Goal: Task Accomplishment & Management: Manage account settings

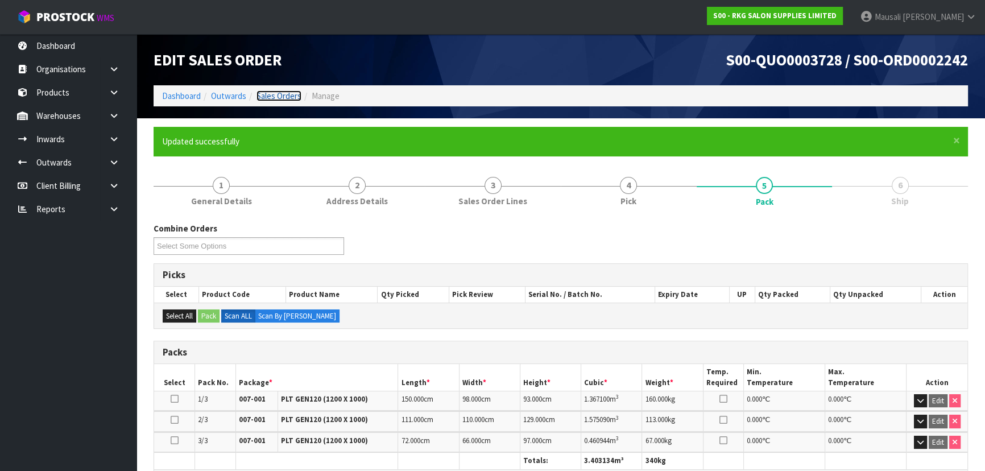
click at [271, 93] on link "Sales Orders" at bounding box center [278, 95] width 45 height 11
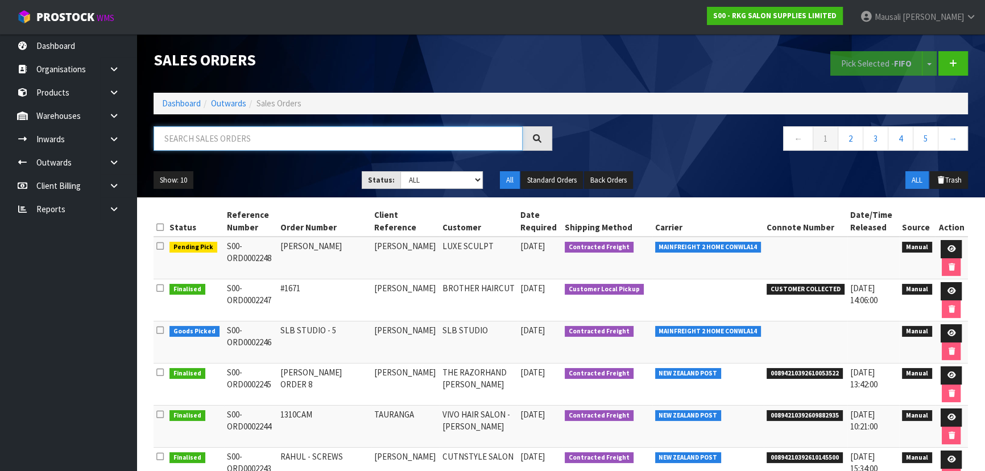
click at [198, 136] on input "text" at bounding box center [338, 138] width 369 height 24
type input "JOB-0417415"
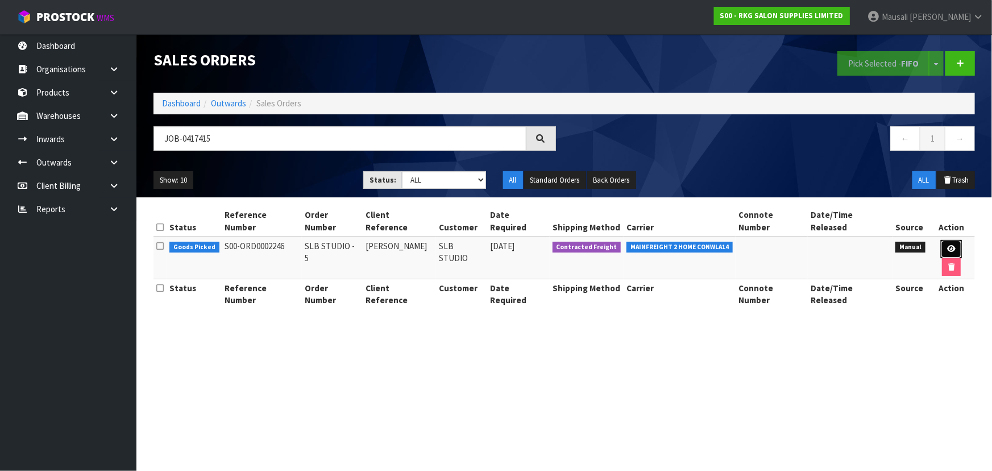
click at [941, 240] on link at bounding box center [951, 249] width 21 height 18
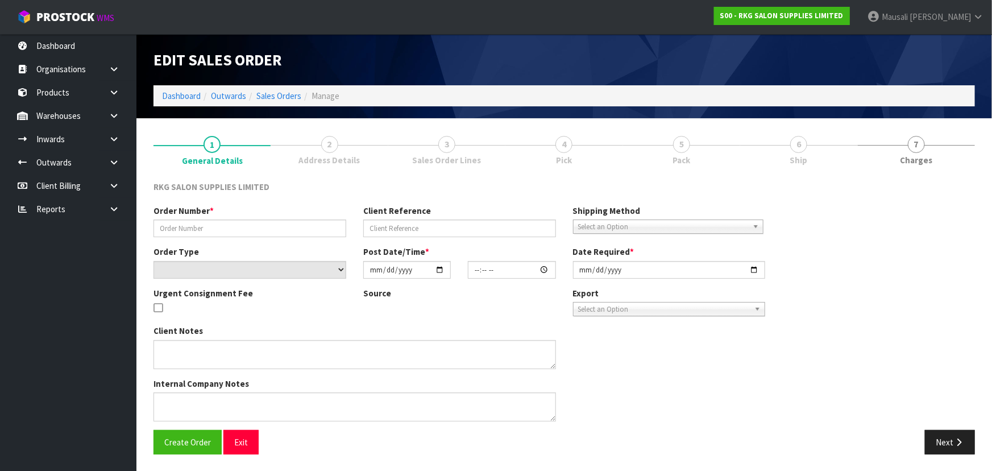
type input "SLB STUDIO - 5"
type input "DANIELLE DONOVAN"
select select "number:0"
type input "[DATE]"
type input "10:30:00.000"
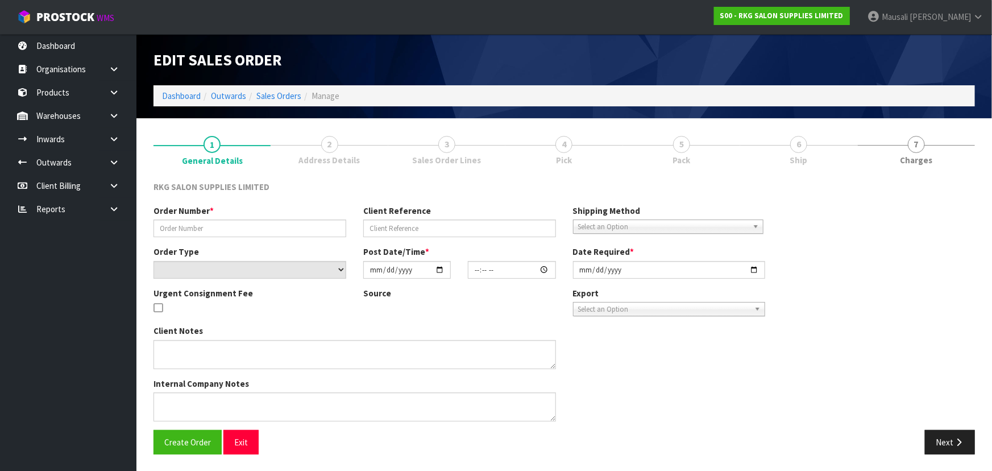
type input "[DATE]"
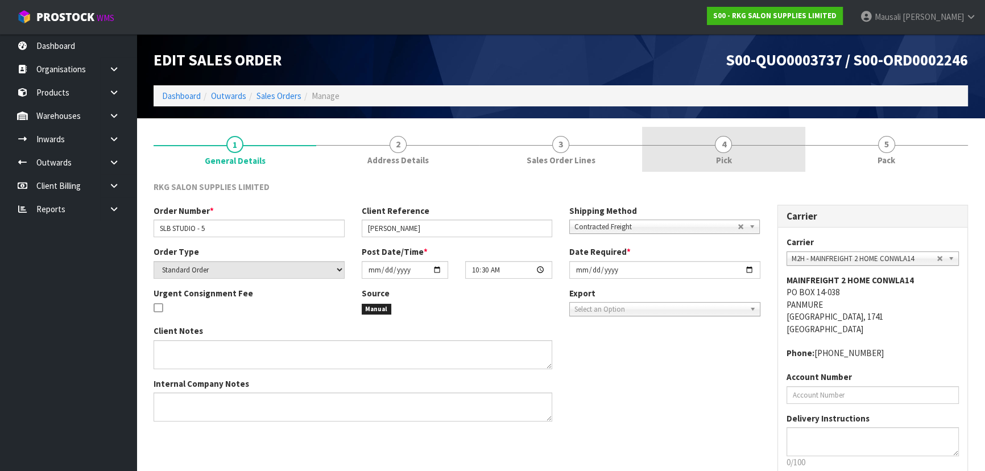
click at [730, 150] on link "4 Pick" at bounding box center [723, 149] width 163 height 45
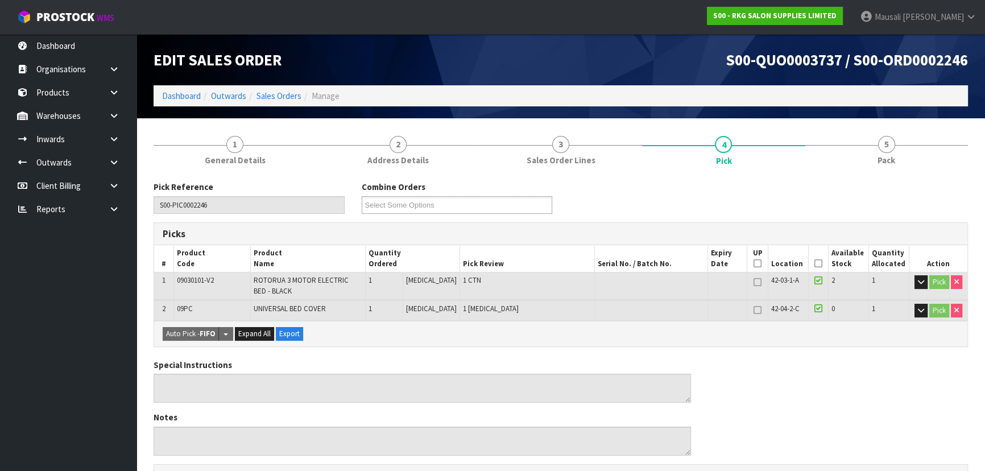
click at [814, 263] on icon at bounding box center [818, 263] width 8 height 1
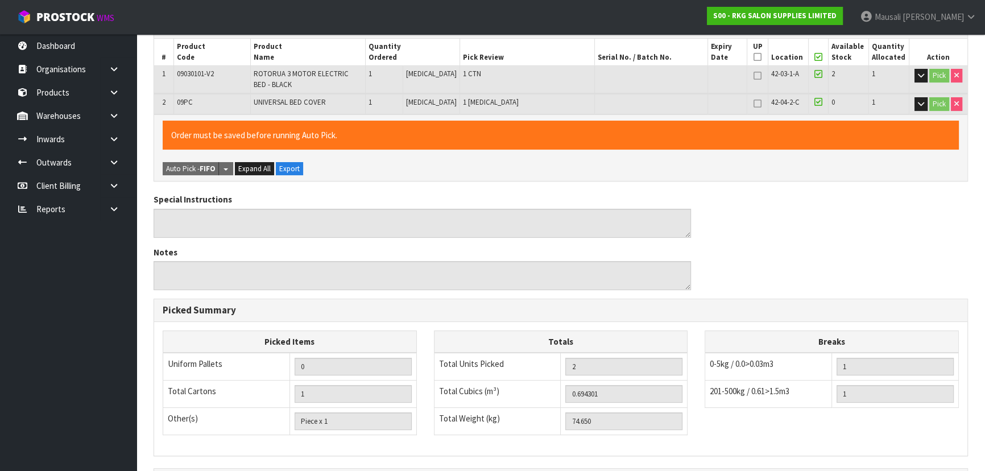
scroll to position [346, 0]
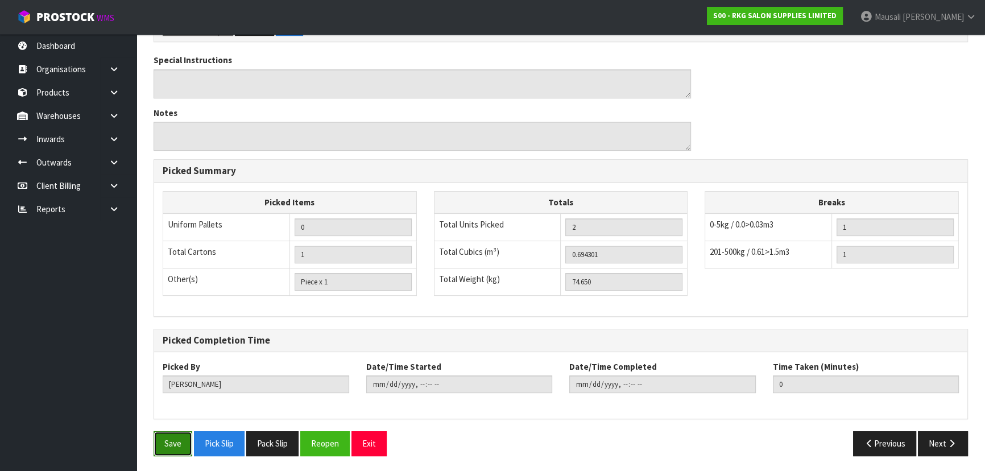
click at [166, 438] on button "Save" at bounding box center [173, 443] width 39 height 24
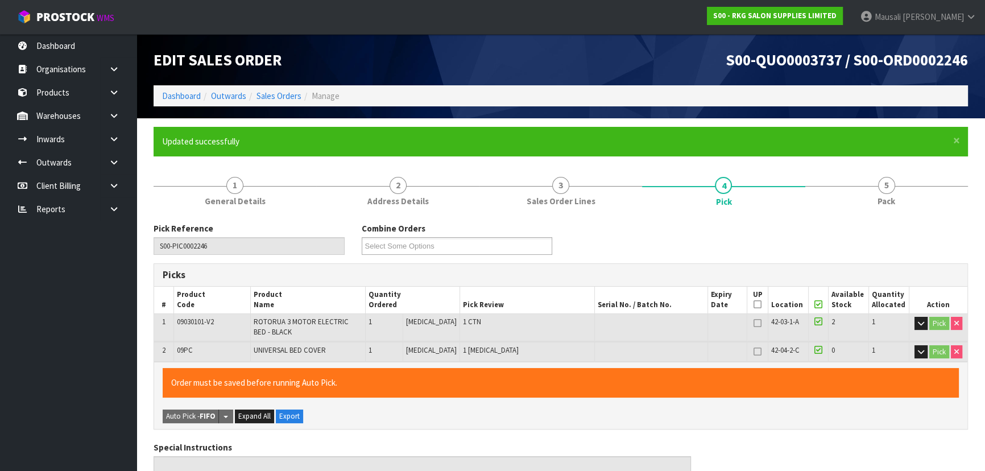
type input "[PERSON_NAME]"
type input "2025-10-15T10:19:40"
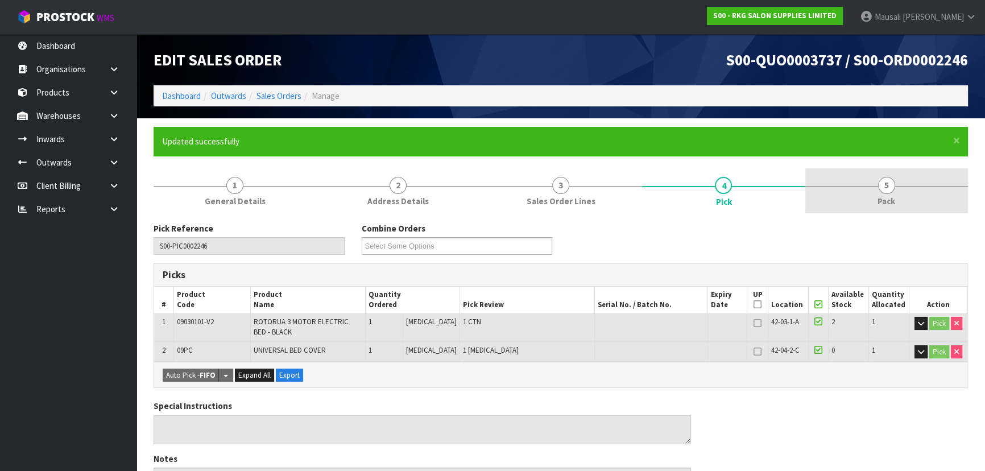
click at [882, 180] on span "5" at bounding box center [886, 185] width 17 height 17
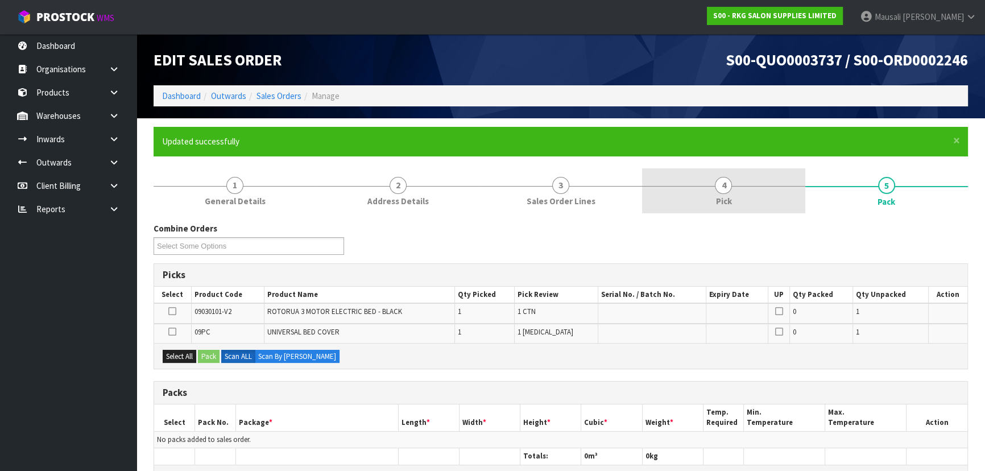
click at [718, 183] on span "4" at bounding box center [723, 185] width 17 height 17
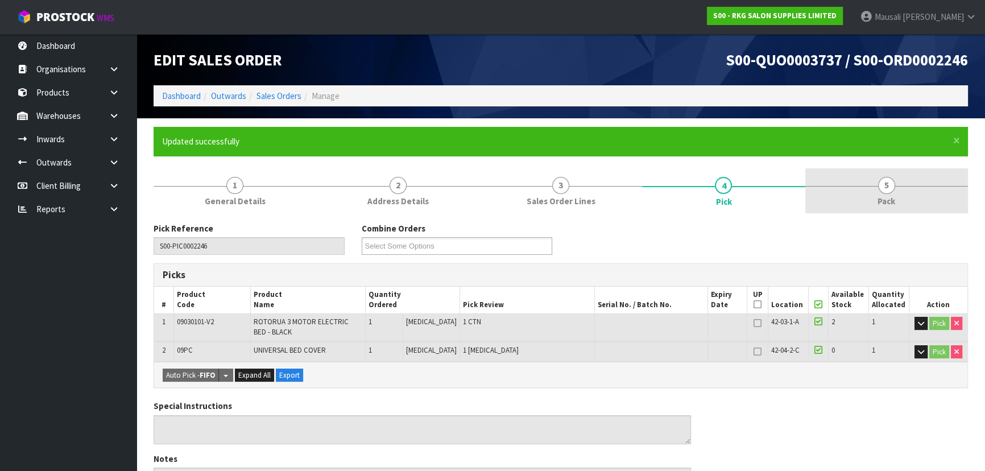
click at [873, 190] on link "5 Pack" at bounding box center [886, 190] width 163 height 45
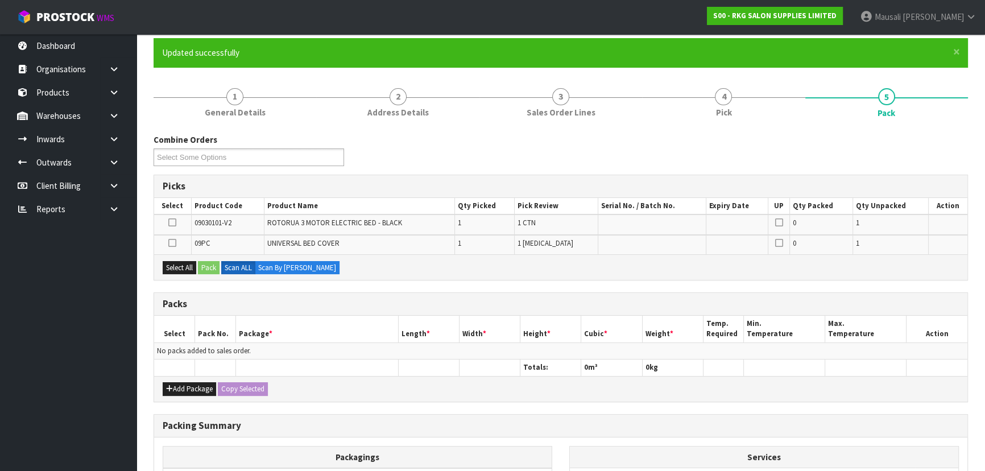
scroll to position [155, 0]
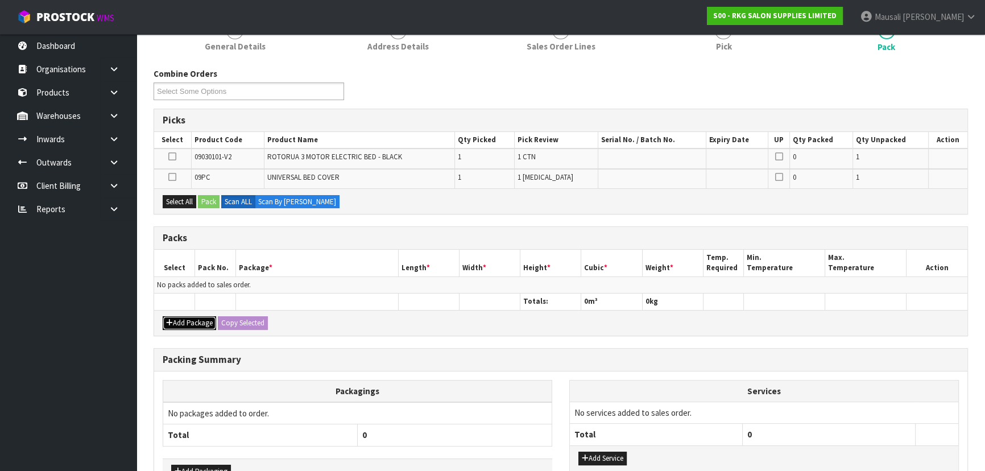
click at [180, 318] on button "Add Package" at bounding box center [189, 323] width 53 height 14
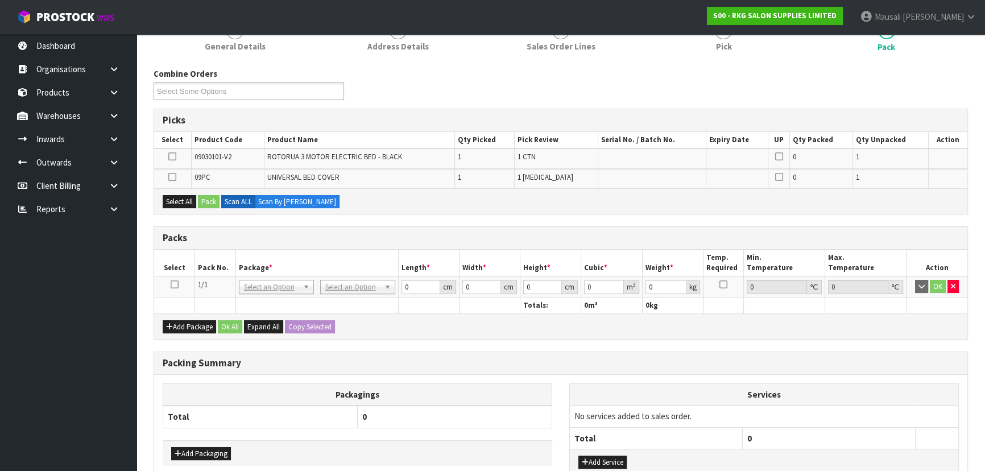
click at [173, 284] on icon at bounding box center [175, 284] width 8 height 1
click at [182, 199] on button "Select All" at bounding box center [180, 202] width 34 height 14
click at [202, 198] on button "Pack" at bounding box center [209, 202] width 22 height 14
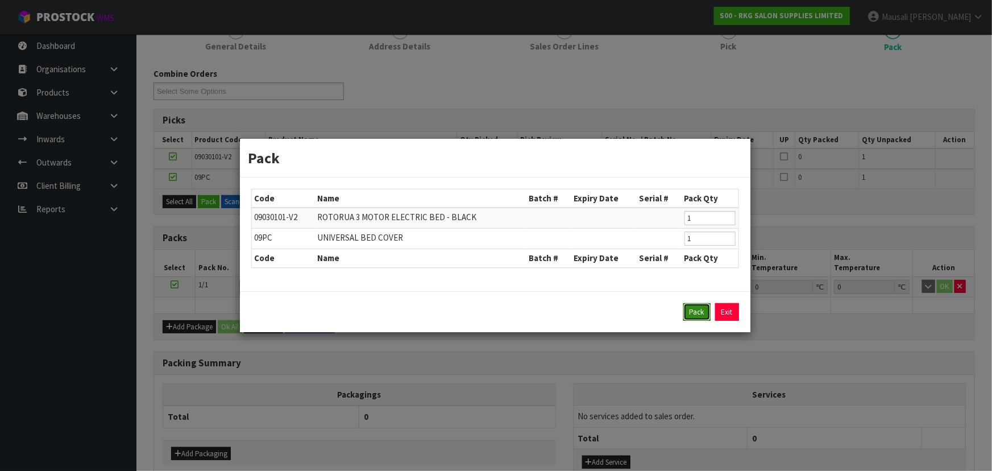
click at [686, 311] on button "Pack" at bounding box center [696, 312] width 27 height 18
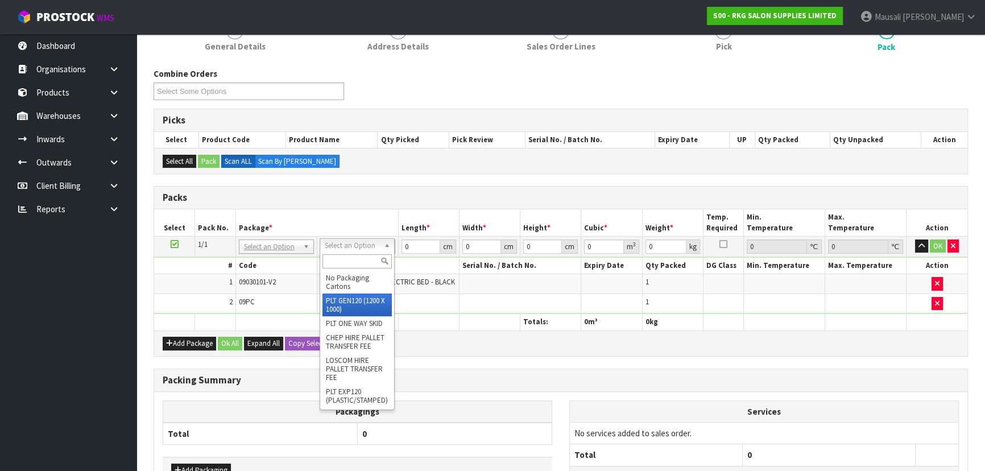
type input "120"
type input "100"
type input "74.65"
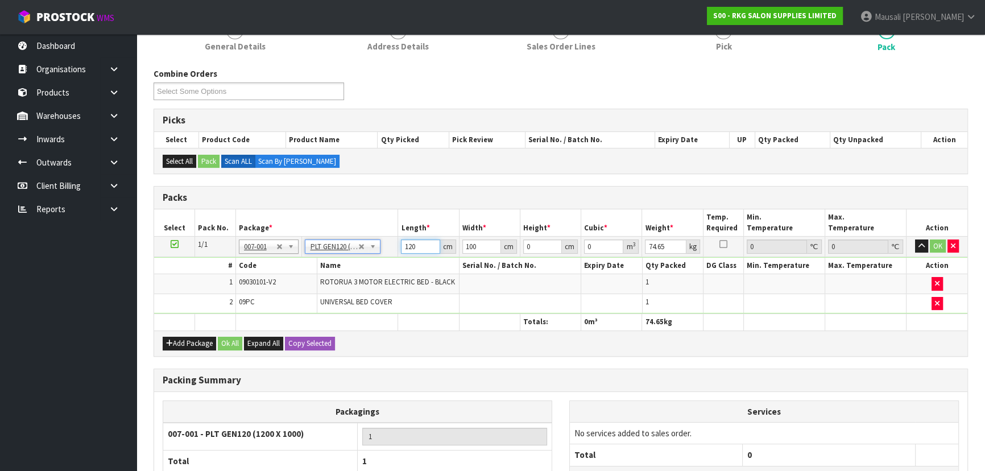
drag, startPoint x: 420, startPoint y: 245, endPoint x: 368, endPoint y: 255, distance: 53.3
click at [373, 255] on tbody "1/1 NONE 007-001 007-002 007-004 007-009 007-013 007-014 007-015 007-017 007-01…" at bounding box center [560, 274] width 813 height 77
type input "161"
type input "89"
type input "8"
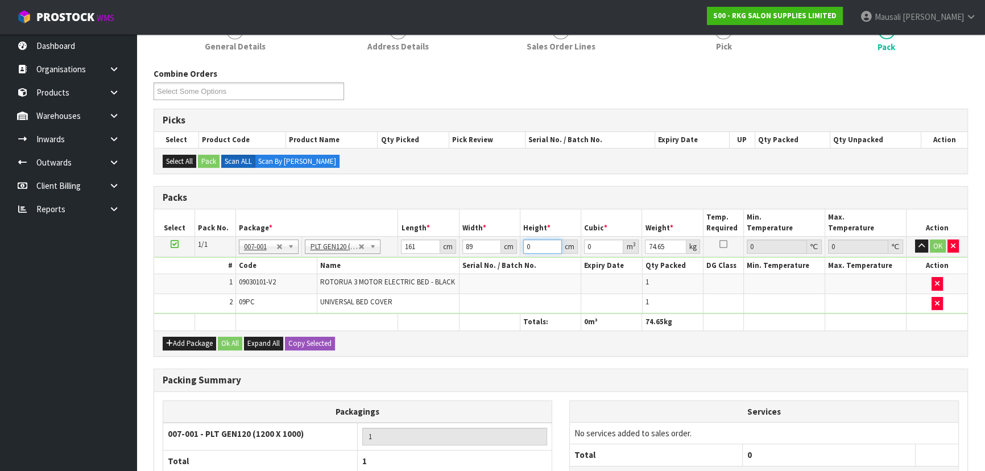
type input "0.114632"
type input "874"
type input "12.523546"
type input "87"
type input "1.246623"
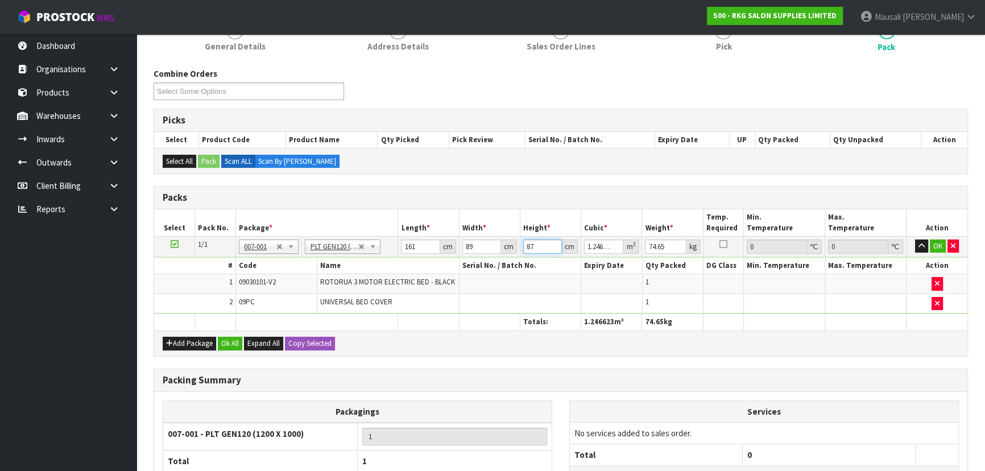
type input "8"
type input "0.114632"
type input "84"
type input "1.203636"
type input "84"
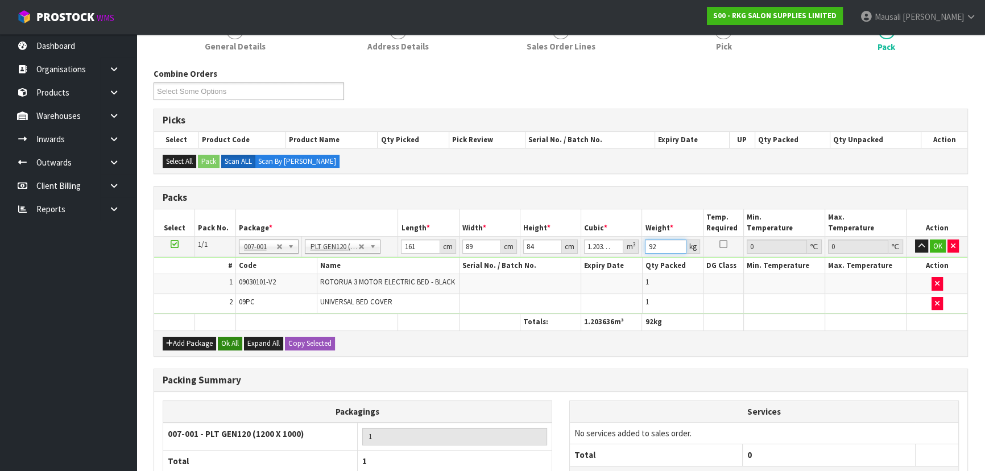
type input "92"
click at [230, 339] on button "Ok All" at bounding box center [230, 344] width 24 height 14
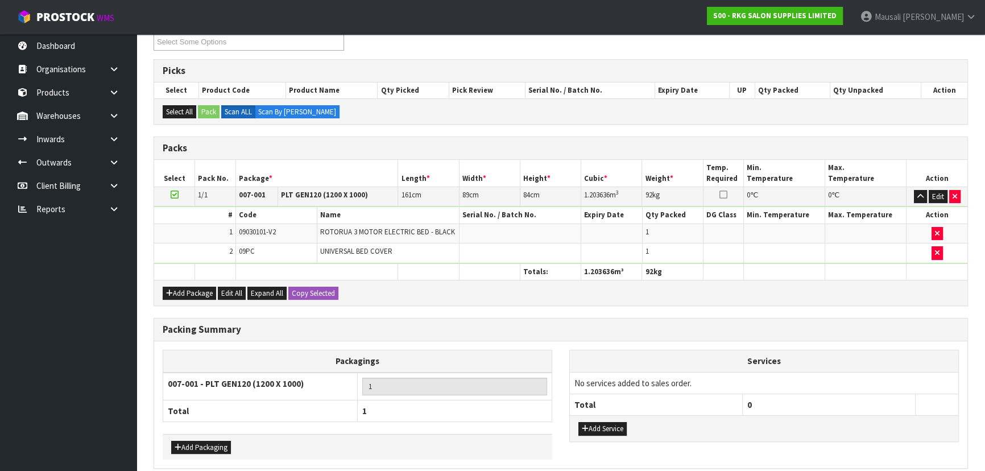
scroll to position [252, 0]
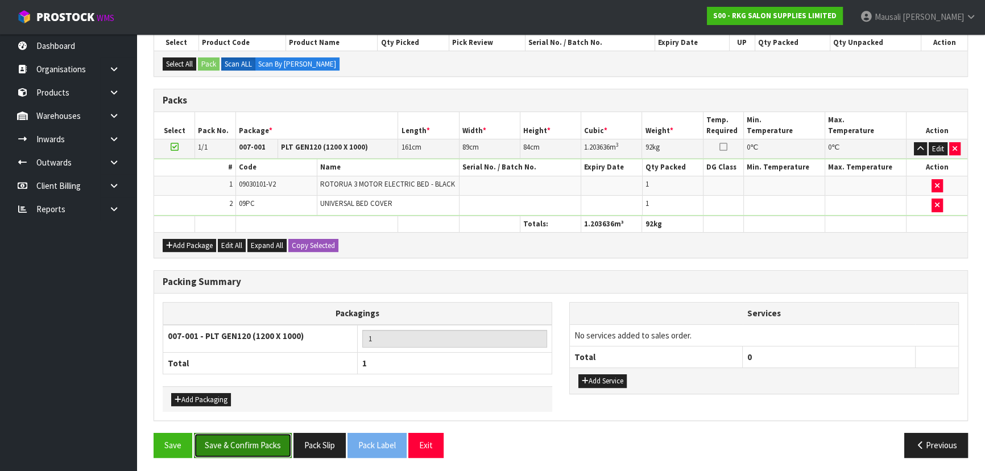
click at [264, 447] on button "Save & Confirm Packs" at bounding box center [243, 445] width 98 height 24
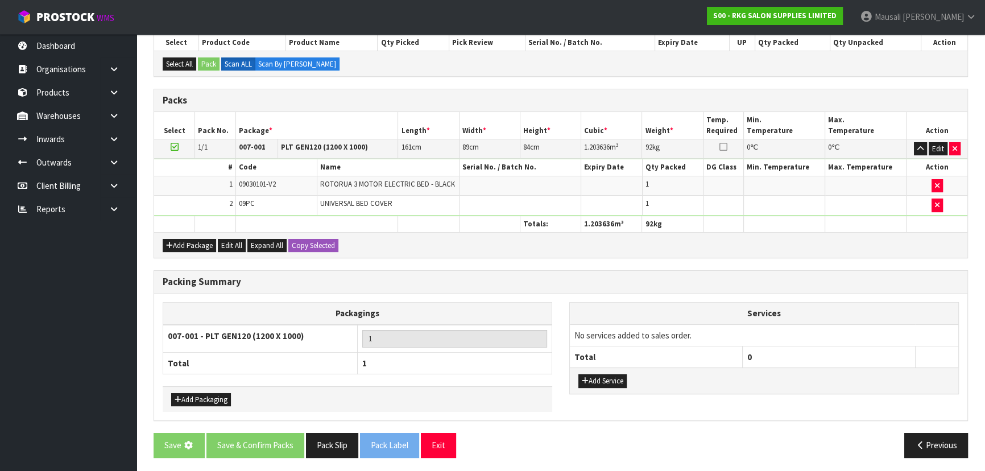
scroll to position [0, 0]
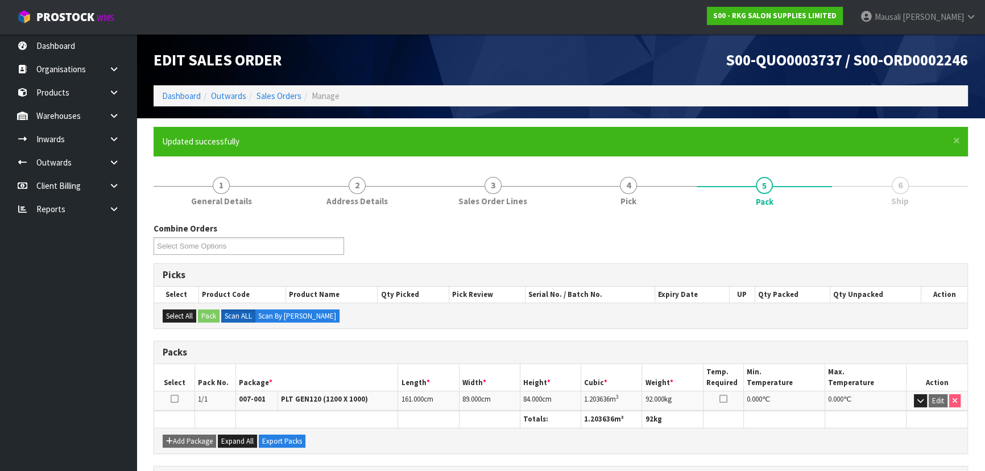
click at [832, 214] on li "6 Ship" at bounding box center [900, 190] width 136 height 45
click at [281, 92] on link "Sales Orders" at bounding box center [278, 95] width 45 height 11
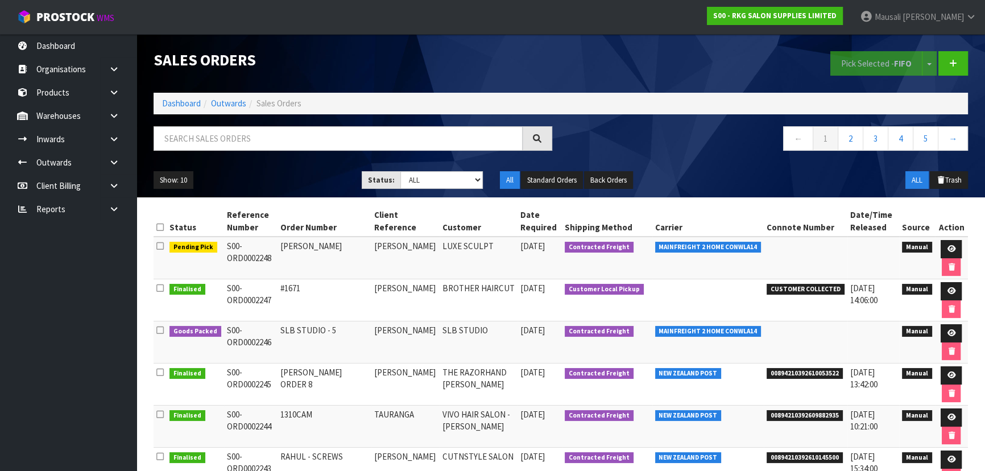
click at [183, 96] on ol "Dashboard Outwards Sales Orders" at bounding box center [561, 103] width 814 height 21
click at [183, 100] on link "Dashboard" at bounding box center [181, 103] width 39 height 11
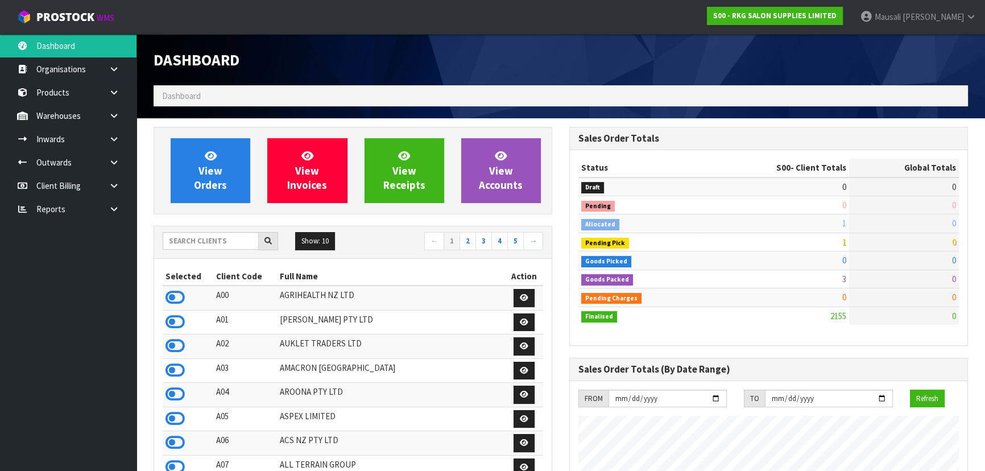
scroll to position [860, 415]
click at [183, 246] on input "text" at bounding box center [211, 241] width 96 height 18
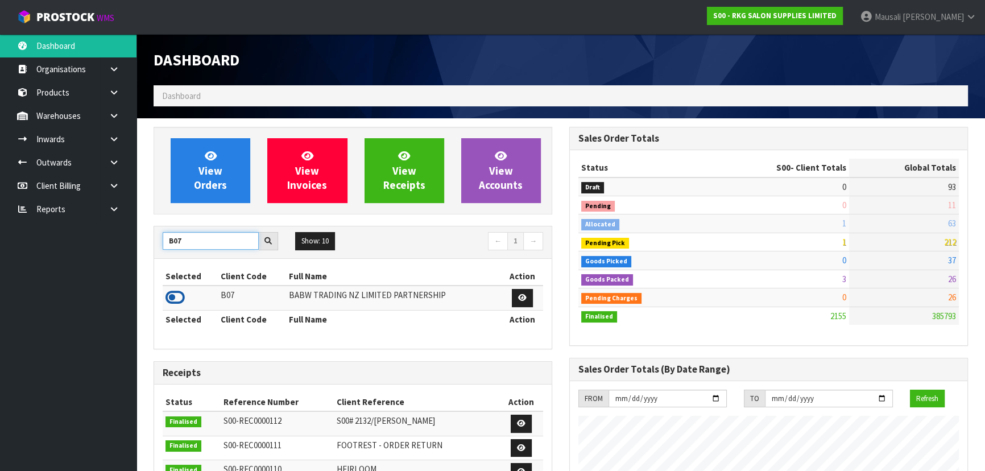
type input "B07"
click at [175, 297] on icon at bounding box center [174, 297] width 19 height 17
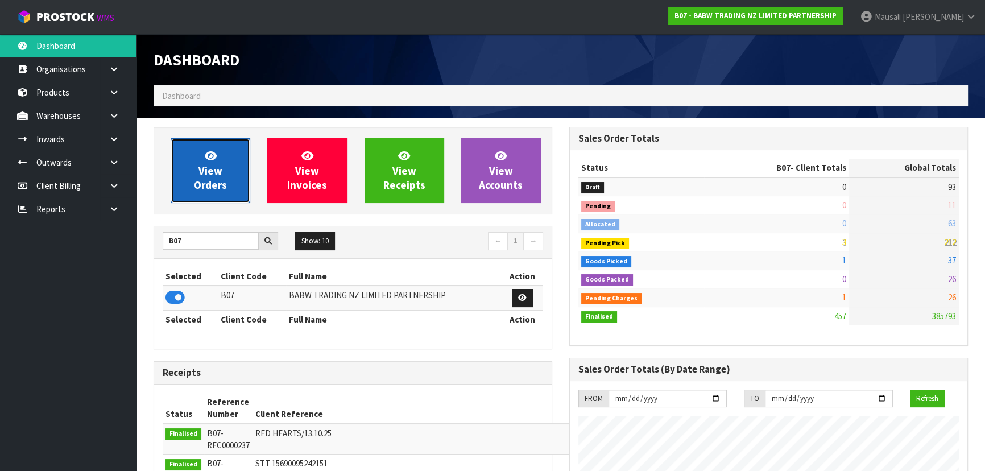
click at [215, 169] on span "View Orders" at bounding box center [210, 170] width 33 height 43
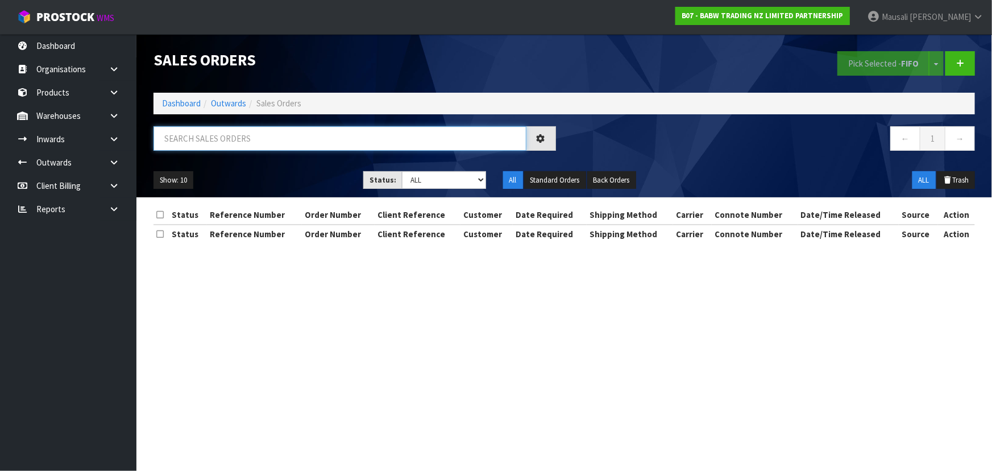
click at [189, 143] on input "text" at bounding box center [340, 138] width 373 height 24
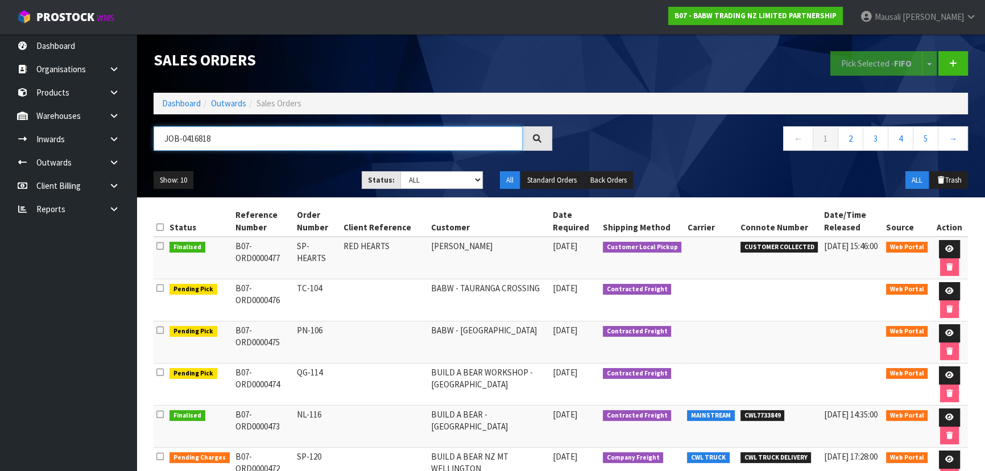
type input "JOB-0416818"
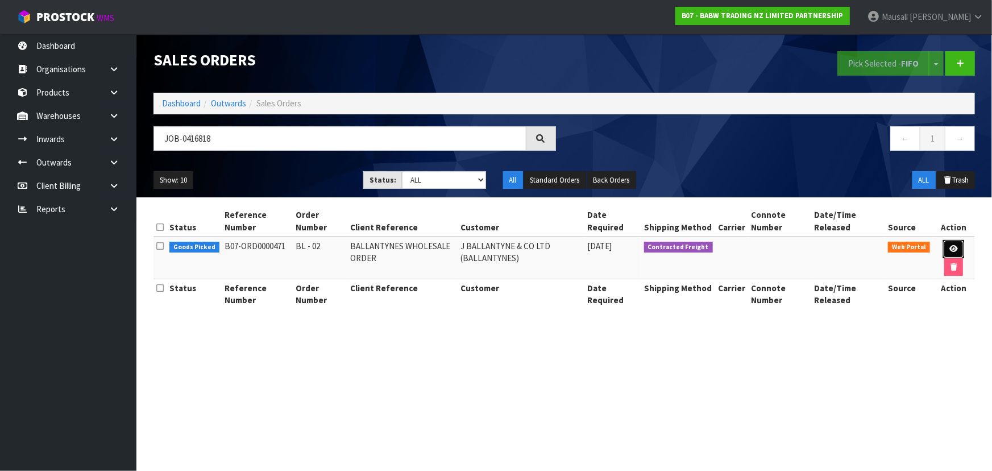
click at [951, 245] on icon at bounding box center [954, 248] width 9 height 7
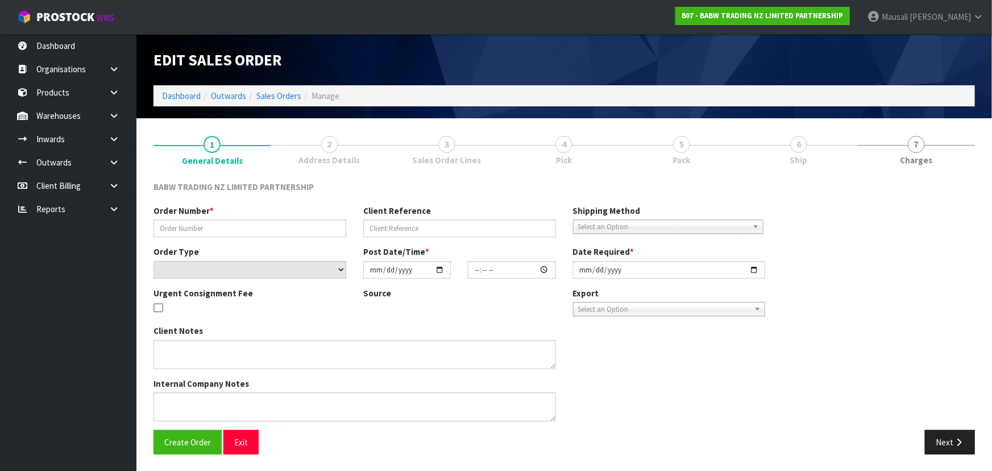
type input "BL - 02"
type input "BALLANTYNES WHOLESALE ORDER"
select select "number:0"
type input "2025-10-09"
type input "15:55:00.000"
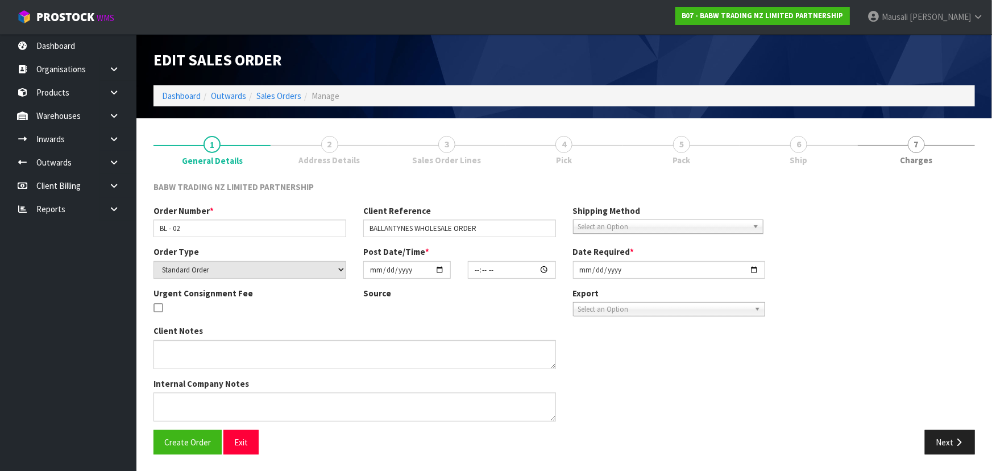
type input "2025-10-09"
type textarea "DISTRIBUTION CENTRE DELIVERIES MUST BE MADE BETWEEN 7.30AM AND 2PM MONDAY TO FR…"
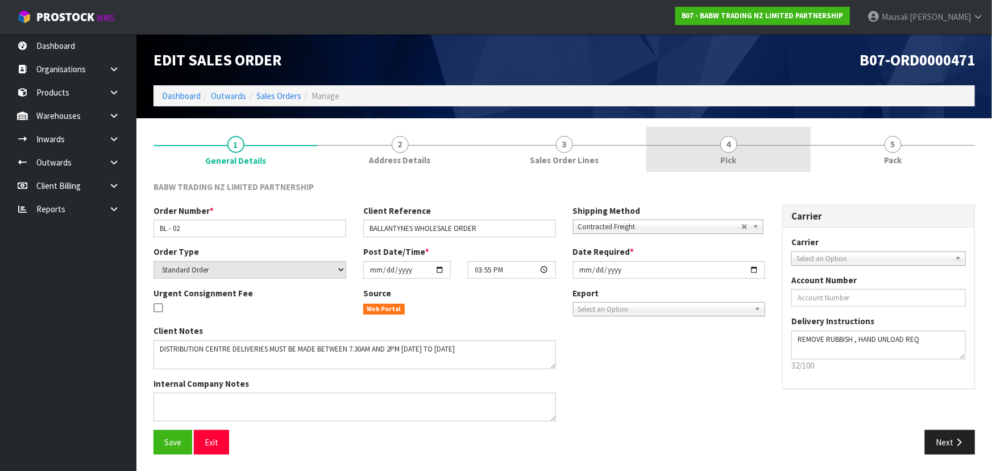
click at [738, 162] on link "4 Pick" at bounding box center [728, 149] width 164 height 45
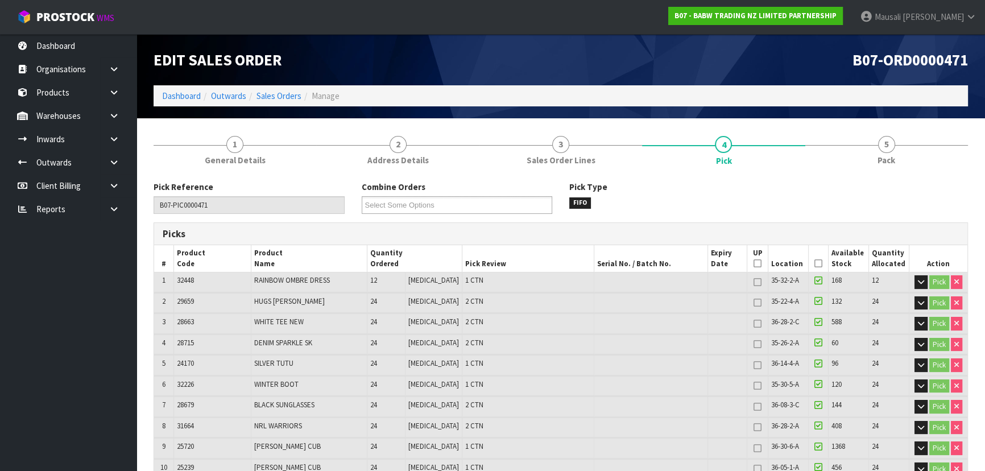
click at [814, 263] on icon at bounding box center [818, 263] width 8 height 1
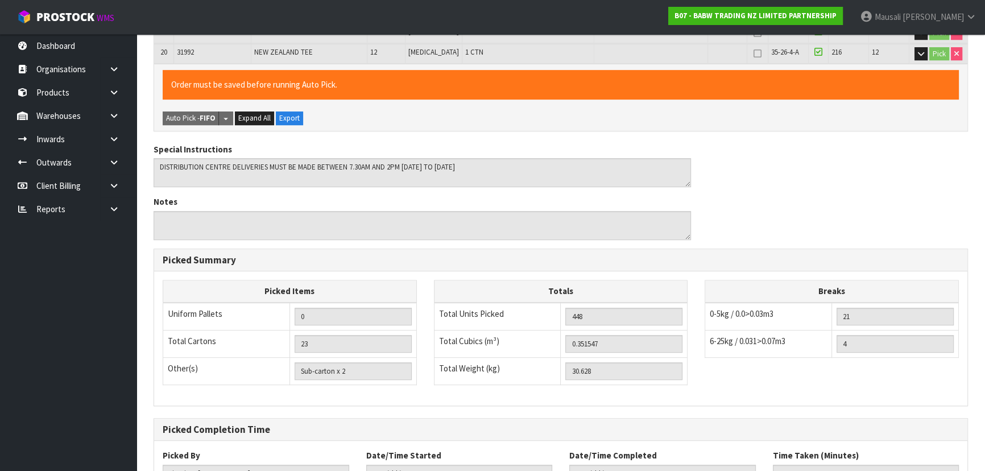
scroll to position [706, 0]
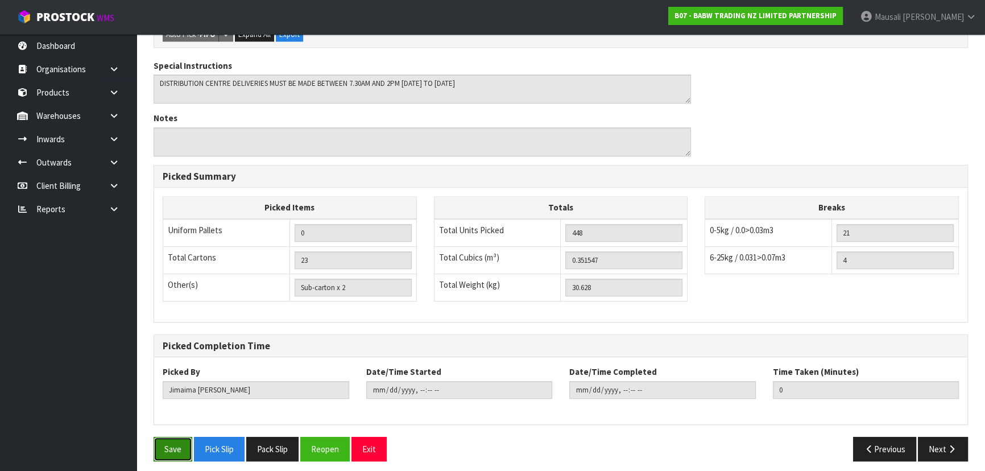
click at [176, 437] on button "Save" at bounding box center [173, 449] width 39 height 24
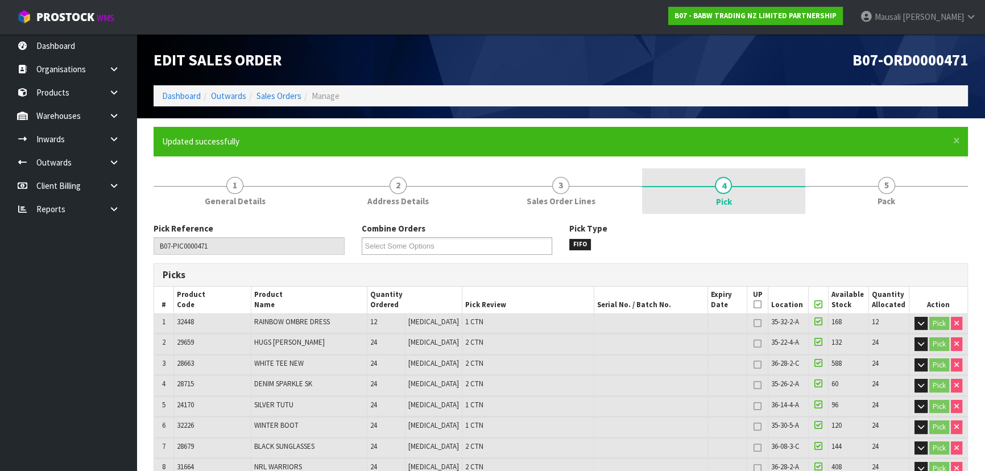
type input "[PERSON_NAME]"
type input "2025-10-15T10:36:42"
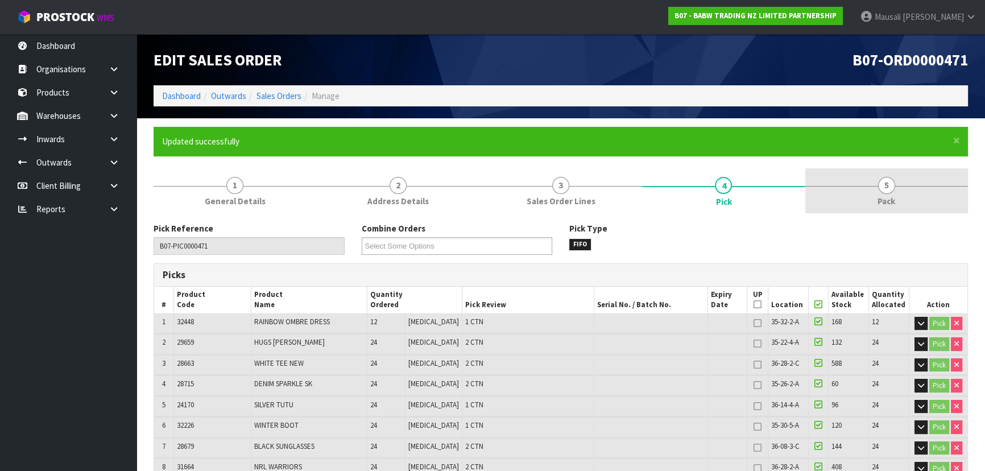
click at [877, 189] on link "5 Pack" at bounding box center [886, 190] width 163 height 45
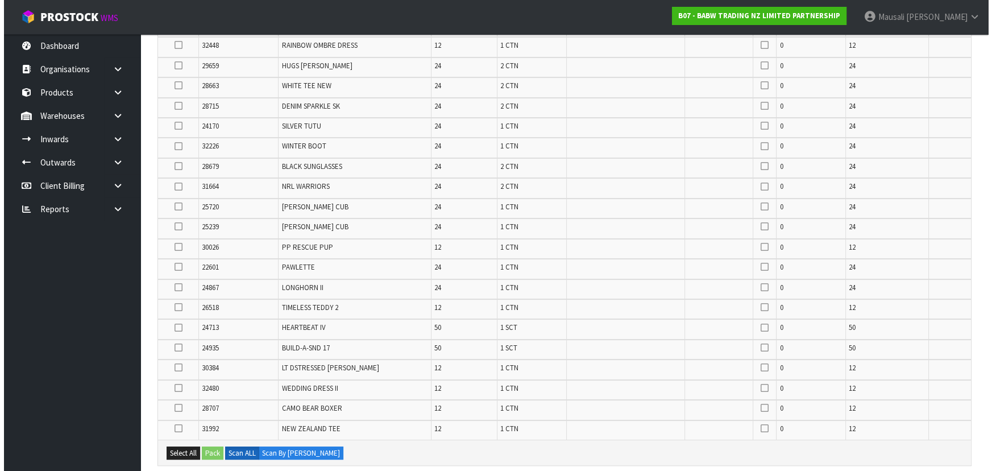
scroll to position [413, 0]
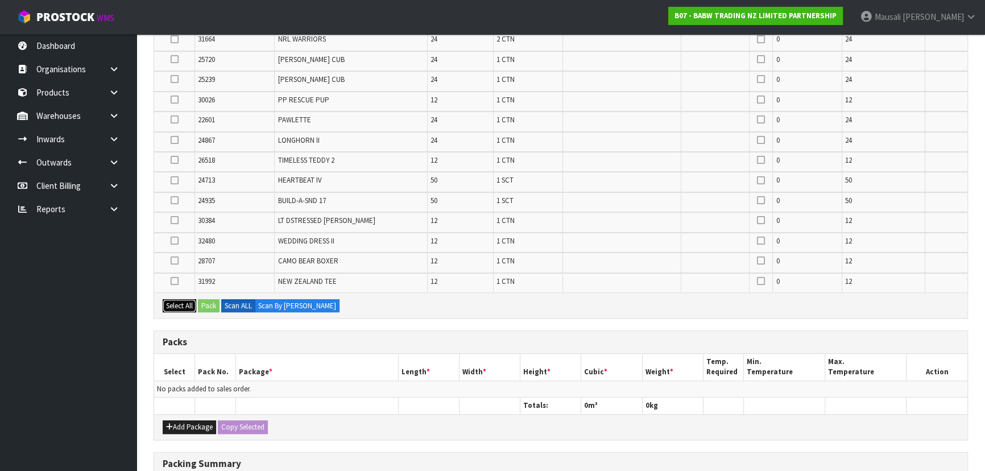
click at [177, 301] on button "Select All" at bounding box center [180, 306] width 34 height 14
click at [208, 304] on button "Pack" at bounding box center [209, 306] width 22 height 14
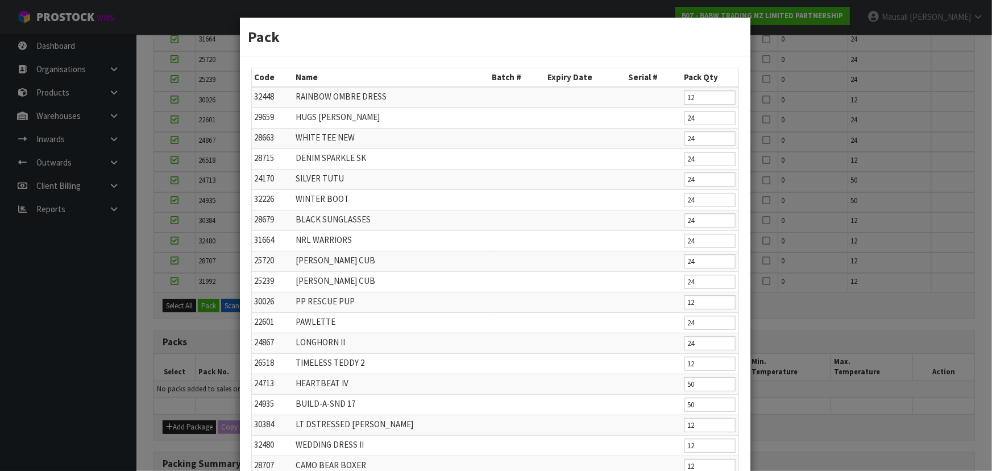
click at [778, 235] on div "Pack Code Name Batch # Expiry Date Serial # Pack Qty 32448 RAINBOW OMBRE DRESS …" at bounding box center [496, 235] width 992 height 471
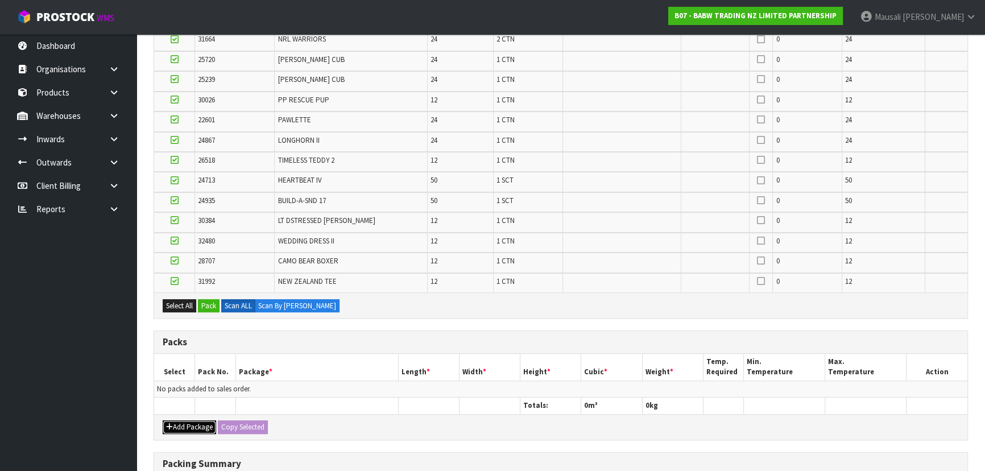
click at [189, 422] on button "Add Package" at bounding box center [189, 427] width 53 height 14
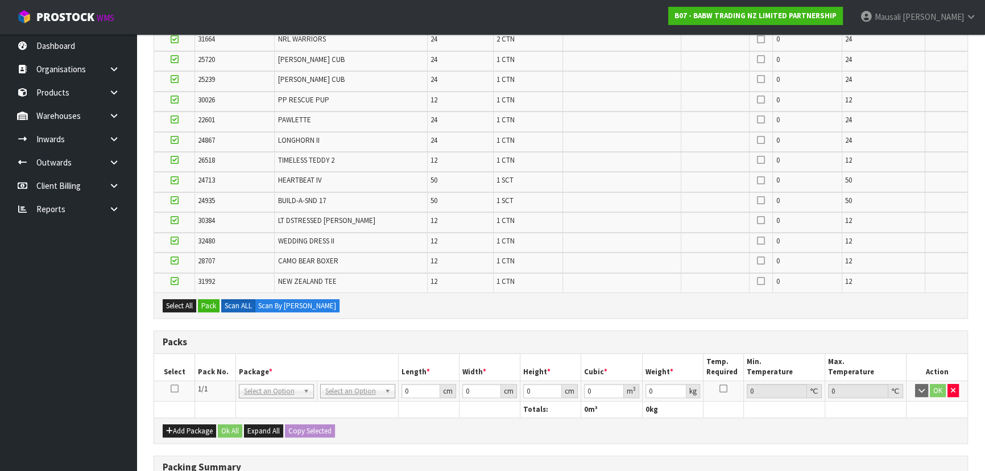
click at [172, 388] on icon at bounding box center [175, 388] width 8 height 1
click at [205, 299] on button "Pack" at bounding box center [209, 306] width 22 height 14
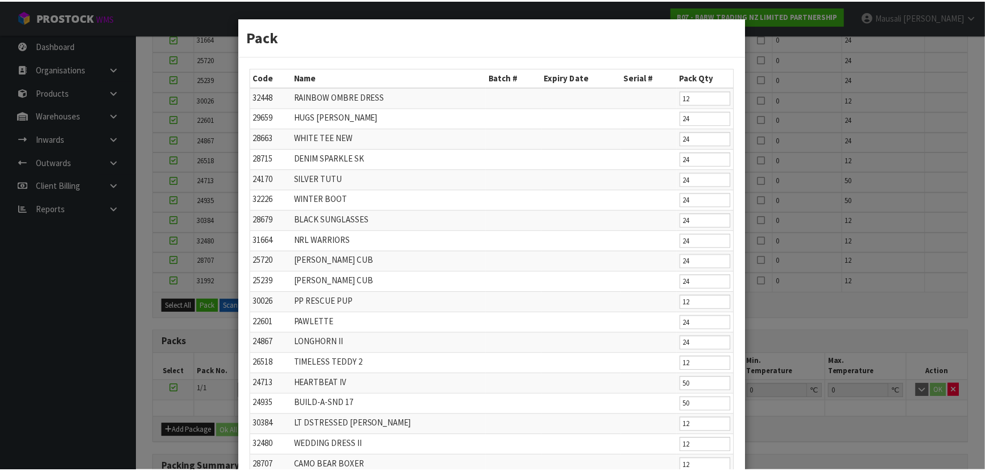
scroll to position [125, 0]
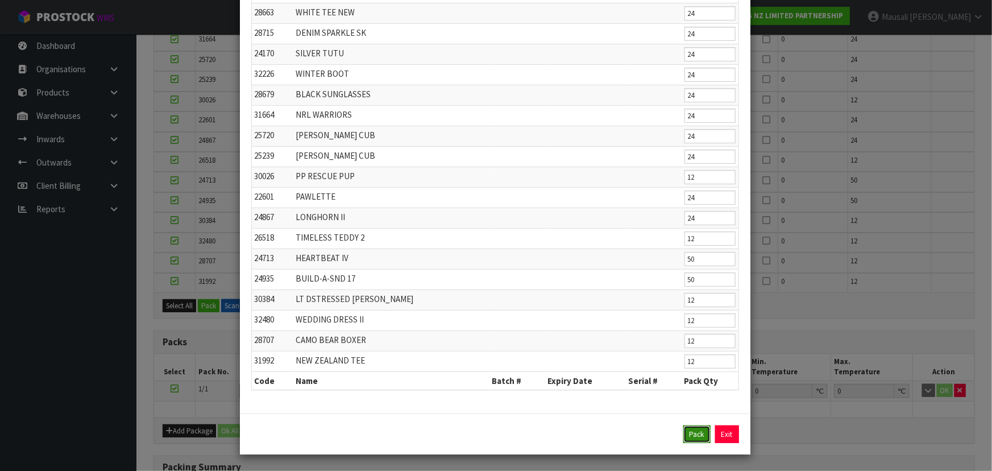
click at [697, 434] on button "Pack" at bounding box center [696, 434] width 27 height 18
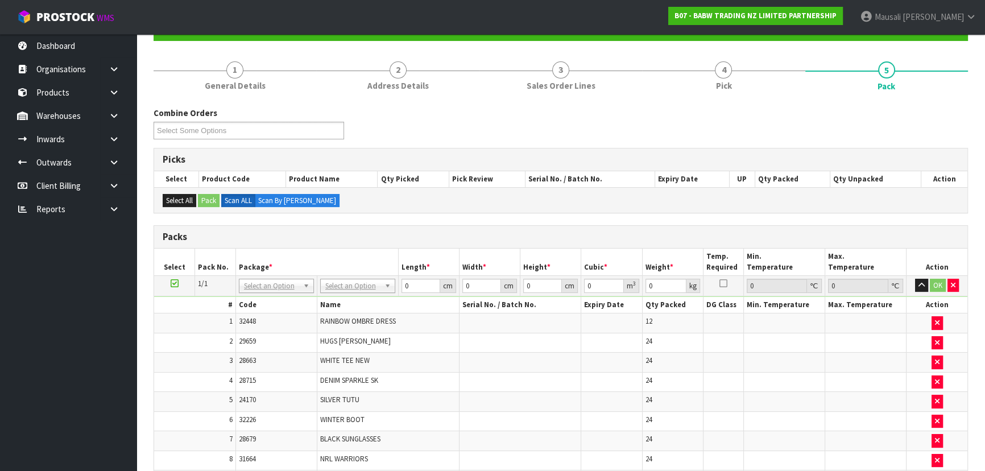
scroll to position [103, 0]
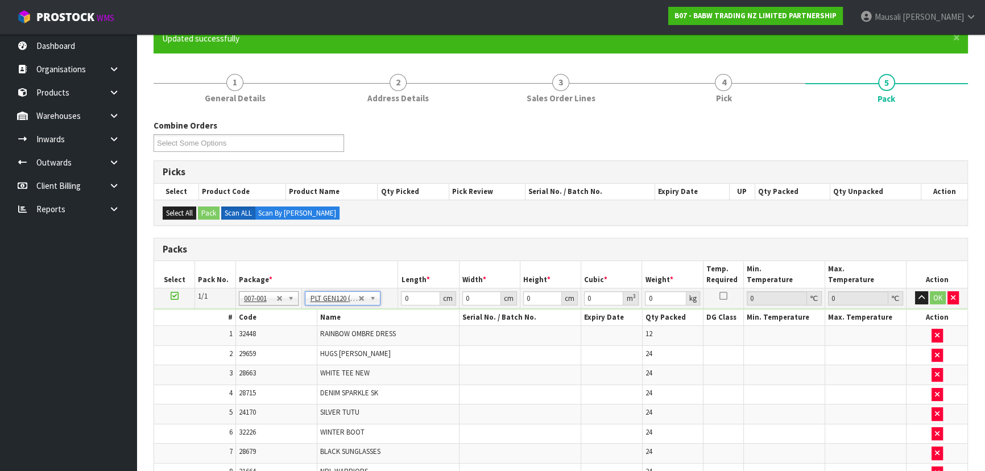
type input "120"
type input "100"
type input "30.628"
drag, startPoint x: 417, startPoint y: 296, endPoint x: 400, endPoint y: 297, distance: 17.1
click at [401, 297] on input "120" at bounding box center [420, 298] width 39 height 14
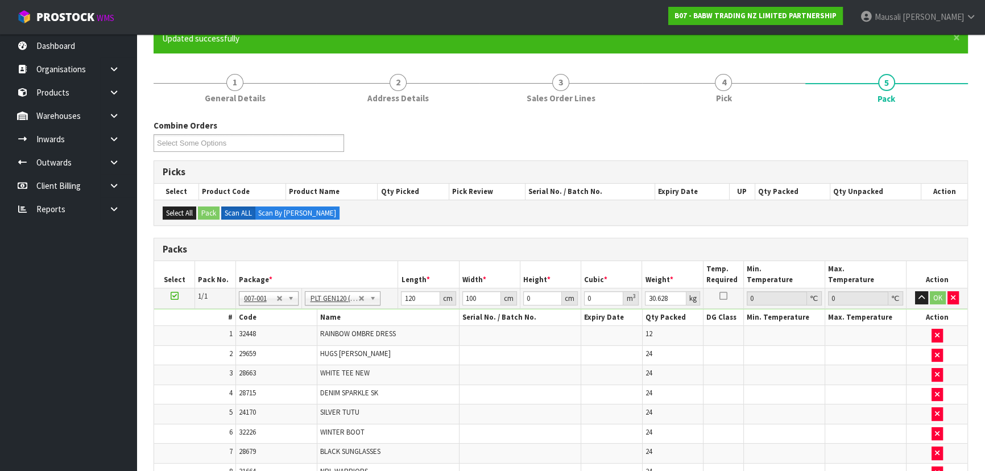
click at [496, 216] on div "Select All Pack Scan ALL Scan By Quantity" at bounding box center [560, 213] width 813 height 26
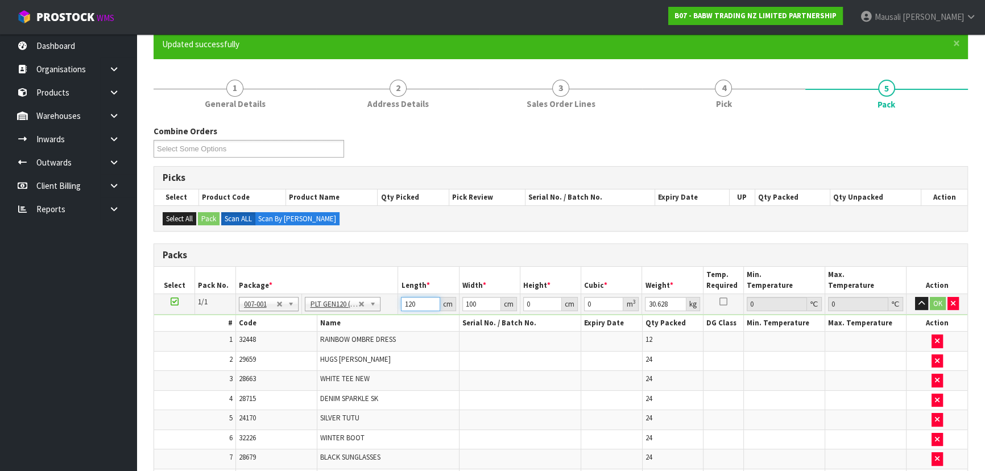
drag, startPoint x: 425, startPoint y: 307, endPoint x: 392, endPoint y: 308, distance: 33.0
click at [392, 307] on tr "1/1 NONE 007-001 007-002 007-004 007-009 007-013 007-014 007-015 007-017 007-01…" at bounding box center [560, 303] width 813 height 20
type input "123"
type input "103"
type input "5"
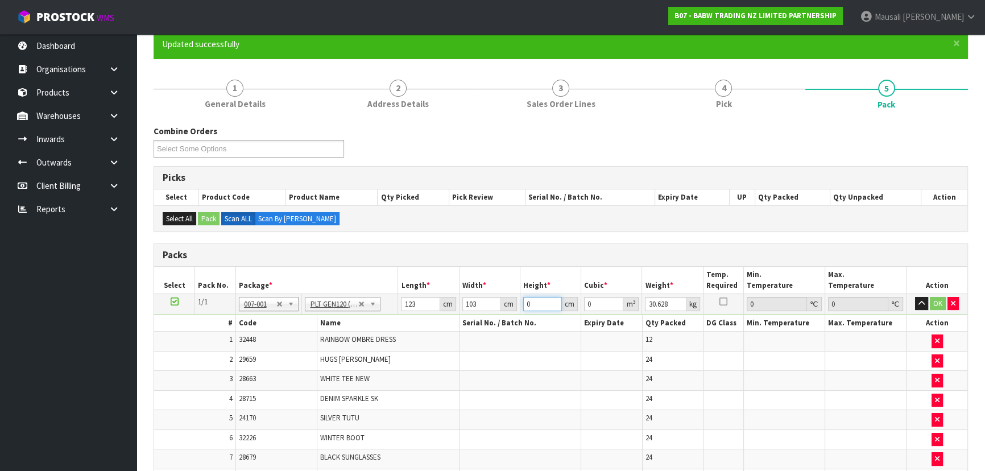
type input "0.063345"
type input "59"
type input "0.747471"
type input "59"
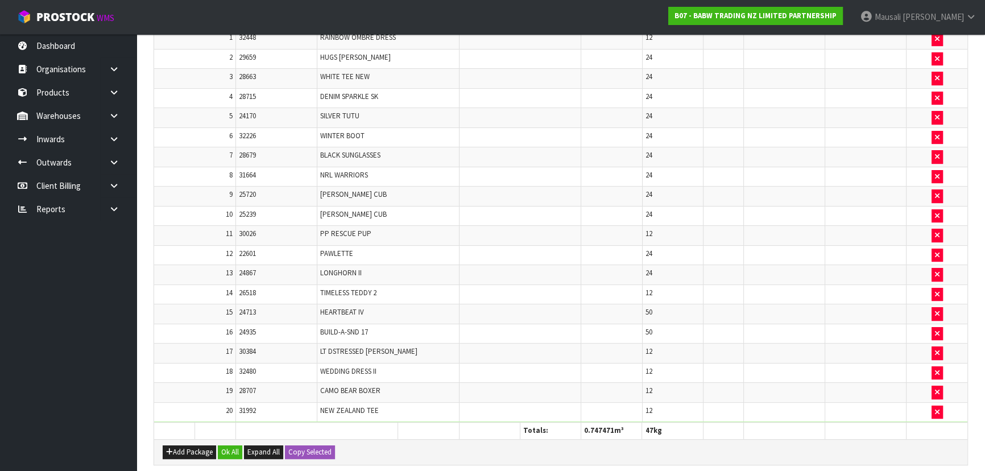
scroll to position [408, 0]
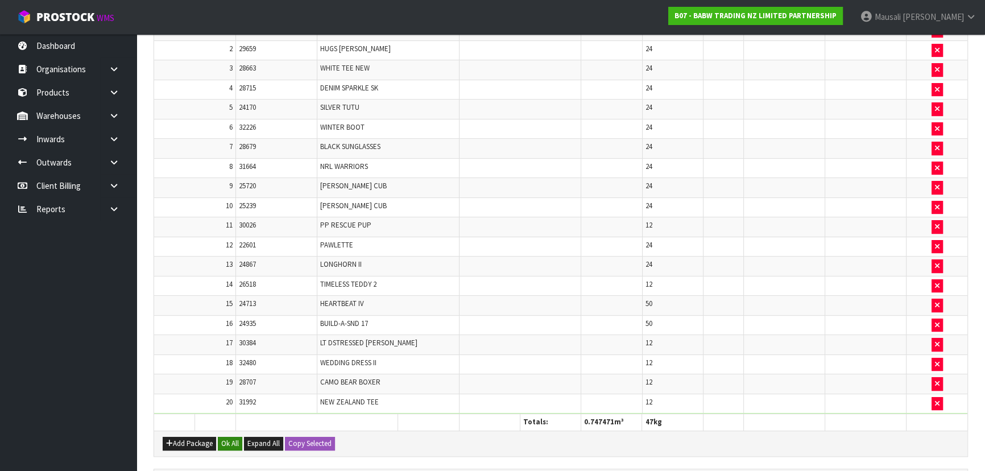
type input "47"
click at [235, 438] on button "Ok All" at bounding box center [230, 444] width 24 height 14
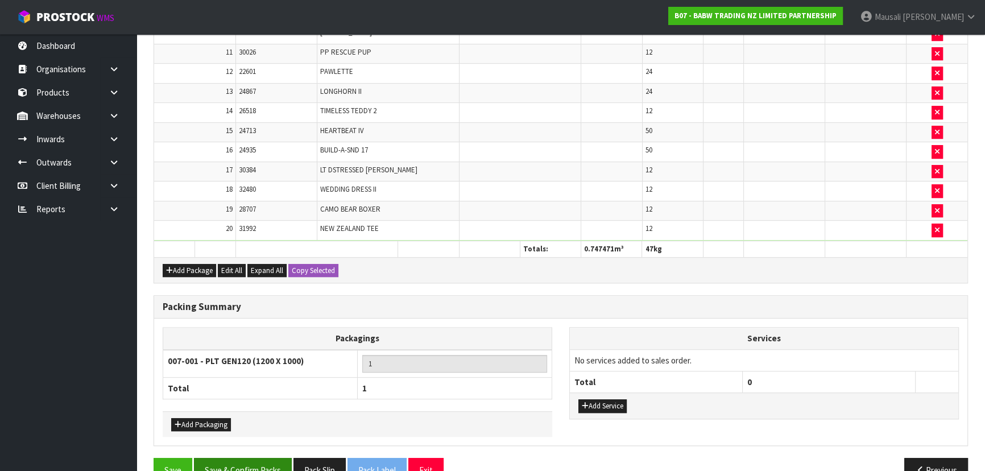
scroll to position [603, 0]
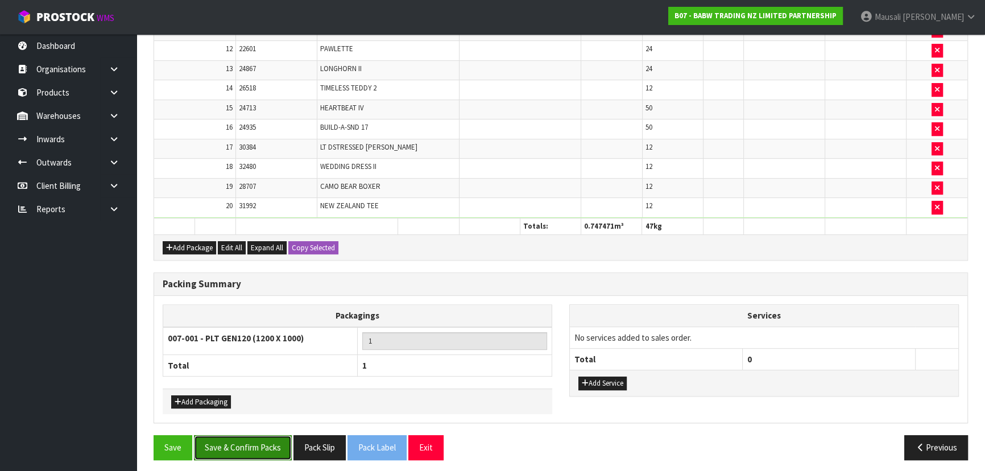
click at [244, 446] on button "Save & Confirm Packs" at bounding box center [243, 447] width 98 height 24
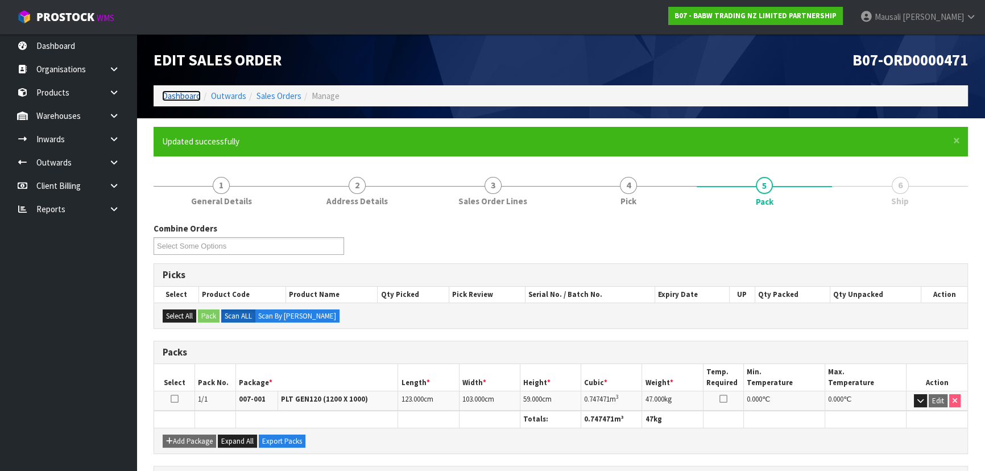
click at [193, 93] on link "Dashboard" at bounding box center [181, 95] width 39 height 11
click at [188, 90] on li "Dashboard" at bounding box center [181, 96] width 39 height 12
click at [187, 98] on link "Dashboard" at bounding box center [181, 95] width 39 height 11
click at [187, 92] on link "Dashboard" at bounding box center [181, 95] width 39 height 11
click at [181, 96] on link "Dashboard" at bounding box center [181, 95] width 39 height 11
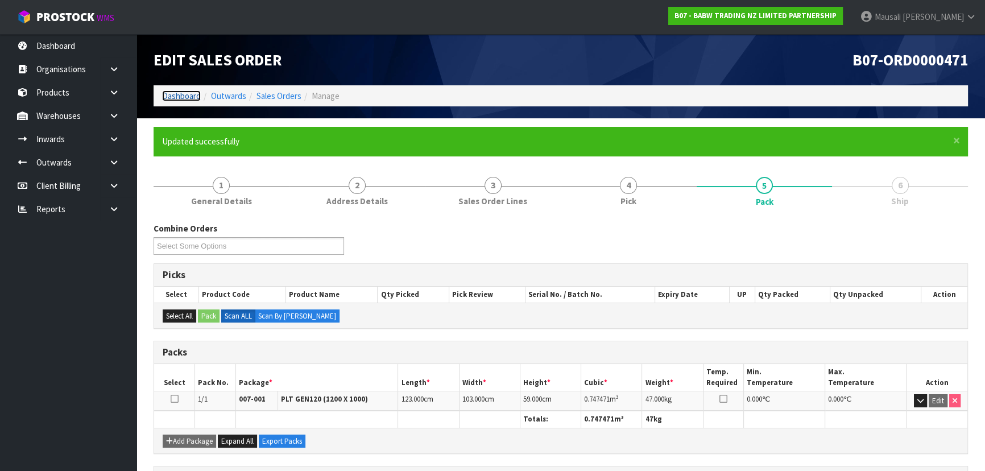
click at [182, 96] on link "Dashboard" at bounding box center [181, 95] width 39 height 11
click at [91, 44] on link "Dashboard" at bounding box center [68, 45] width 136 height 23
click at [434, 54] on h1 "Edit Sales Order" at bounding box center [353, 59] width 399 height 17
click at [184, 90] on link "Dashboard" at bounding box center [181, 95] width 39 height 11
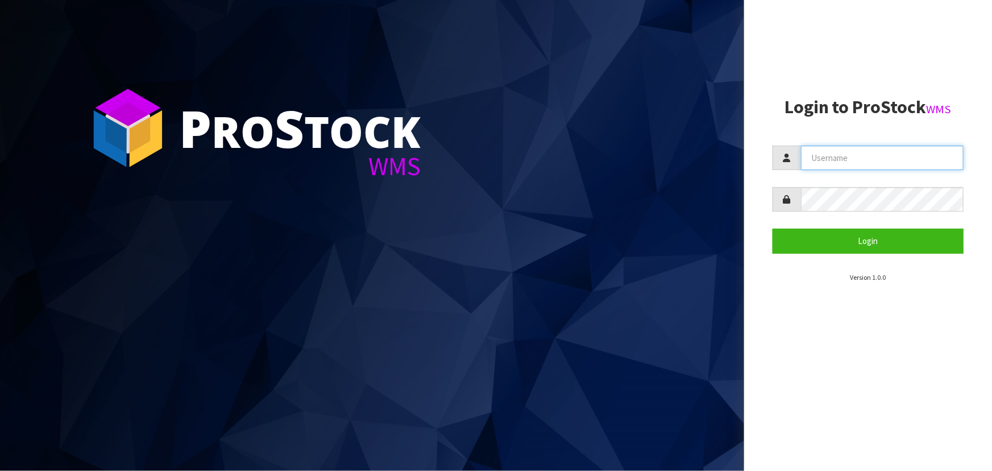
click at [848, 153] on input "text" at bounding box center [882, 158] width 163 height 24
type input "[EMAIL_ADDRESS][DOMAIN_NAME]"
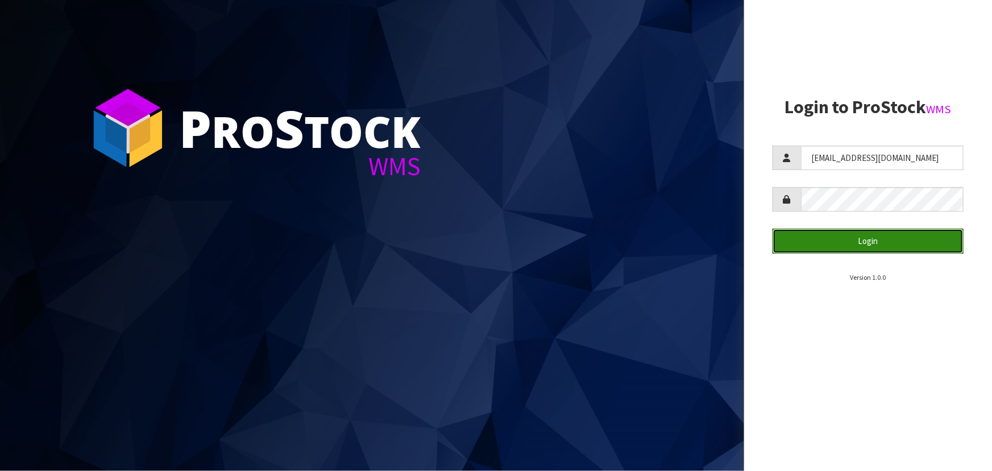
click at [835, 240] on button "Login" at bounding box center [868, 241] width 191 height 24
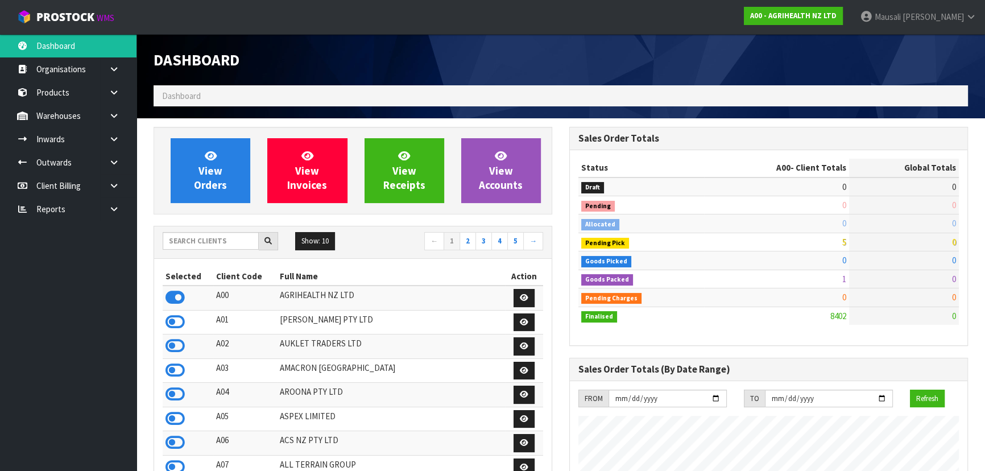
scroll to position [860, 415]
click at [200, 242] on input "text" at bounding box center [211, 241] width 96 height 18
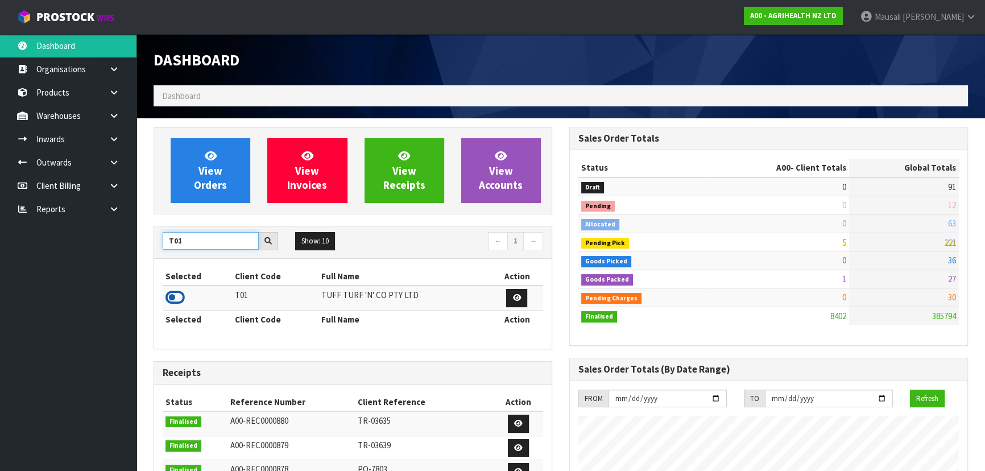
type input "T01"
click at [178, 293] on icon at bounding box center [174, 297] width 19 height 17
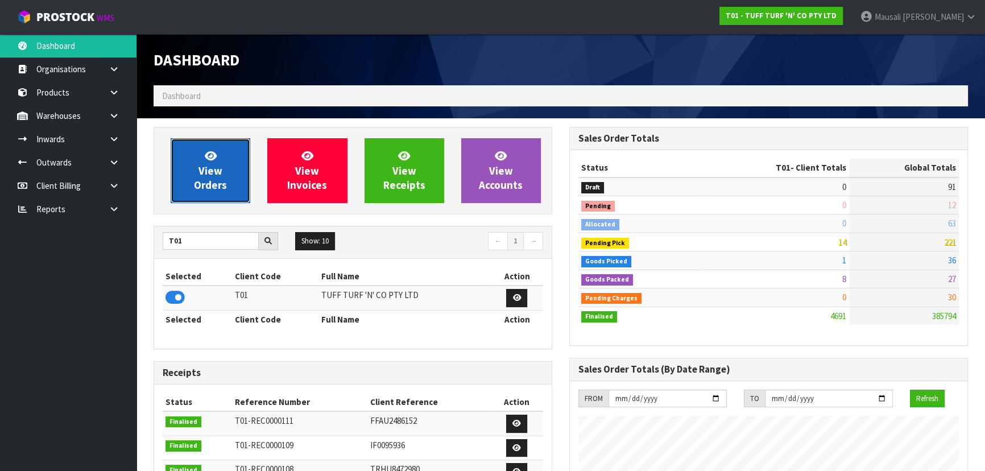
click at [215, 160] on icon at bounding box center [211, 155] width 12 height 11
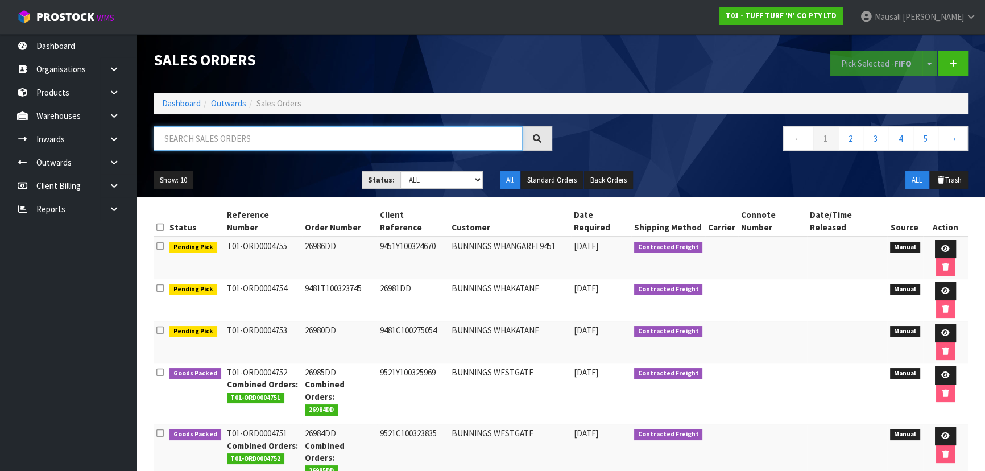
click at [196, 137] on input "text" at bounding box center [338, 138] width 369 height 24
type input "JOB-0417280"
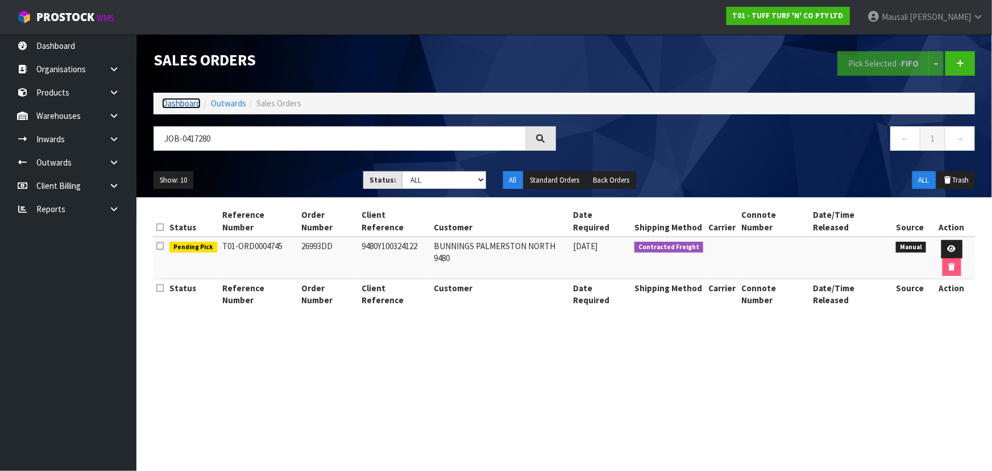
click at [175, 102] on link "Dashboard" at bounding box center [181, 103] width 39 height 11
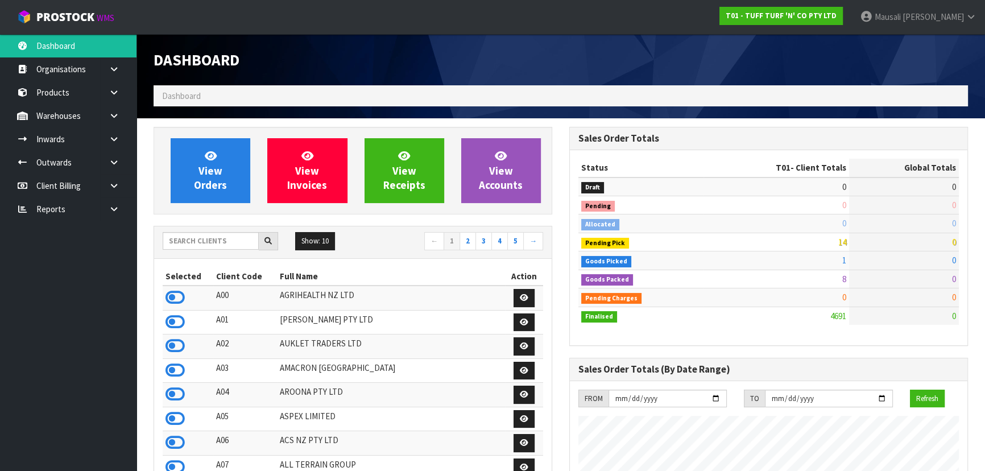
scroll to position [860, 415]
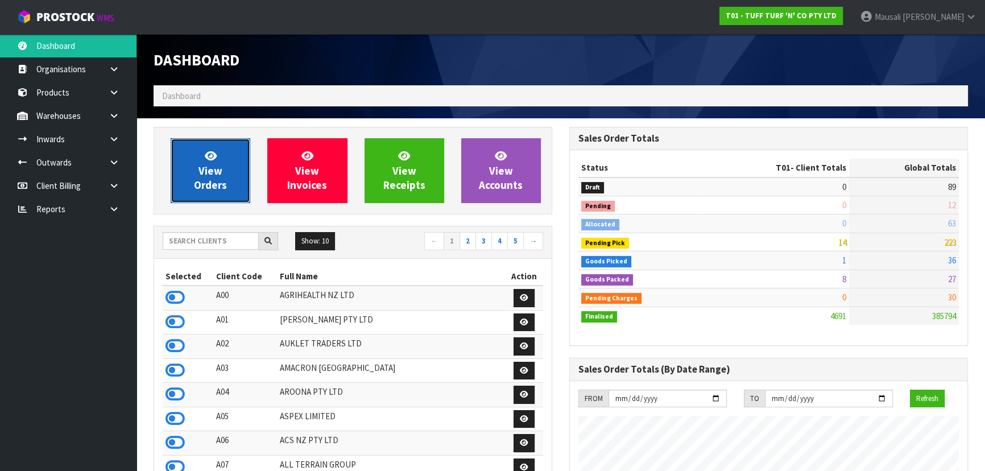
click at [198, 173] on link "View Orders" at bounding box center [211, 170] width 80 height 65
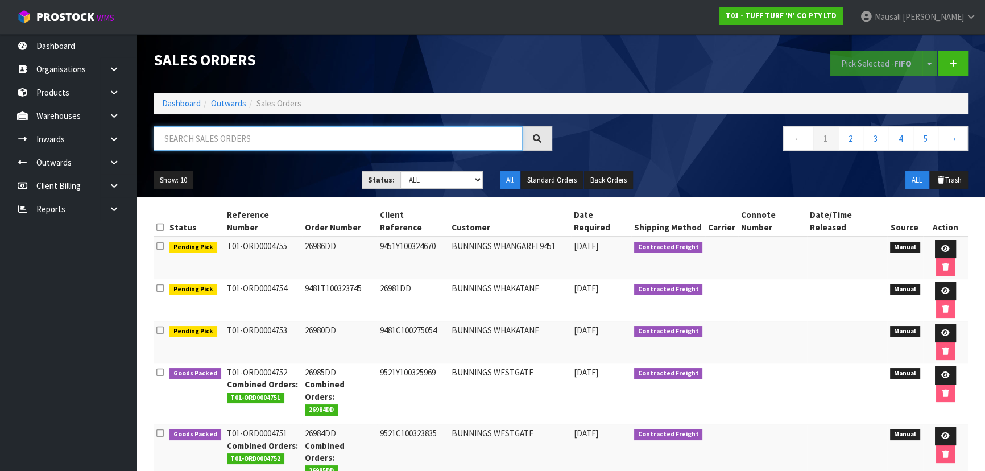
click at [205, 143] on input "text" at bounding box center [338, 138] width 369 height 24
type input "JOB-0417280"
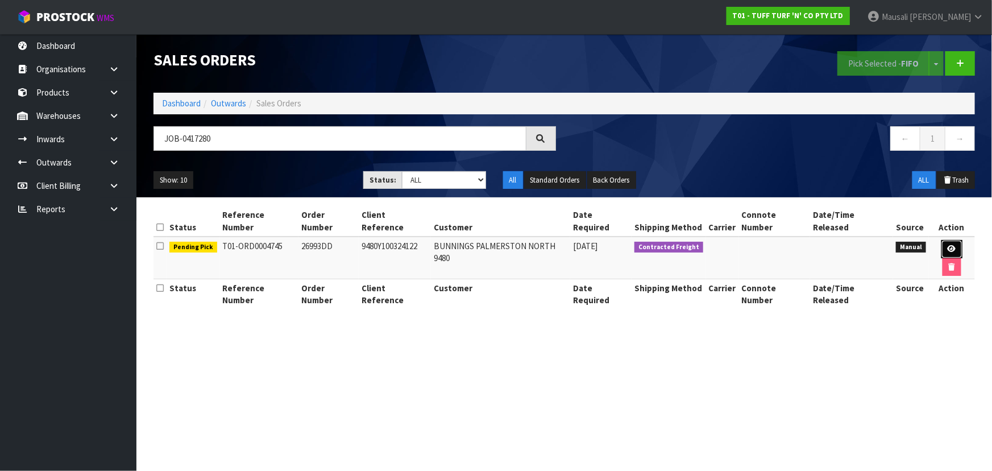
click at [942, 240] on link at bounding box center [952, 249] width 21 height 18
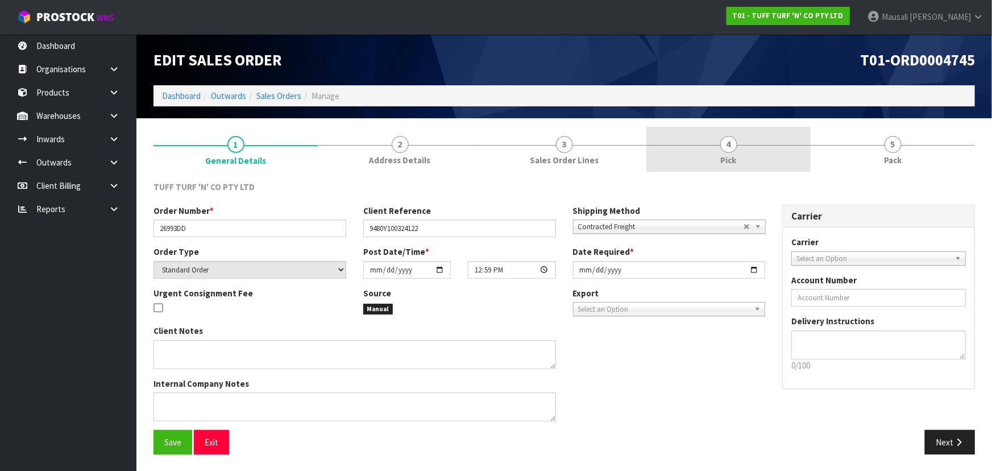
click at [737, 148] on link "4 Pick" at bounding box center [728, 149] width 164 height 45
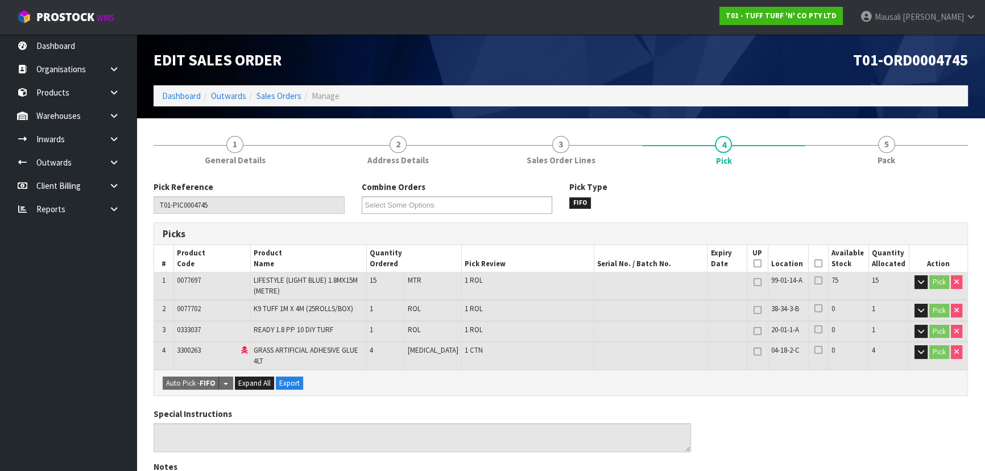
click at [814, 264] on icon at bounding box center [818, 263] width 8 height 1
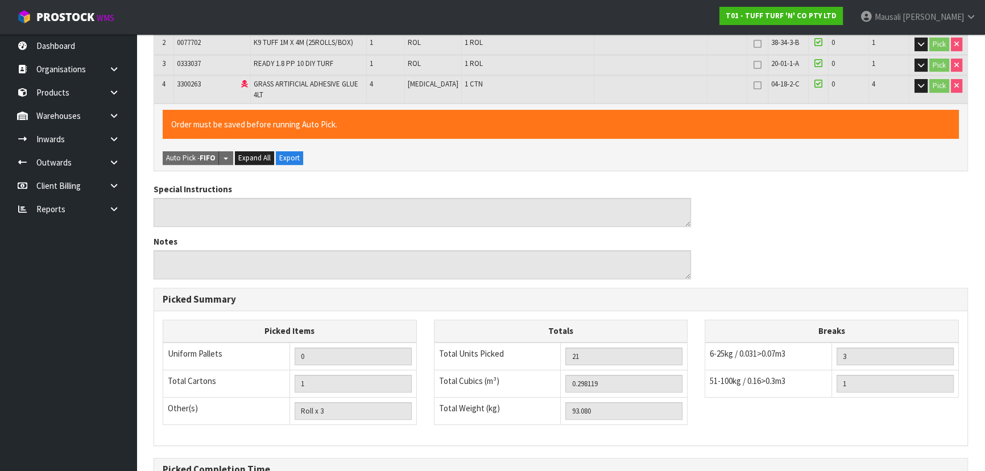
scroll to position [394, 0]
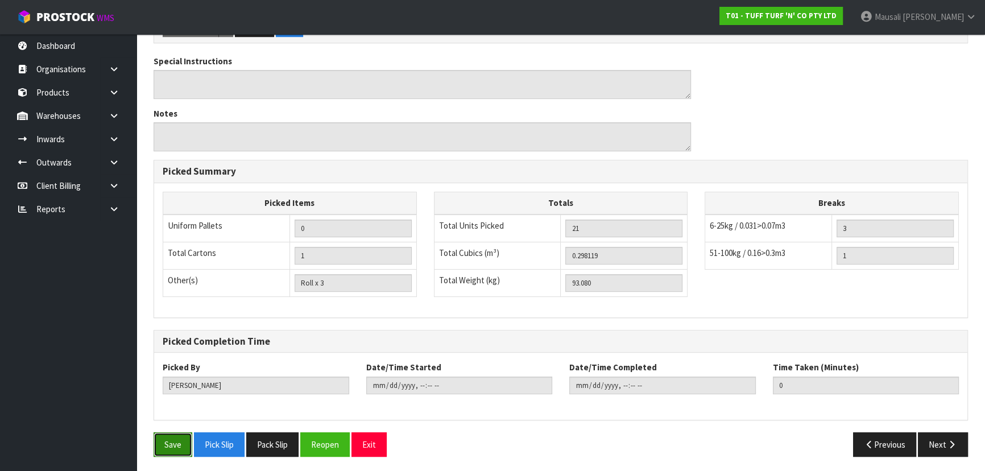
click at [171, 442] on button "Save" at bounding box center [173, 444] width 39 height 24
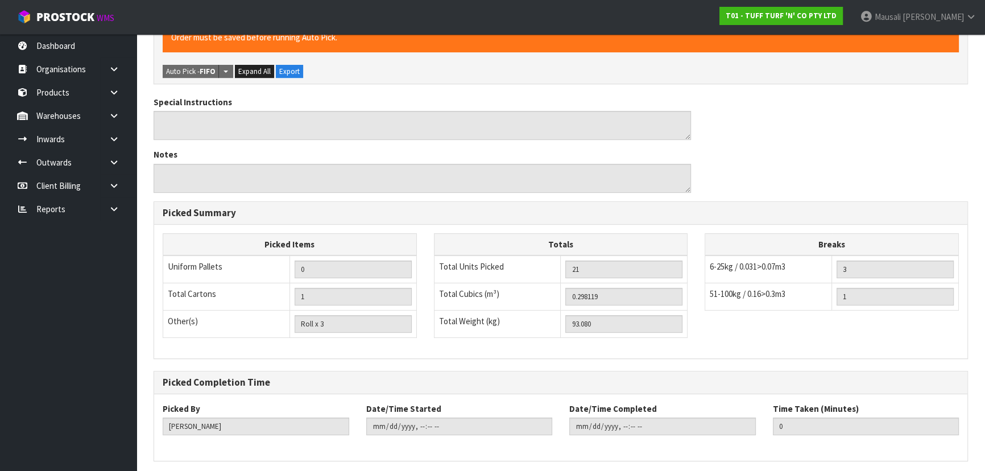
scroll to position [0, 0]
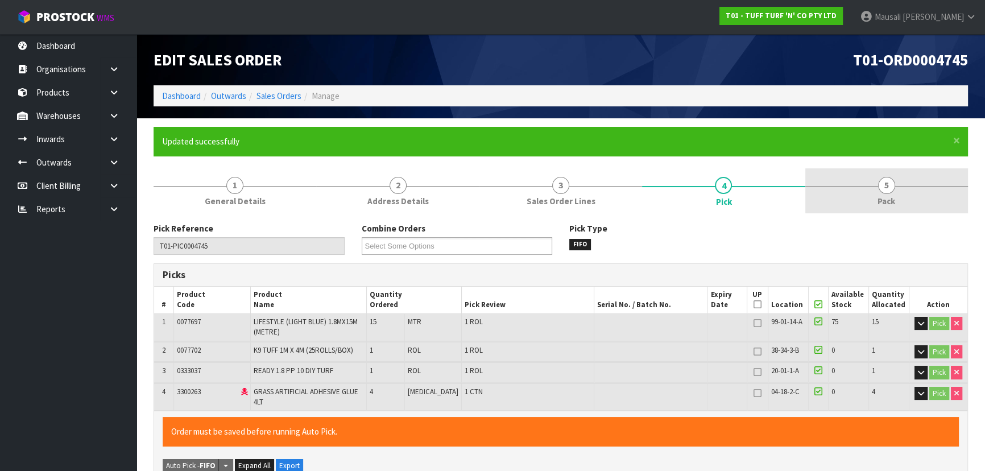
type input "[PERSON_NAME]"
type input "[DATE]T11:02:43"
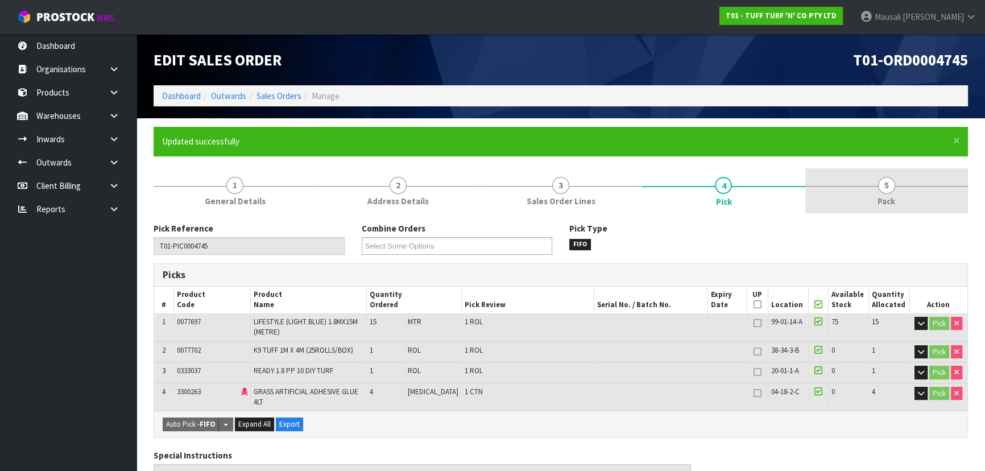
click at [866, 213] on link "5 Pack" at bounding box center [886, 190] width 163 height 45
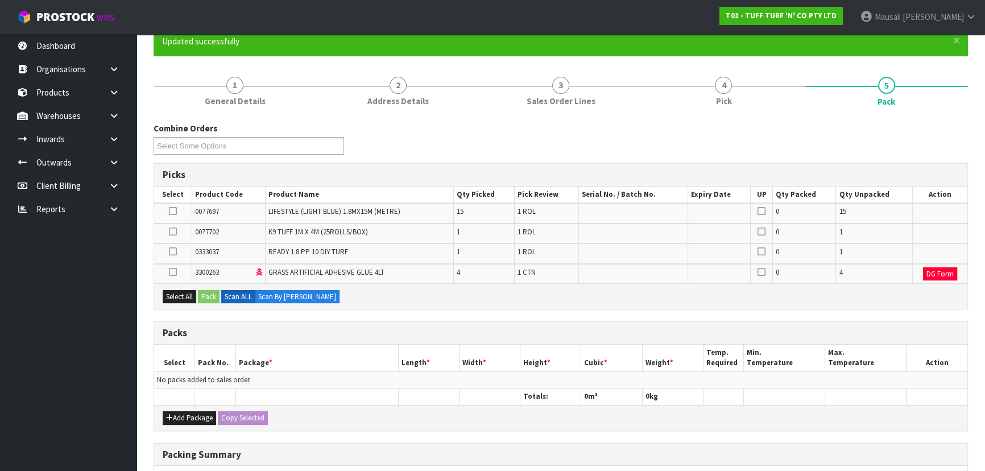
scroll to position [206, 0]
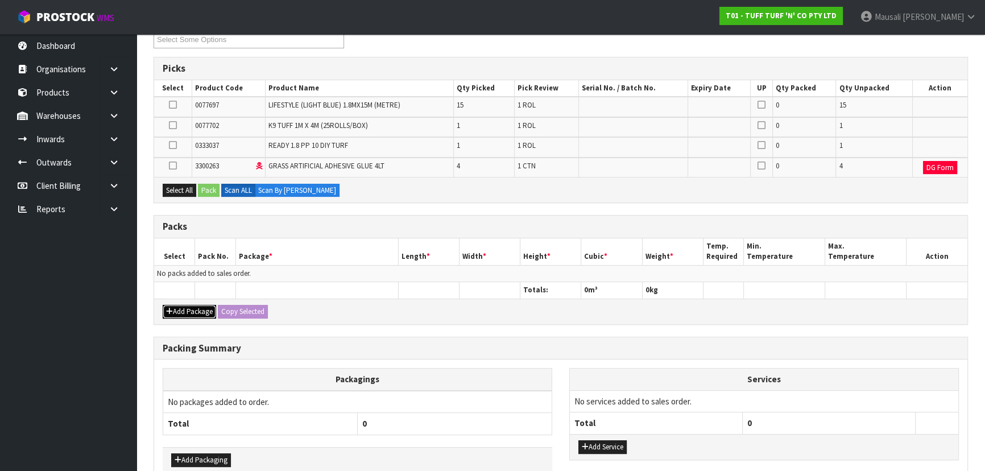
click at [175, 306] on button "Add Package" at bounding box center [189, 312] width 53 height 14
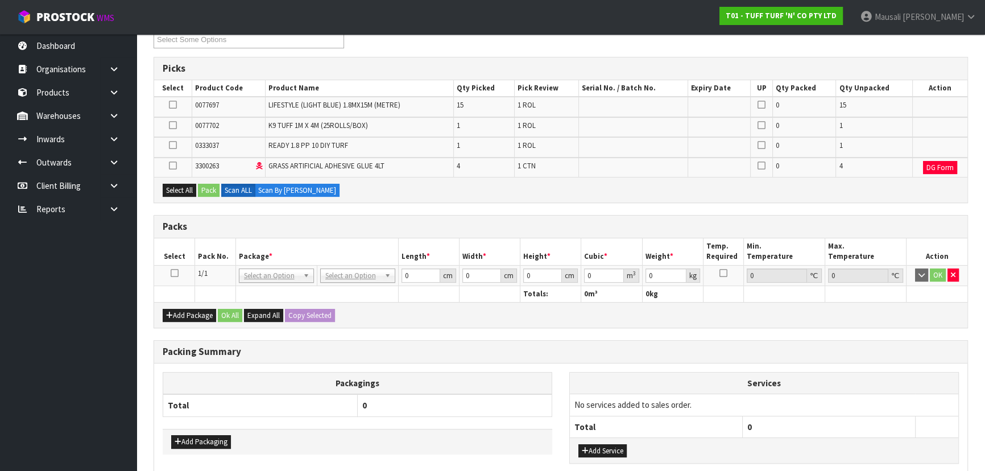
click at [176, 273] on icon at bounding box center [175, 273] width 8 height 1
drag, startPoint x: 181, startPoint y: 190, endPoint x: 217, endPoint y: 184, distance: 36.5
click at [182, 190] on button "Select All" at bounding box center [180, 191] width 34 height 14
click at [217, 184] on button "Pack" at bounding box center [209, 191] width 22 height 14
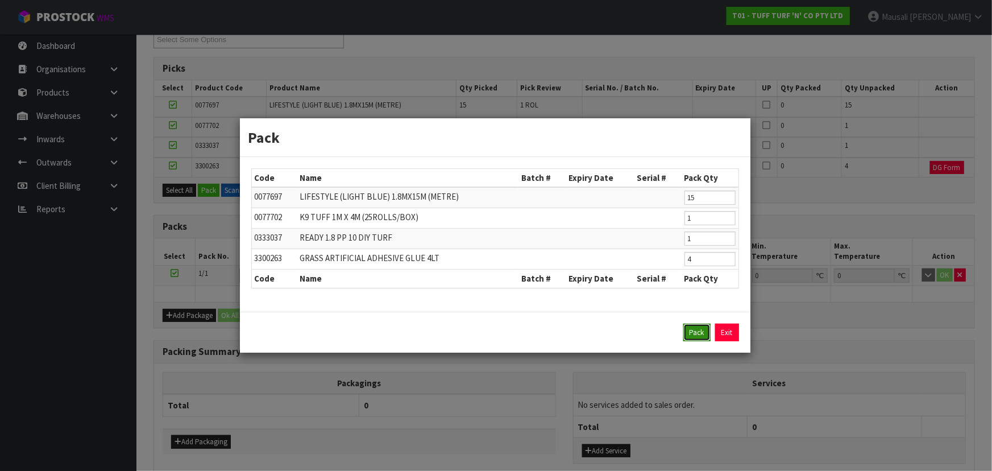
click at [699, 324] on button "Pack" at bounding box center [696, 333] width 27 height 18
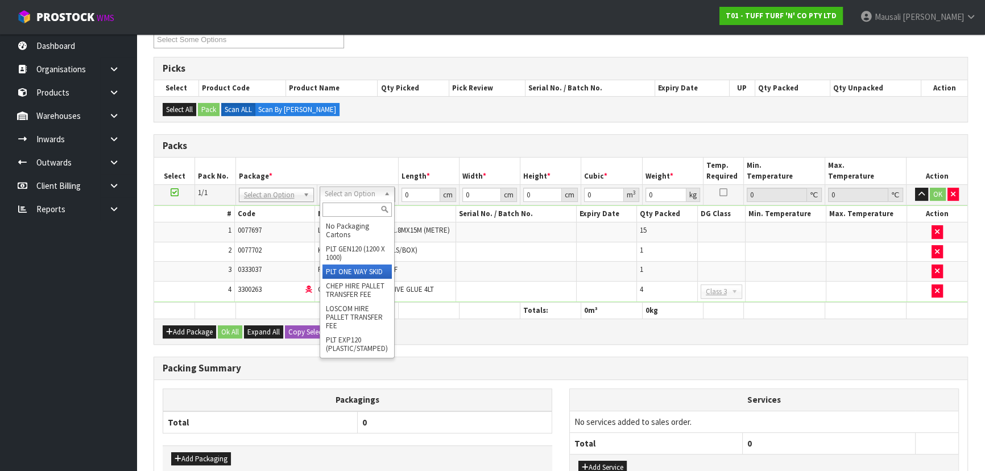
type input "93.08"
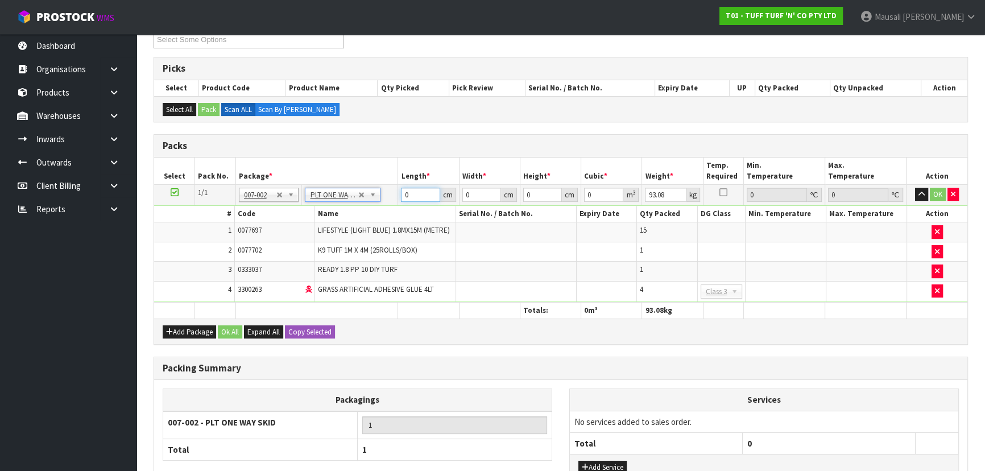
drag, startPoint x: 415, startPoint y: 194, endPoint x: 353, endPoint y: 209, distance: 63.7
click at [355, 209] on tbody "1/1 NONE 007-001 007-002 007-004 007-009 007-013 007-014 007-015 007-017 007-01…" at bounding box center [560, 243] width 813 height 118
type input "183"
type input "71"
type input "5"
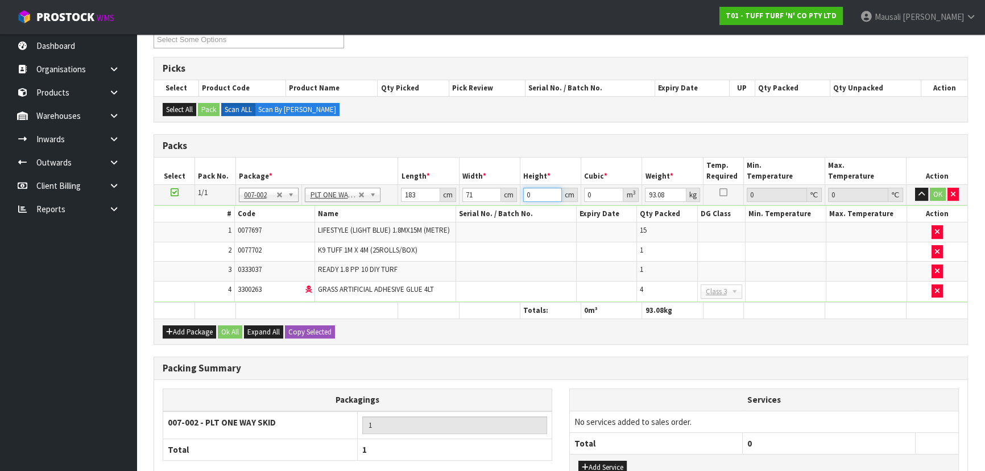
type input "0.064965"
type input "54"
type input "0.701622"
type input "54"
type input "93"
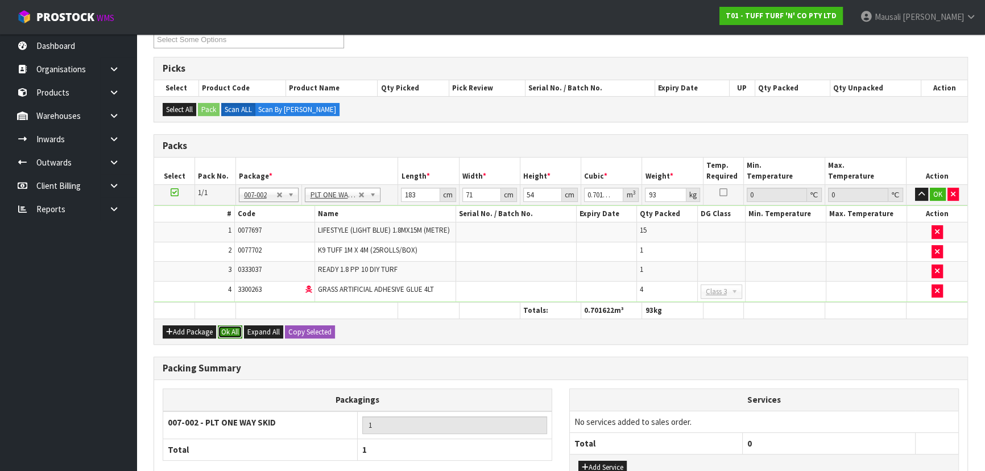
click at [226, 327] on button "Ok All" at bounding box center [230, 332] width 24 height 14
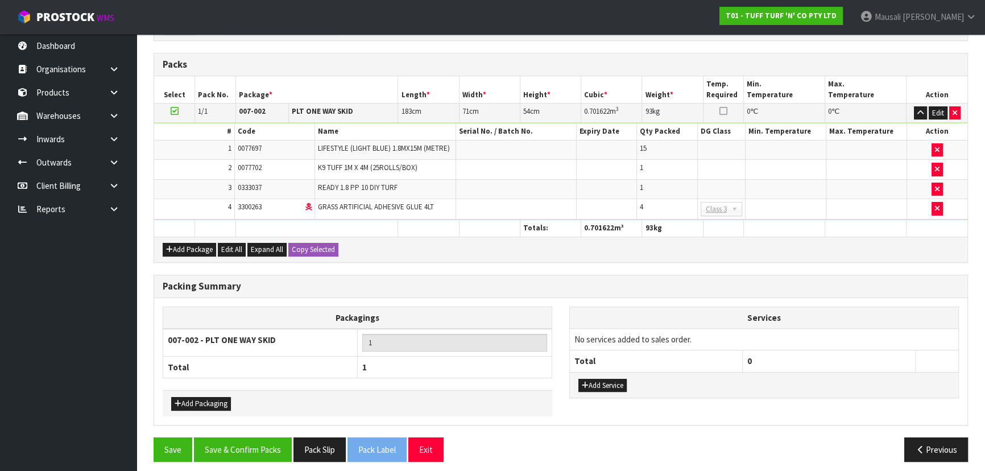
scroll to position [292, 0]
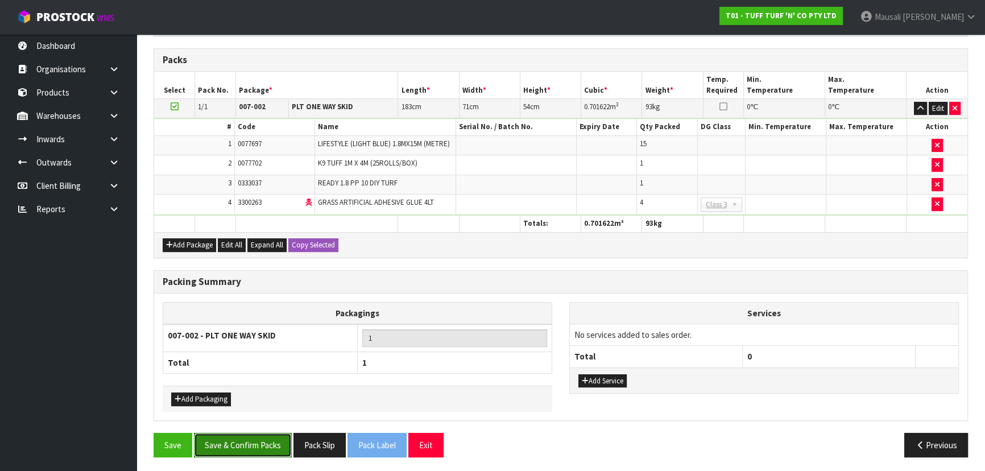
click at [238, 445] on button "Save & Confirm Packs" at bounding box center [243, 445] width 98 height 24
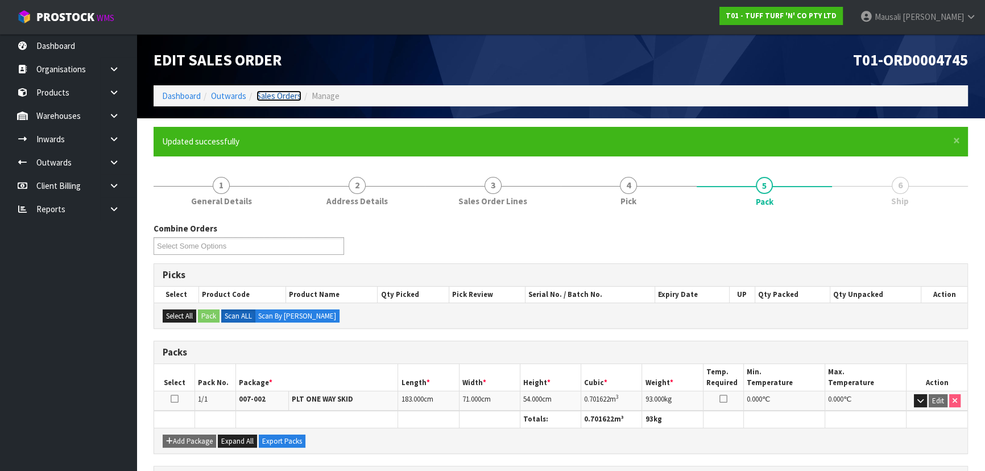
click at [287, 96] on link "Sales Orders" at bounding box center [278, 95] width 45 height 11
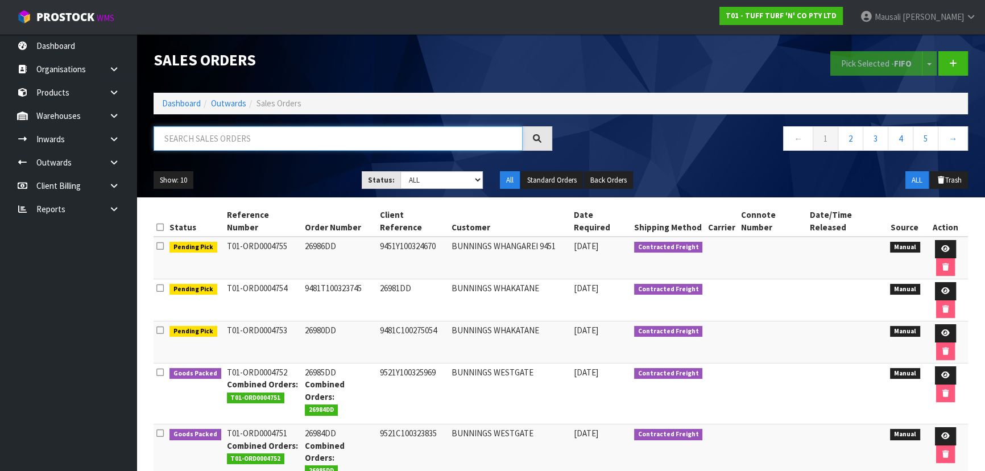
click at [223, 142] on input "text" at bounding box center [338, 138] width 369 height 24
type input "JOB-0417265"
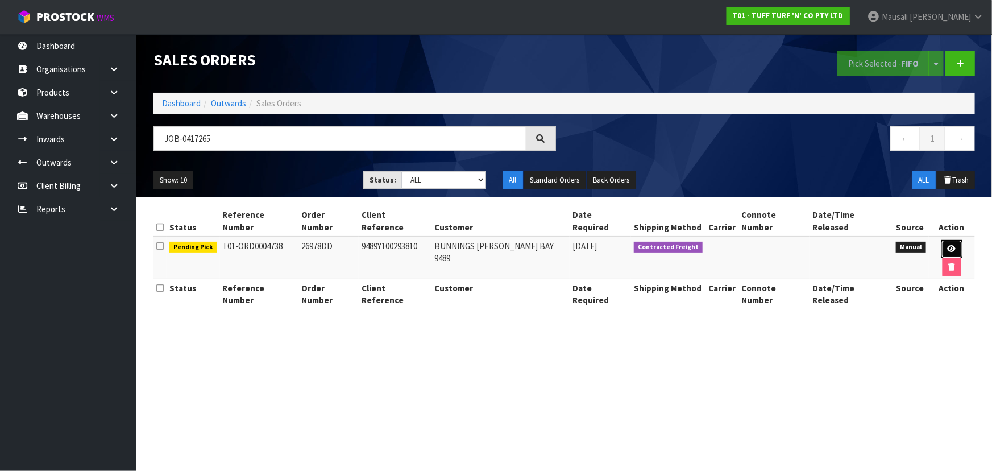
click at [948, 245] on icon at bounding box center [952, 248] width 9 height 7
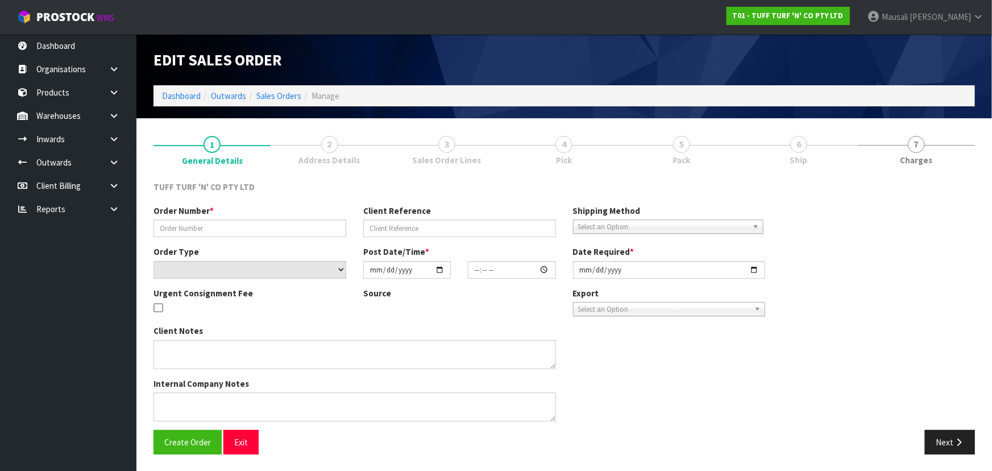
type input "26978DD"
type input "9489Y100293810"
select select "number:0"
type input "[DATE]"
type input "12:45:00.000"
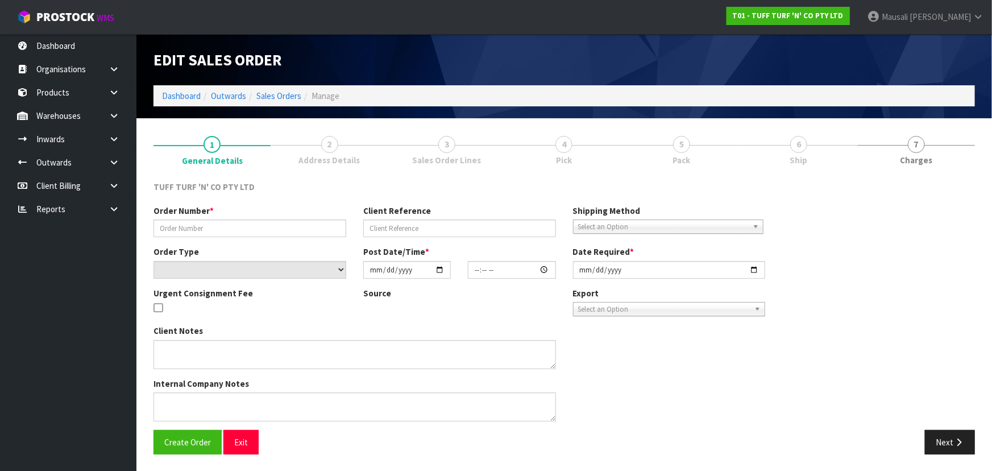
type input "[DATE]"
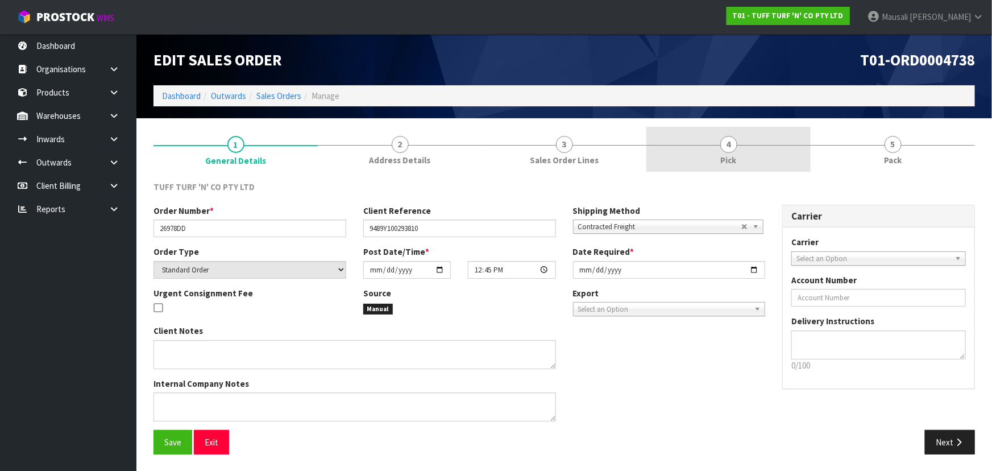
click at [716, 143] on link "4 Pick" at bounding box center [728, 149] width 164 height 45
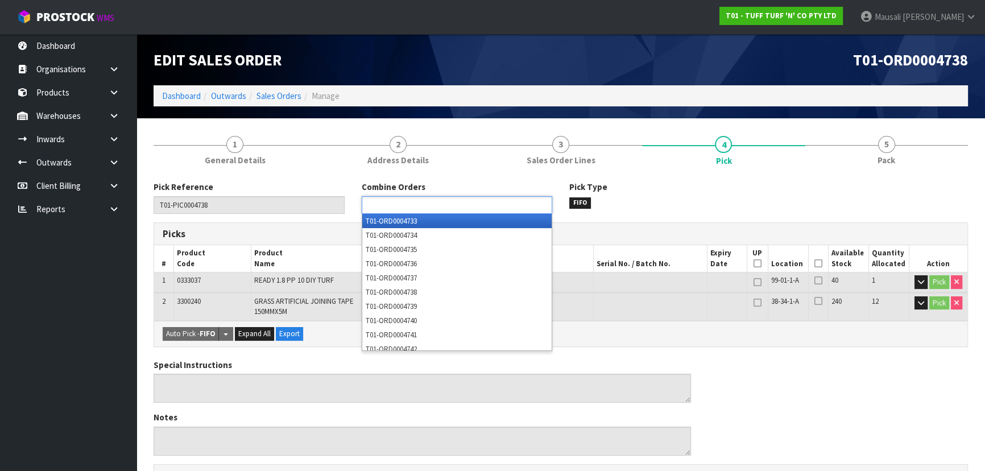
click at [432, 208] on input "text" at bounding box center [407, 205] width 84 height 14
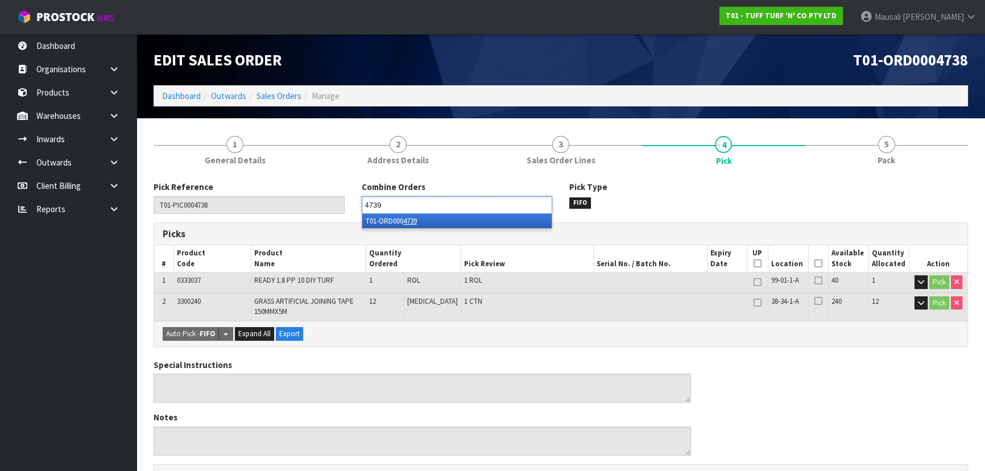
type input "4739"
click at [443, 219] on li "T01-ORD000 4739" at bounding box center [456, 221] width 189 height 14
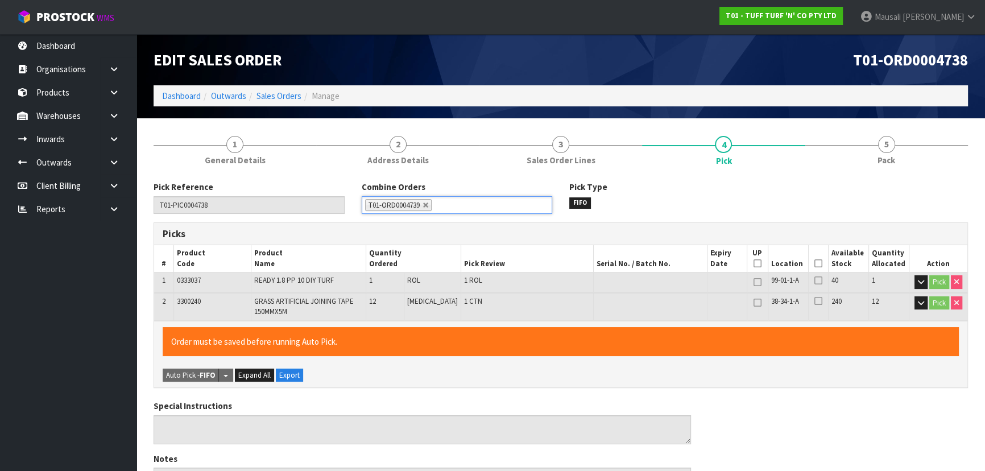
click at [817, 263] on icon at bounding box center [818, 263] width 8 height 1
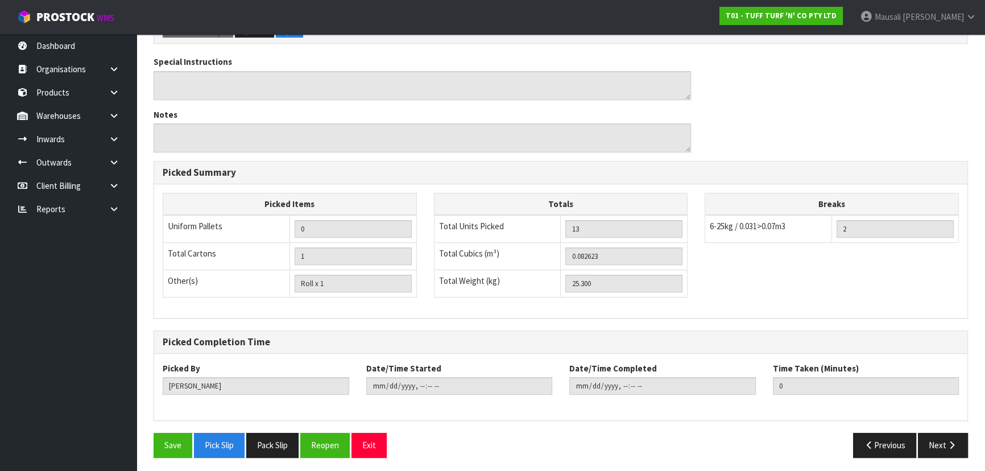
scroll to position [346, 0]
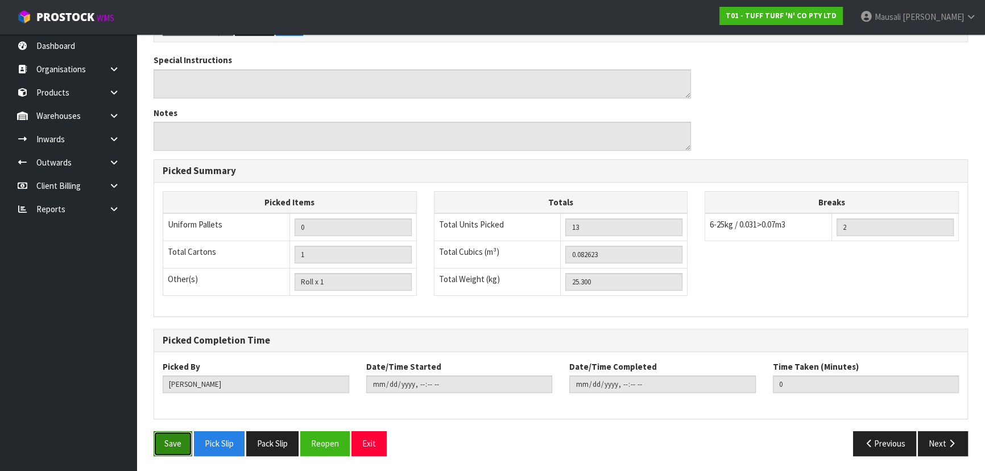
drag, startPoint x: 171, startPoint y: 441, endPoint x: 172, endPoint y: 426, distance: 14.8
click at [171, 441] on button "Save" at bounding box center [173, 443] width 39 height 24
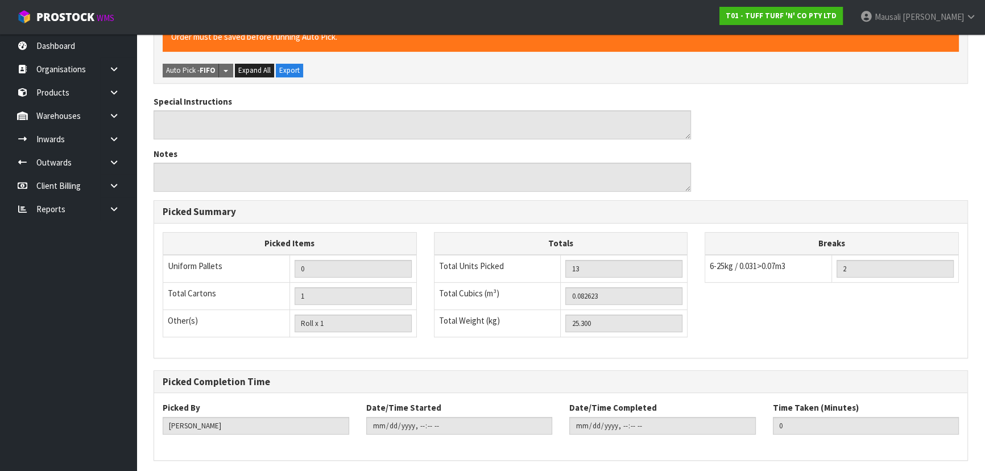
scroll to position [0, 0]
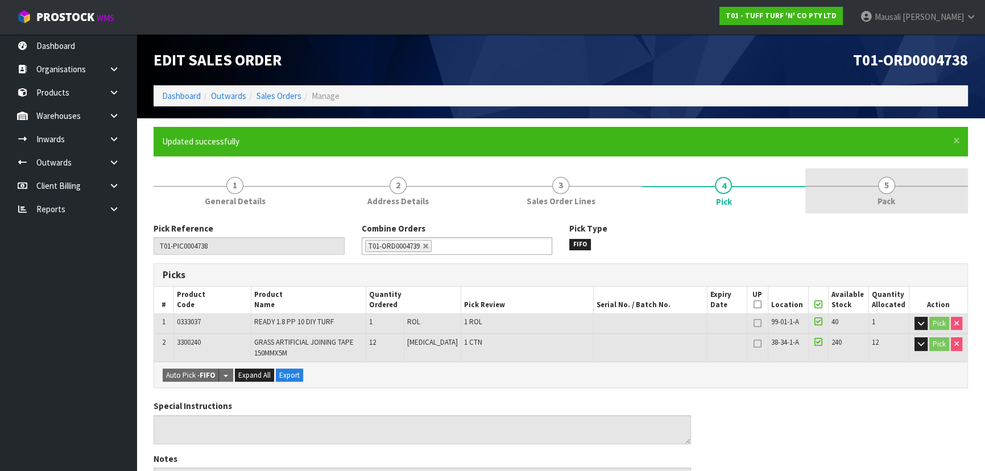
click at [888, 186] on span "5" at bounding box center [886, 185] width 17 height 17
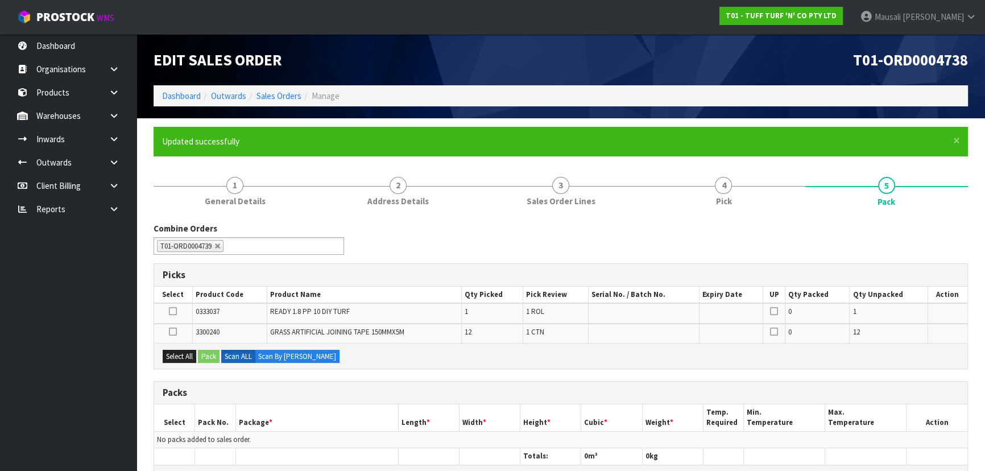
scroll to position [155, 0]
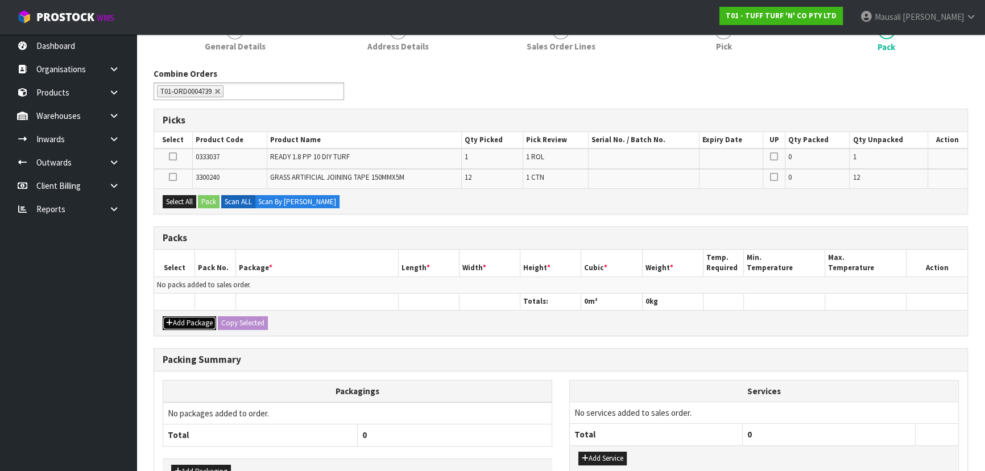
click at [204, 324] on button "Add Package" at bounding box center [189, 323] width 53 height 14
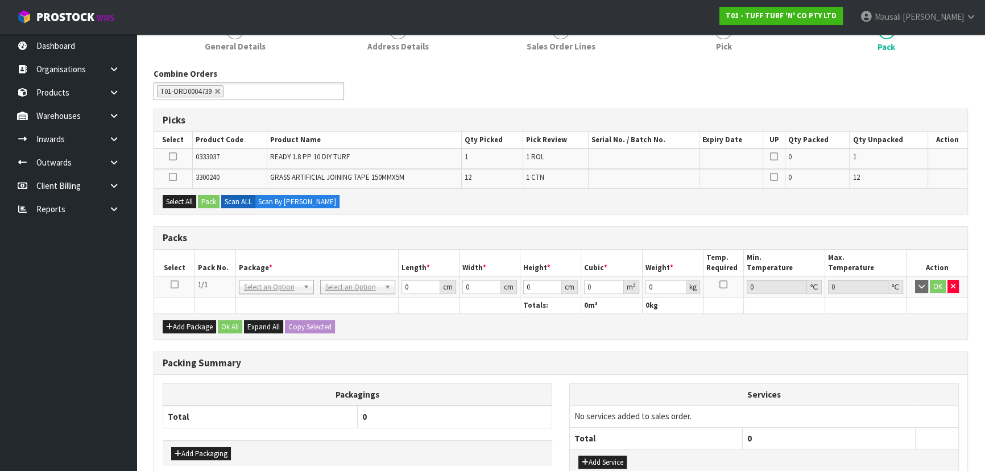
click at [172, 284] on icon at bounding box center [175, 284] width 8 height 1
click at [188, 197] on button "Select All" at bounding box center [180, 202] width 34 height 14
click at [218, 200] on button "Pack" at bounding box center [209, 202] width 22 height 14
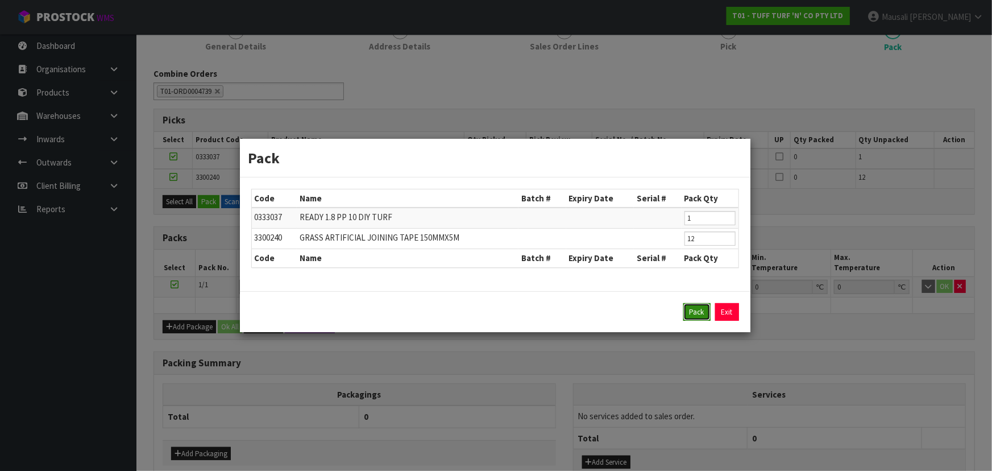
click at [694, 312] on button "Pack" at bounding box center [696, 312] width 27 height 18
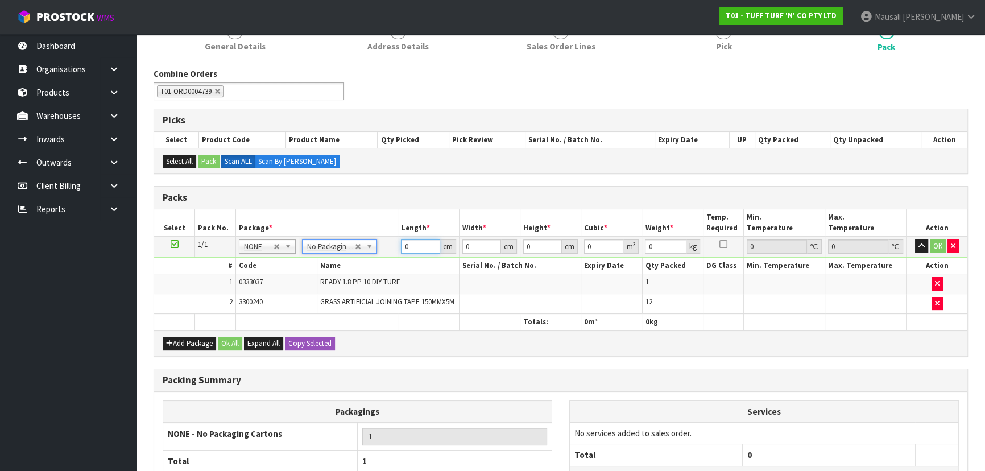
drag, startPoint x: 414, startPoint y: 247, endPoint x: 372, endPoint y: 252, distance: 42.4
click at [380, 251] on tr "1/1 NONE 007-001 007-002 007-004 007-009 007-013 007-014 007-015 007-017 007-01…" at bounding box center [560, 246] width 813 height 20
type input "186"
type input "124"
type input "8"
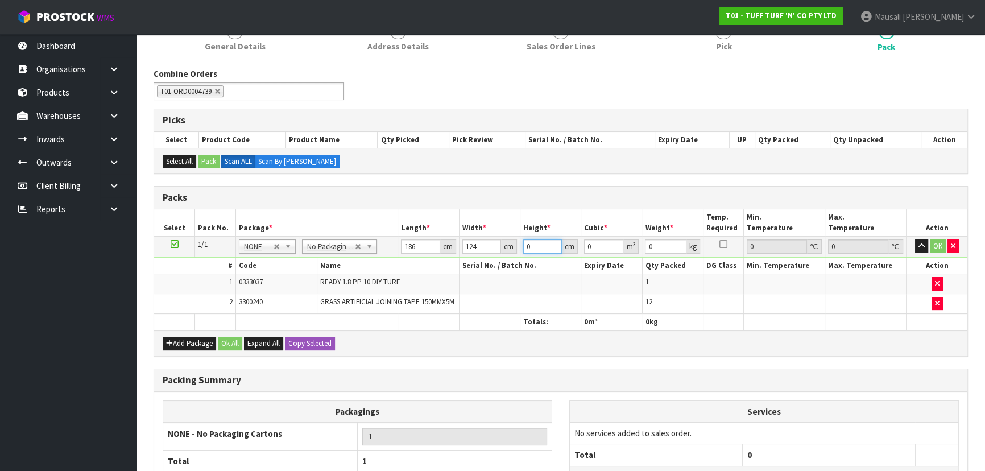
type input "0.184512"
type input "83"
type input "1.914312"
type input "83"
type input "93"
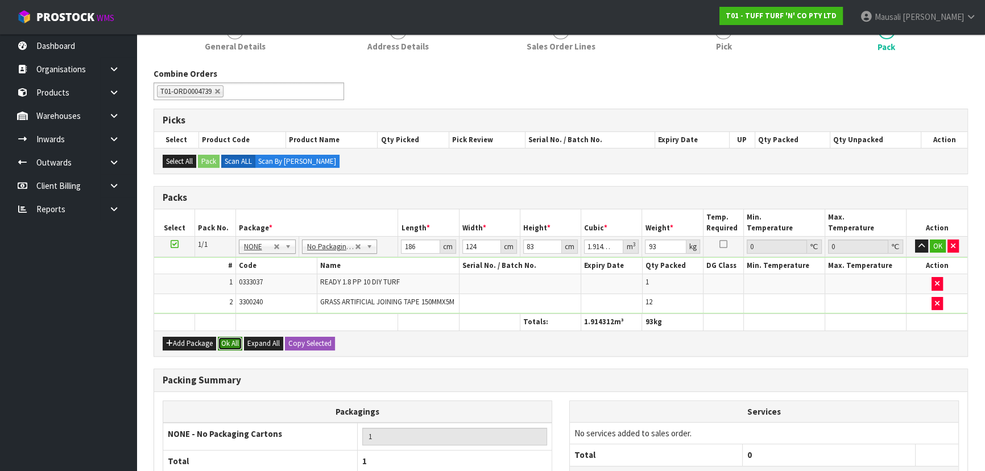
click at [222, 341] on button "Ok All" at bounding box center [230, 344] width 24 height 14
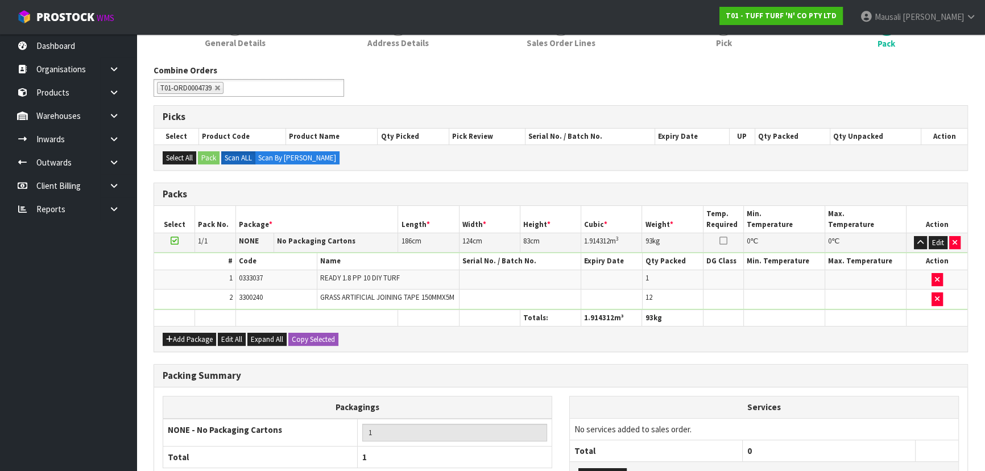
scroll to position [252, 0]
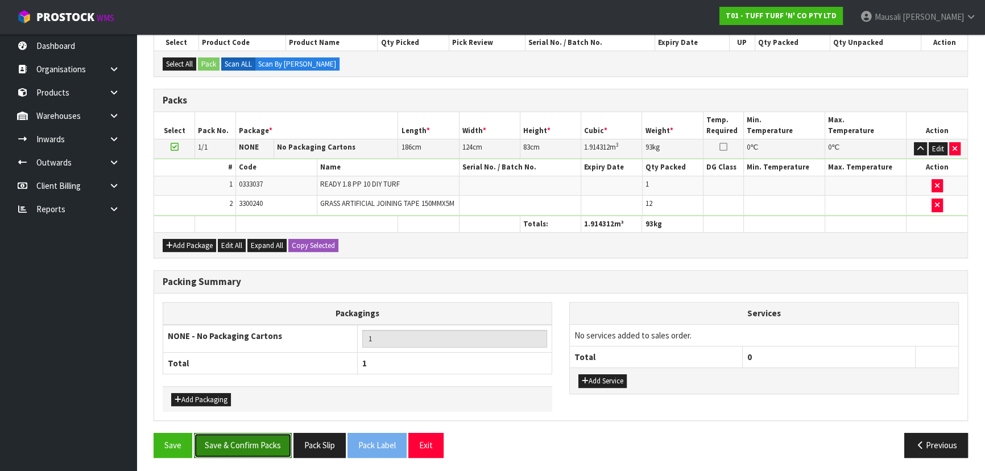
click at [267, 443] on button "Save & Confirm Packs" at bounding box center [243, 445] width 98 height 24
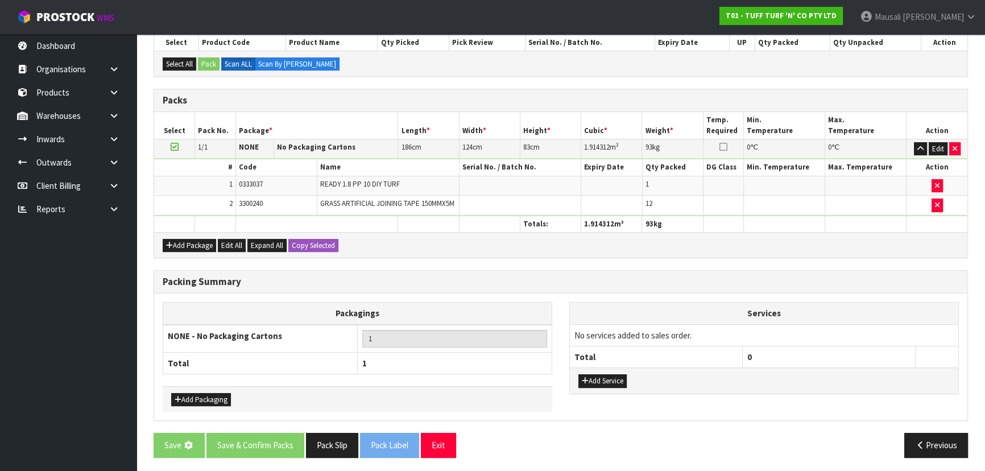
scroll to position [0, 0]
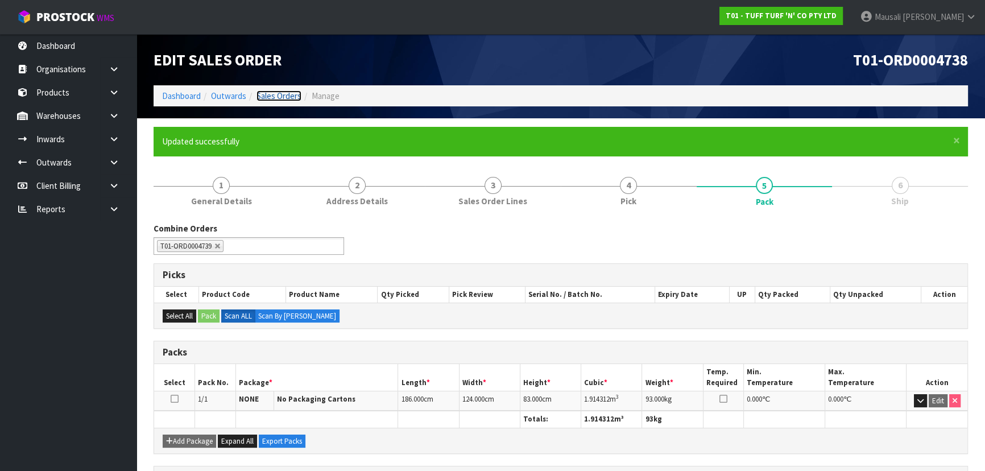
click at [270, 94] on link "Sales Orders" at bounding box center [278, 95] width 45 height 11
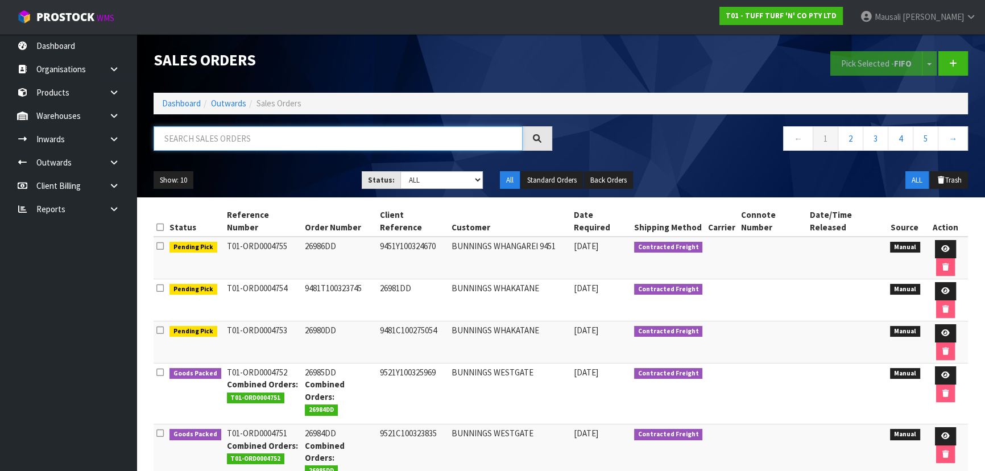
click at [173, 137] on input "text" at bounding box center [338, 138] width 369 height 24
type input "JOB-0417266"
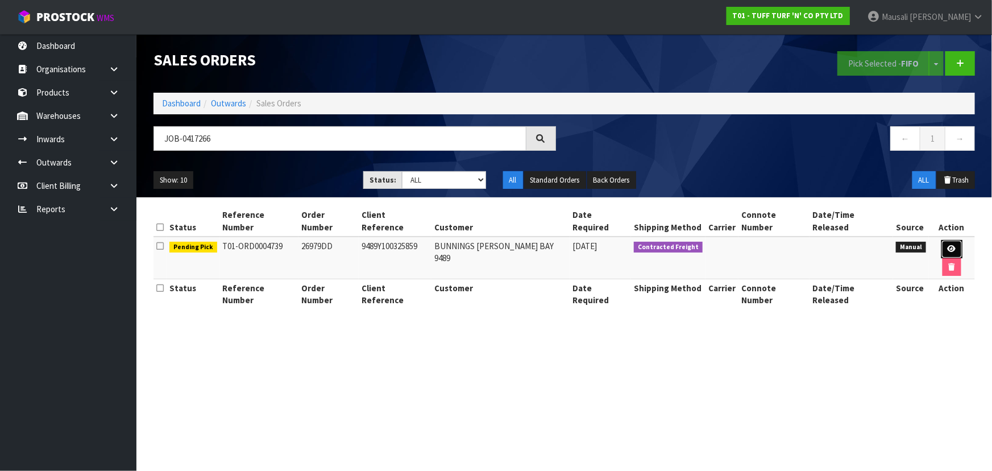
click at [942, 240] on link at bounding box center [952, 249] width 21 height 18
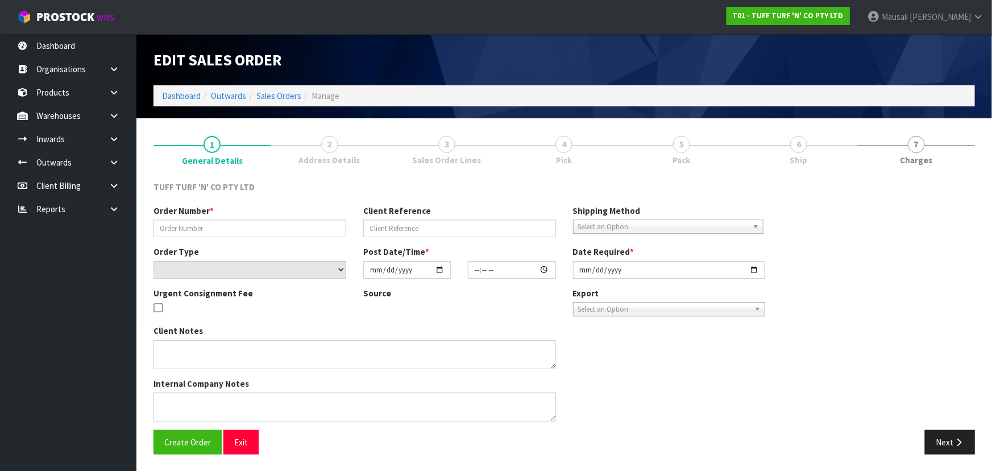
type input "26979DD"
type input "9489Y100325859"
select select "number:0"
type input "[DATE]"
type input "12:45:00.000"
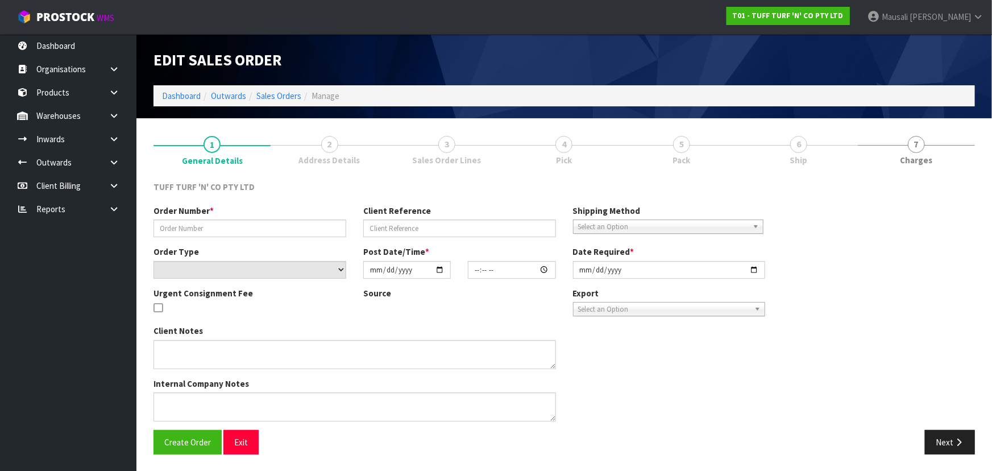
type input "[DATE]"
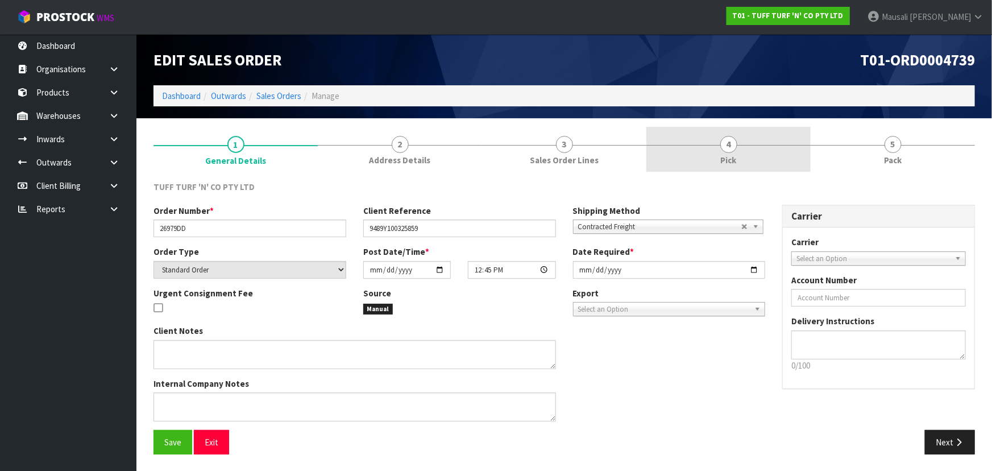
click at [724, 154] on span "Pick" at bounding box center [729, 160] width 16 height 12
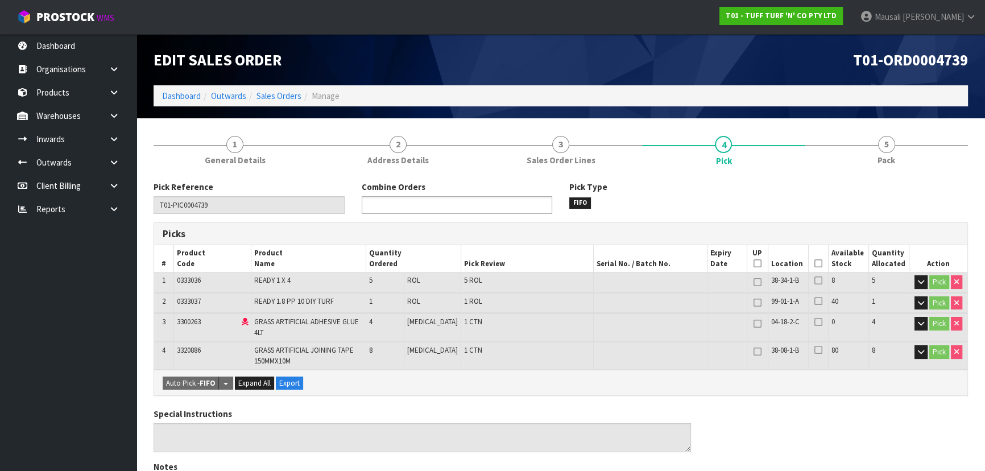
click at [383, 210] on input "text" at bounding box center [407, 205] width 84 height 14
type input "4738"
click at [392, 219] on li "T01-ORD000 4738" at bounding box center [456, 221] width 189 height 14
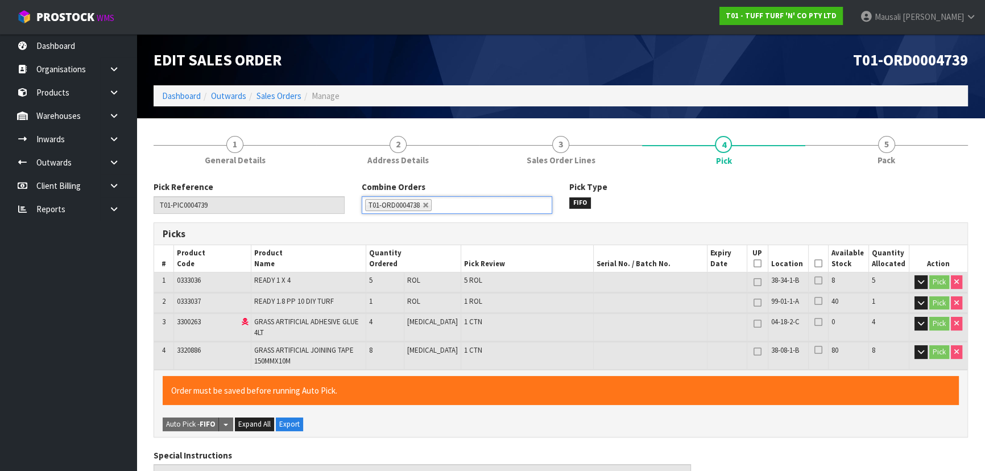
click at [816, 263] on icon at bounding box center [818, 263] width 8 height 1
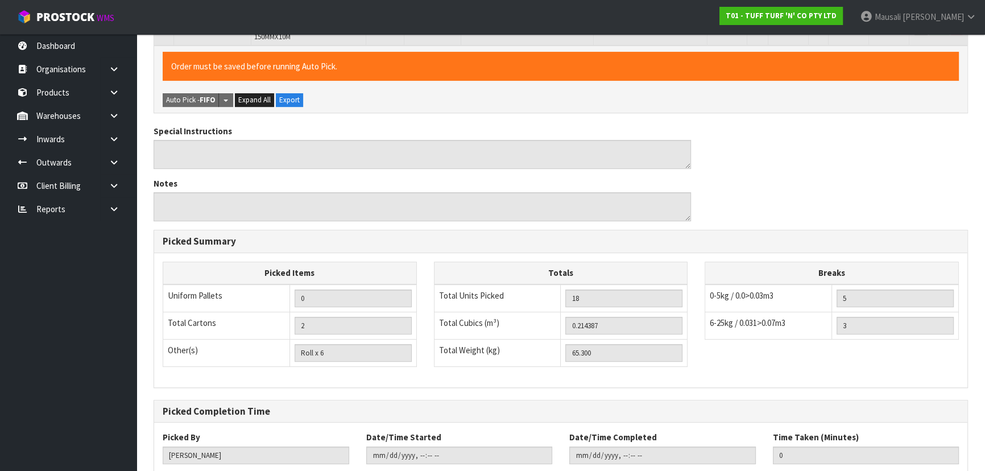
scroll to position [394, 0]
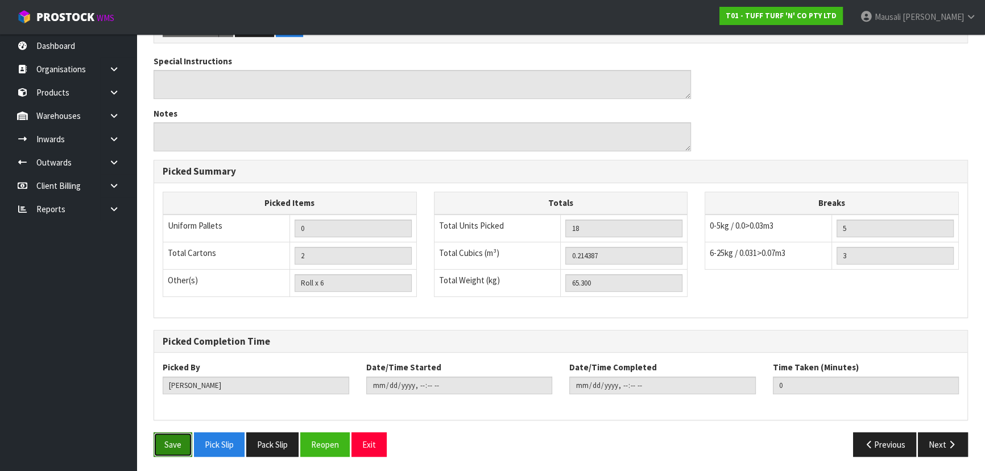
click at [175, 440] on button "Save" at bounding box center [173, 444] width 39 height 24
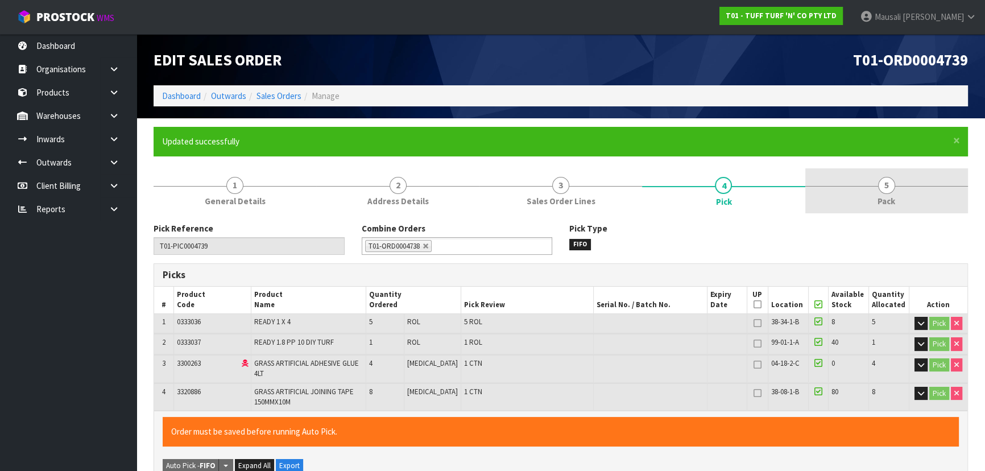
click at [883, 196] on span "Pack" at bounding box center [886, 201] width 18 height 12
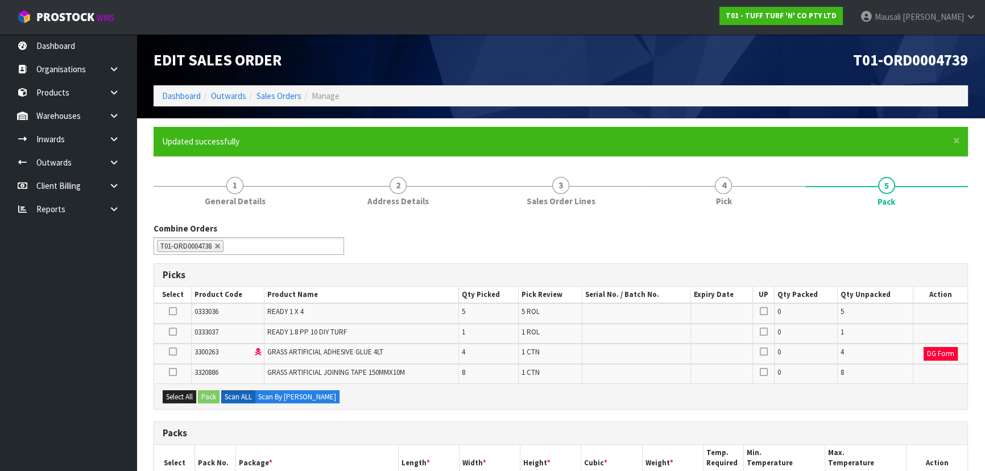
scroll to position [206, 0]
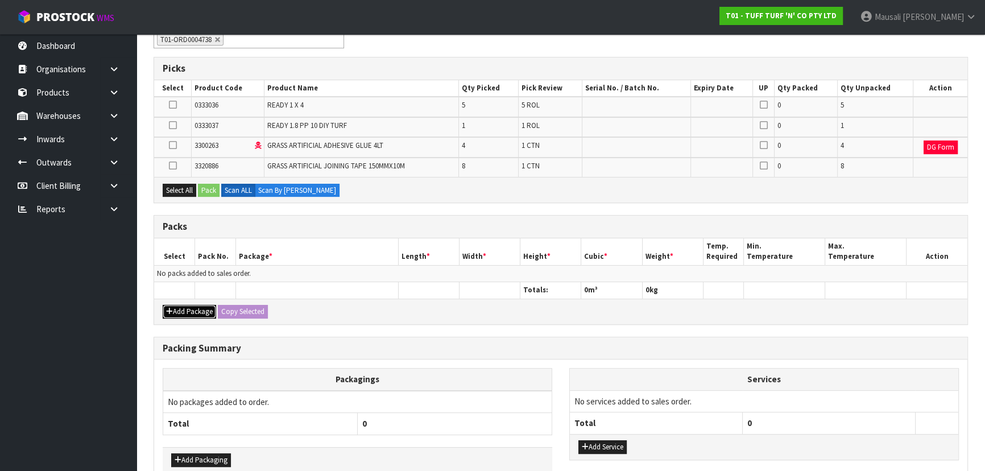
click at [188, 307] on button "Add Package" at bounding box center [189, 312] width 53 height 14
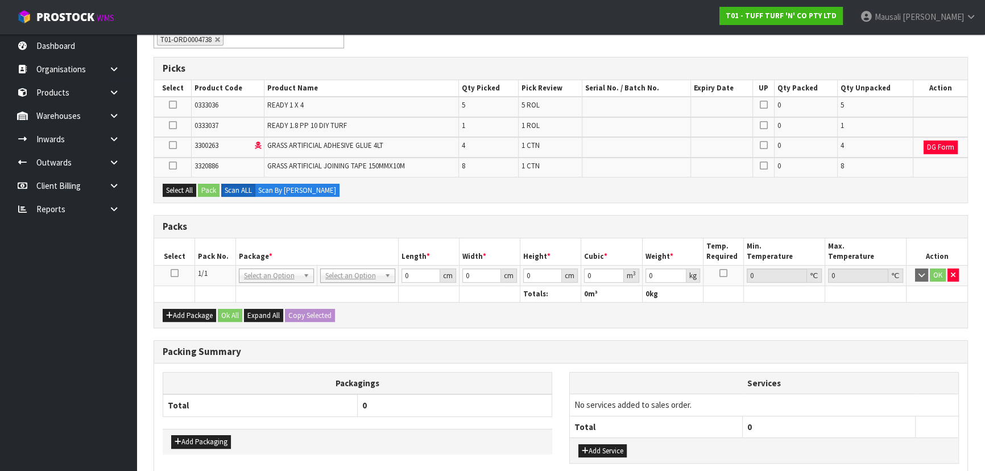
click at [173, 273] on icon at bounding box center [175, 273] width 8 height 1
click at [180, 188] on button "Select All" at bounding box center [180, 191] width 34 height 14
click at [201, 188] on button "Pack" at bounding box center [209, 191] width 22 height 14
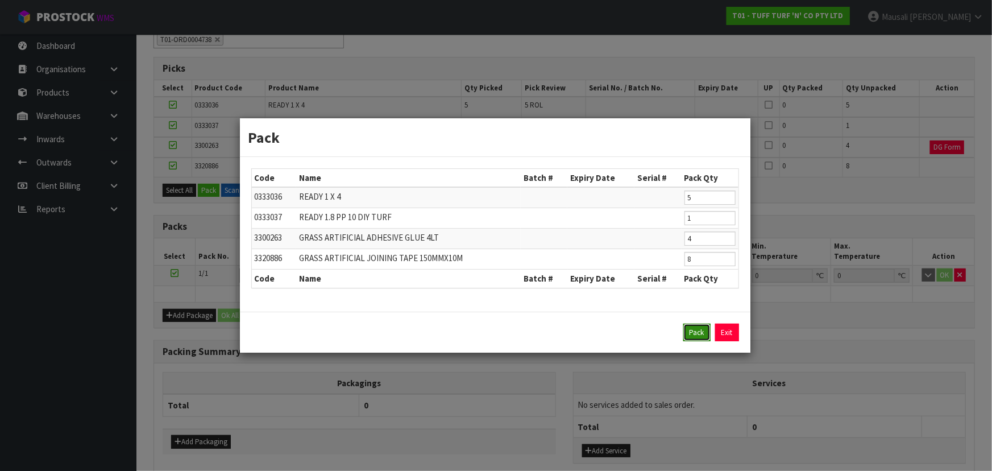
click at [703, 326] on button "Pack" at bounding box center [696, 333] width 27 height 18
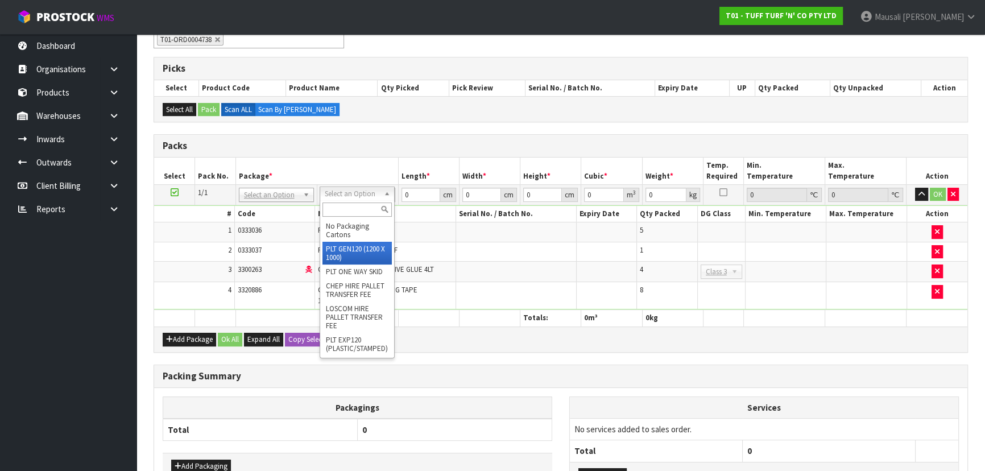
type input "120"
type input "100"
type input "65.3"
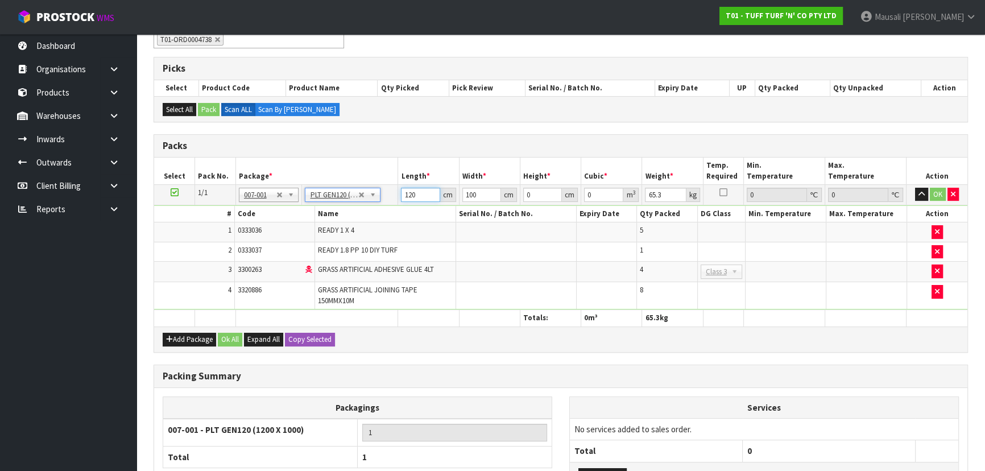
drag, startPoint x: 421, startPoint y: 192, endPoint x: 388, endPoint y: 200, distance: 33.2
click at [391, 199] on tr "1/1 NONE 007-001 007-002 007-004 007-009 007-013 007-014 007-015 007-017 007-01…" at bounding box center [560, 194] width 813 height 20
type input "186"
type input "124"
type input "8"
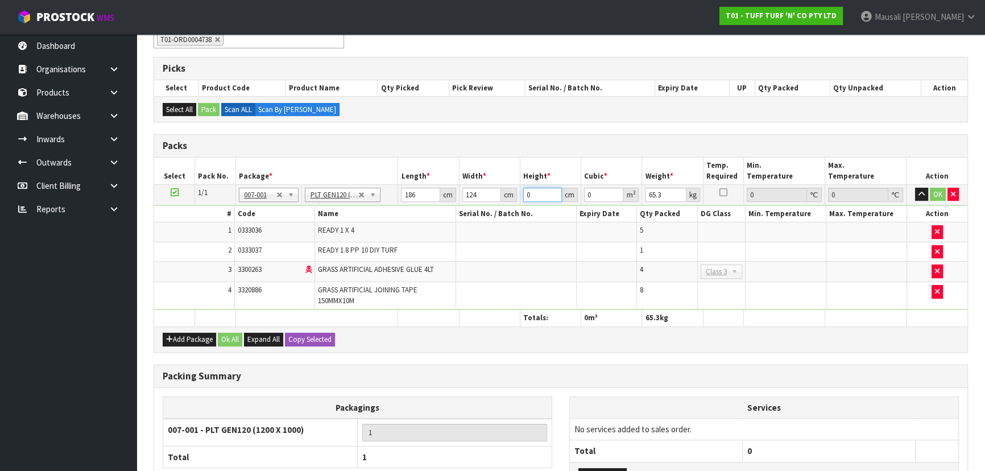
type input "0.184512"
type input "83"
type input "1.914312"
type input "83"
type input "93"
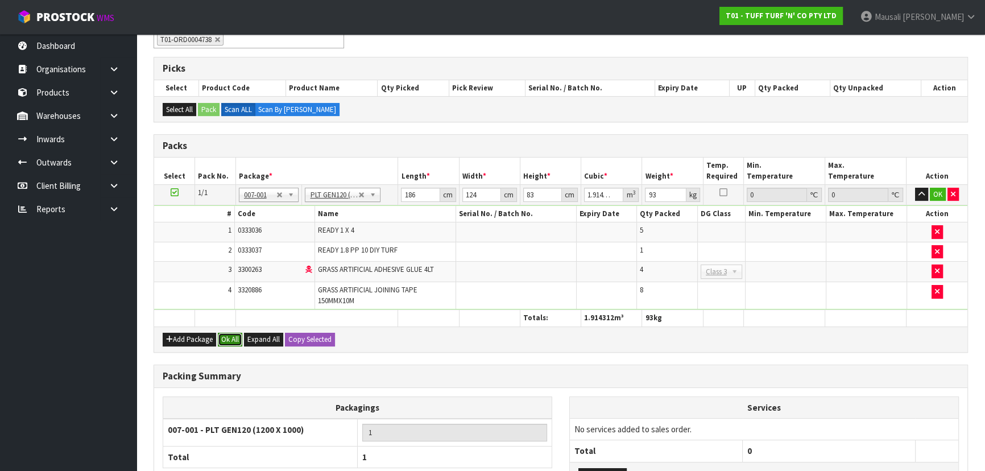
click at [235, 335] on button "Ok All" at bounding box center [230, 340] width 24 height 14
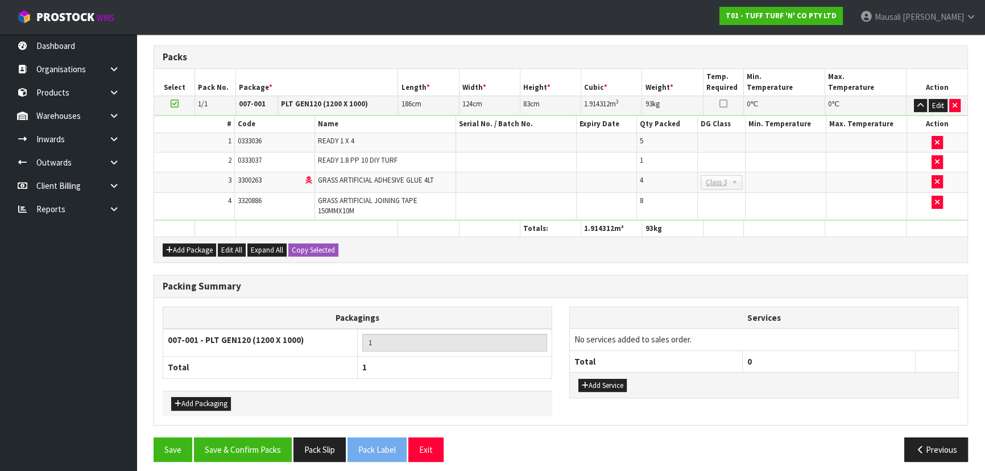
scroll to position [300, 0]
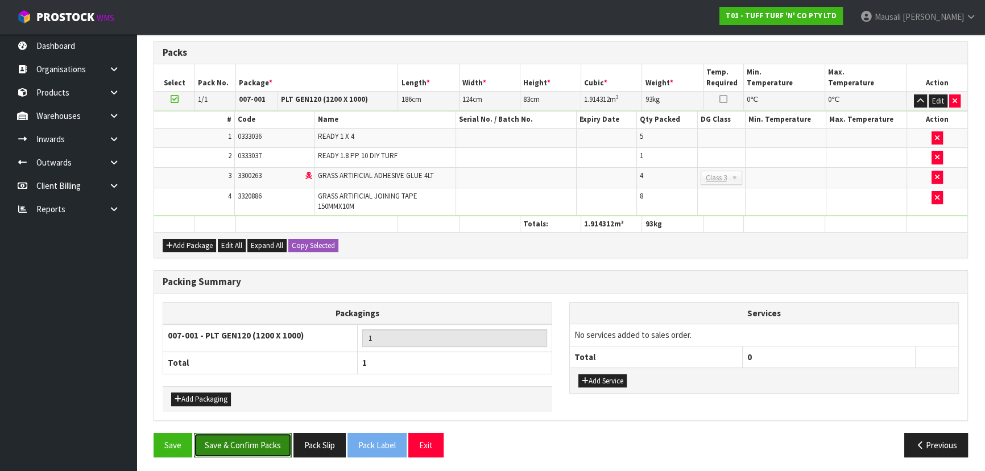
click at [265, 443] on button "Save & Confirm Packs" at bounding box center [243, 445] width 98 height 24
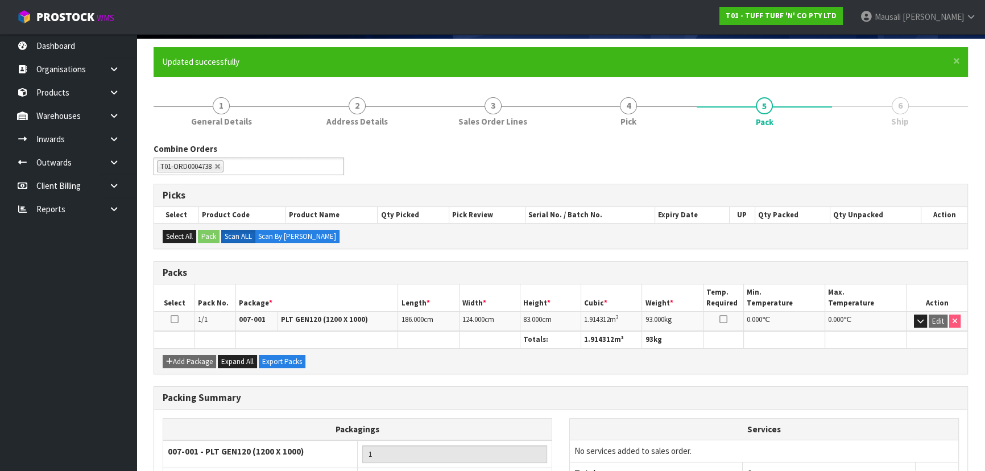
scroll to position [171, 0]
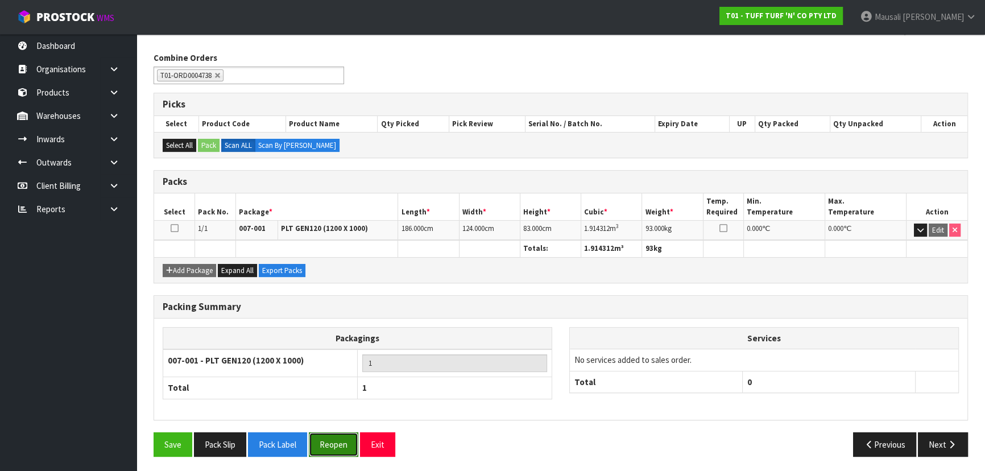
click at [341, 443] on button "Reopen" at bounding box center [333, 444] width 49 height 24
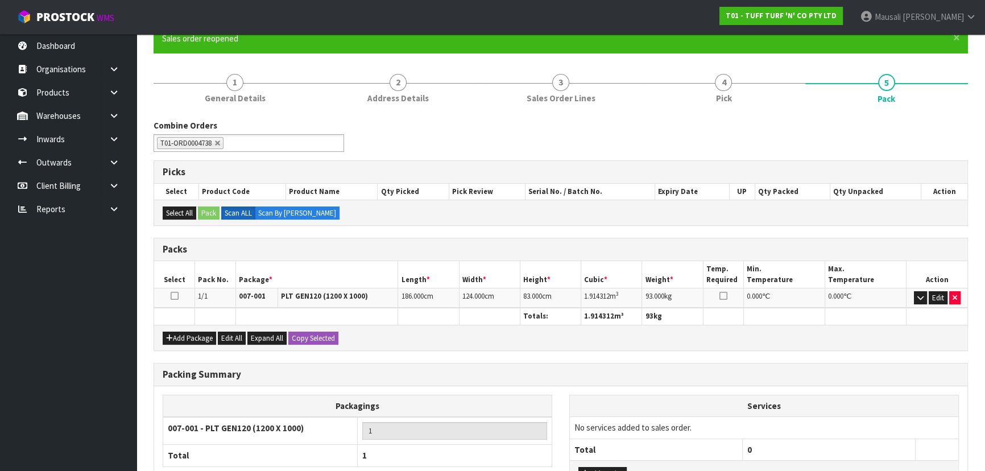
scroll to position [155, 0]
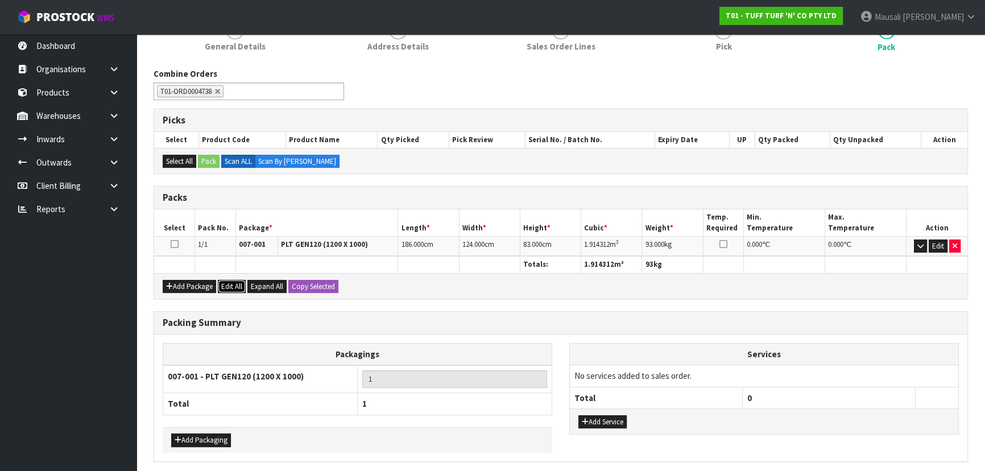
click at [238, 284] on button "Edit All" at bounding box center [232, 287] width 28 height 14
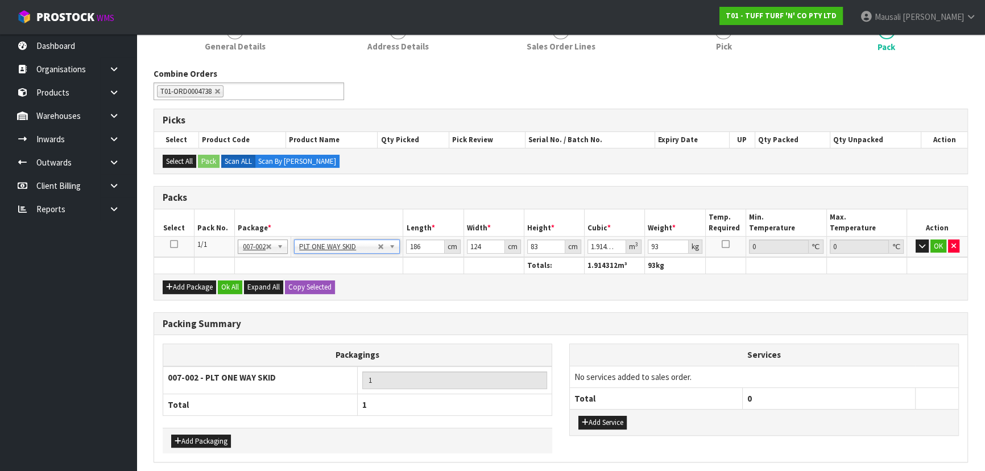
type input "0"
type input "65.3"
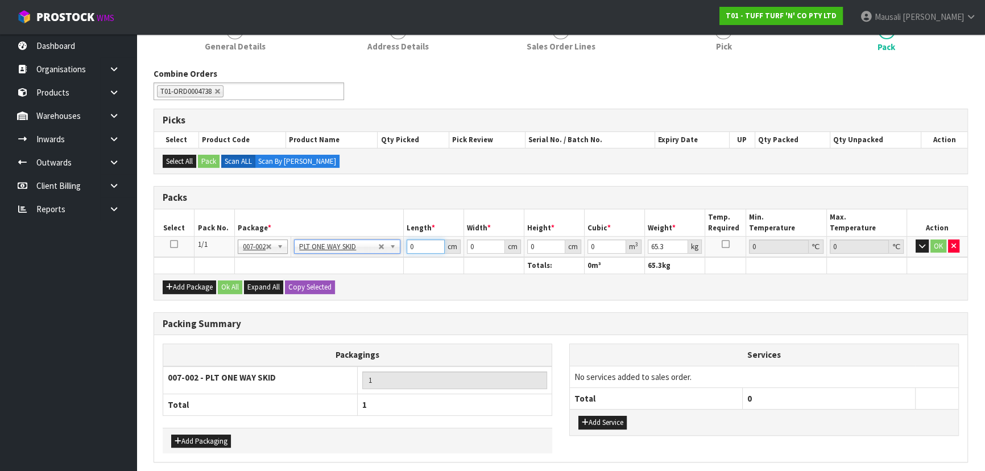
drag, startPoint x: 420, startPoint y: 248, endPoint x: 401, endPoint y: 250, distance: 18.3
click at [403, 250] on tr "1/1 NONE 007-001 007-002 007-004 007-009 007-013 007-014 007-015 007-017 007-01…" at bounding box center [560, 246] width 813 height 20
type input "184"
type input "70"
type input "7"
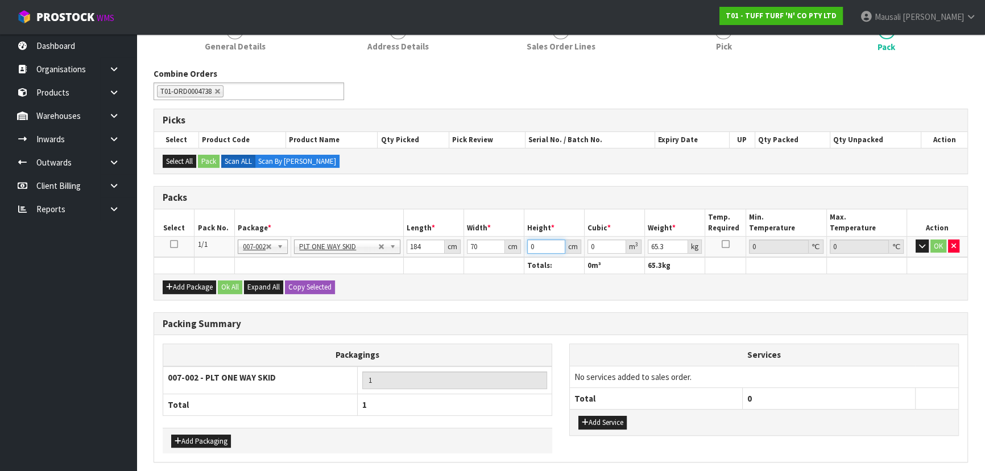
type input "0.09016"
type input "71"
type input "0.91448"
type input "71"
type input "93"
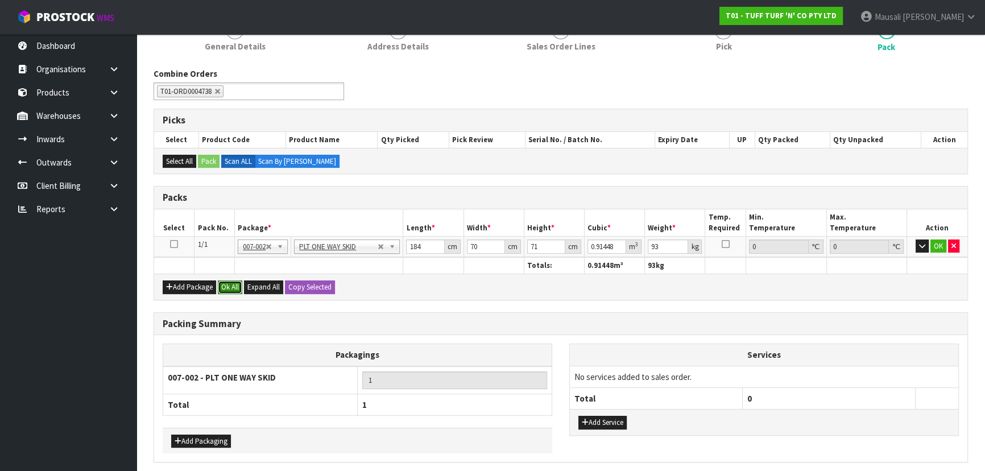
click at [227, 284] on button "Ok All" at bounding box center [230, 287] width 24 height 14
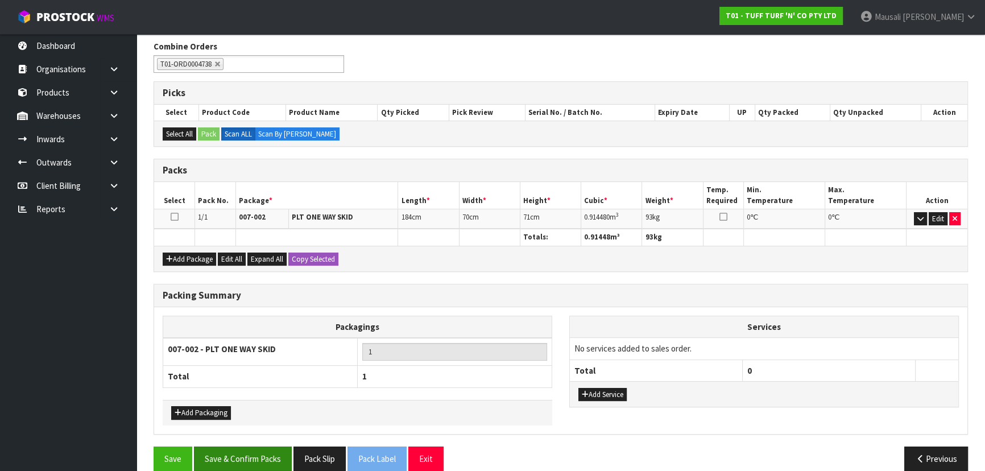
scroll to position [196, 0]
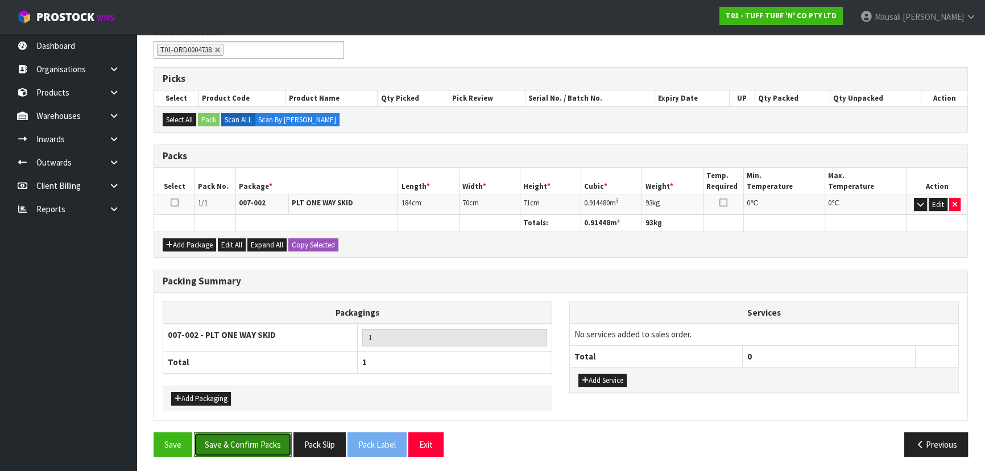
click at [238, 438] on button "Save & Confirm Packs" at bounding box center [243, 444] width 98 height 24
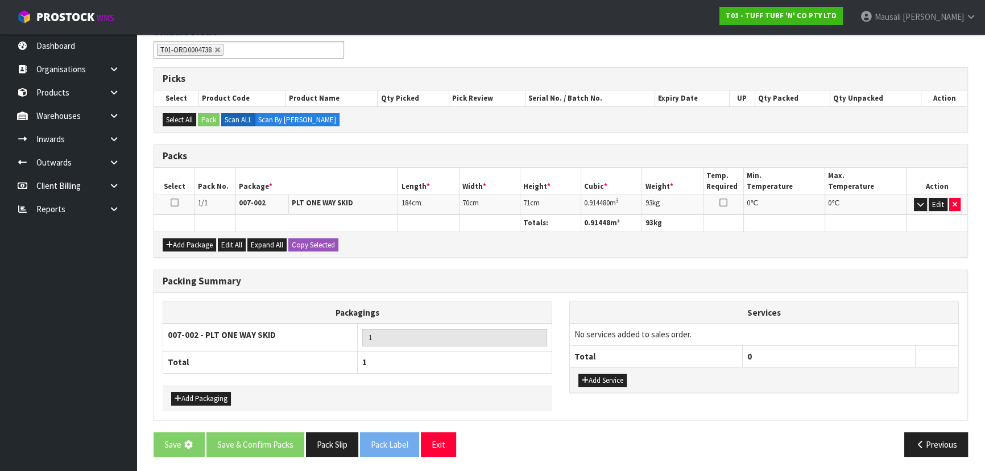
scroll to position [0, 0]
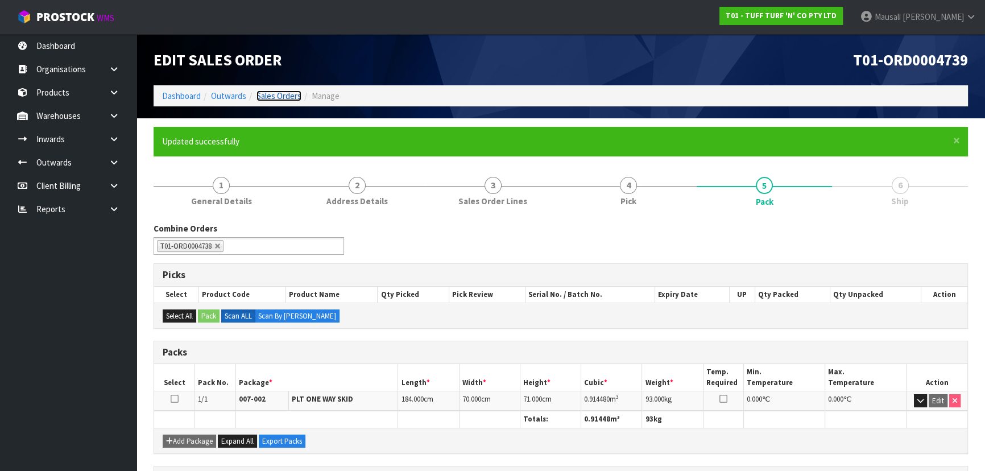
click at [287, 91] on link "Sales Orders" at bounding box center [278, 95] width 45 height 11
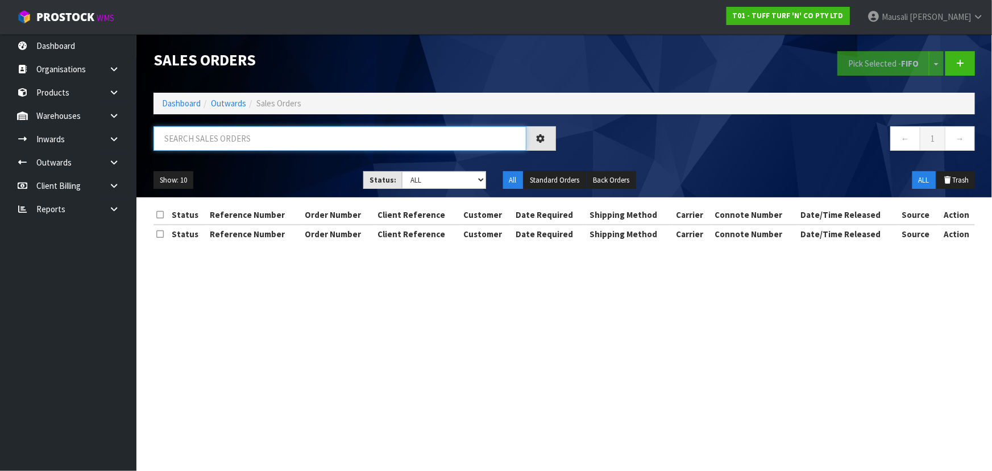
click at [194, 143] on input "text" at bounding box center [340, 138] width 373 height 24
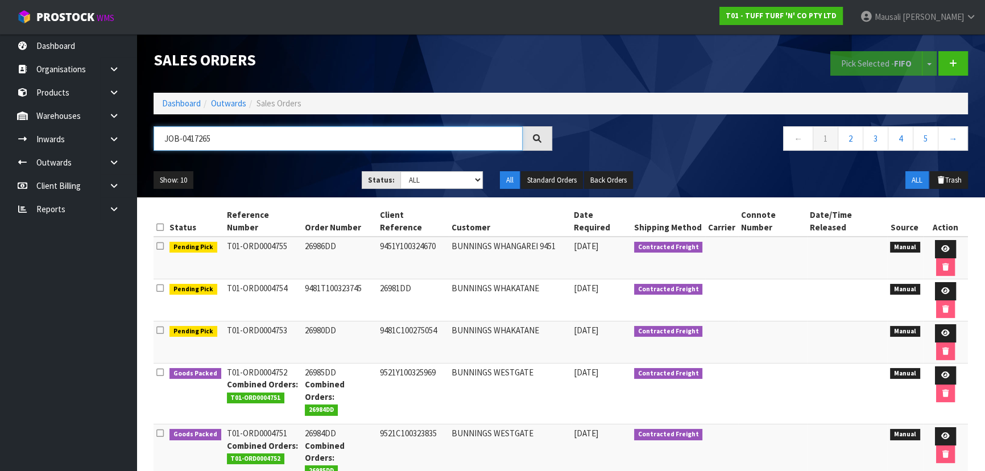
type input "JOB-0417265"
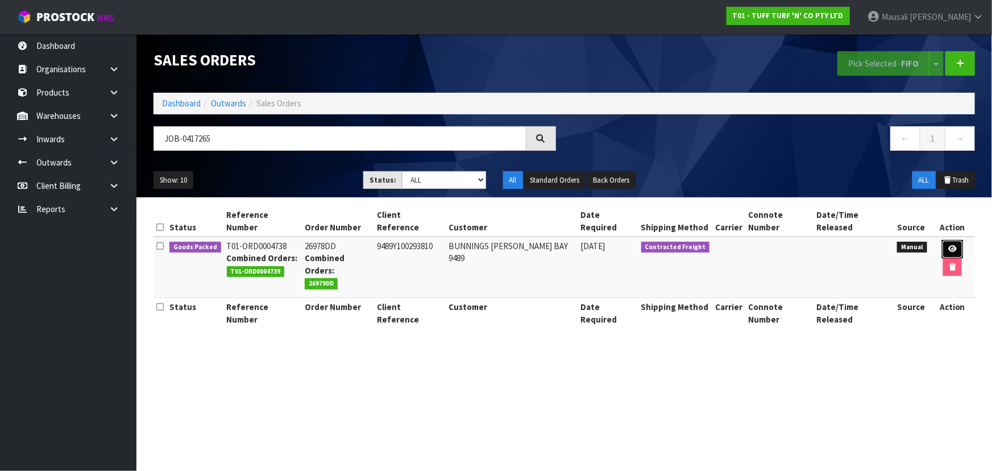
click at [942, 240] on link at bounding box center [952, 249] width 21 height 18
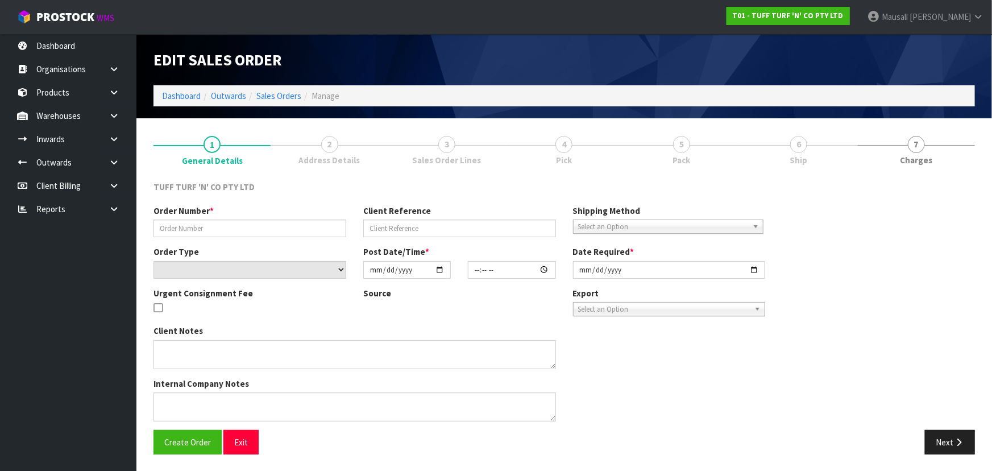
type input "26978DD"
type input "9489Y100293810"
select select "number:0"
type input "[DATE]"
type input "12:45:00.000"
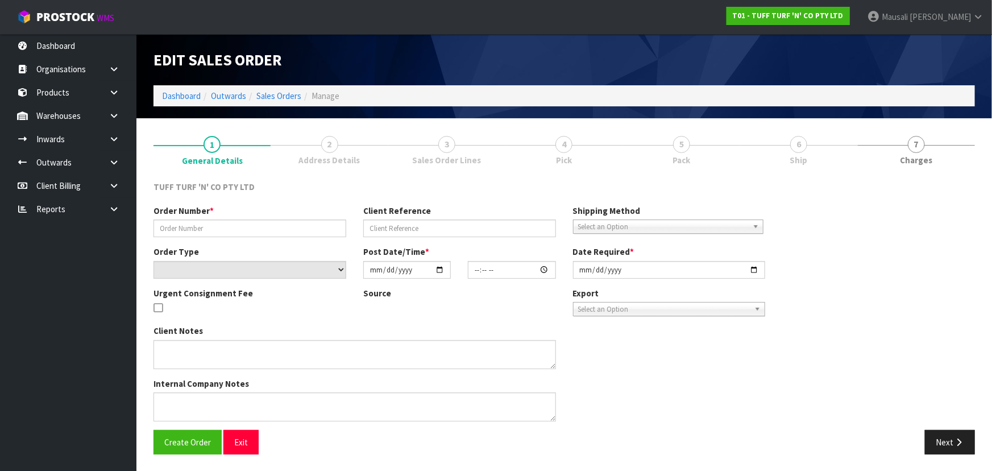
type input "[DATE]"
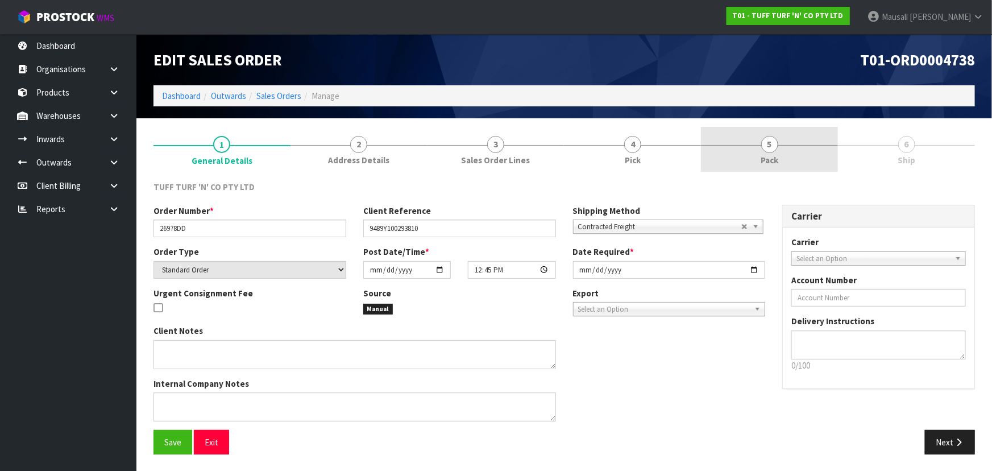
click at [787, 154] on link "5 Pack" at bounding box center [769, 149] width 137 height 45
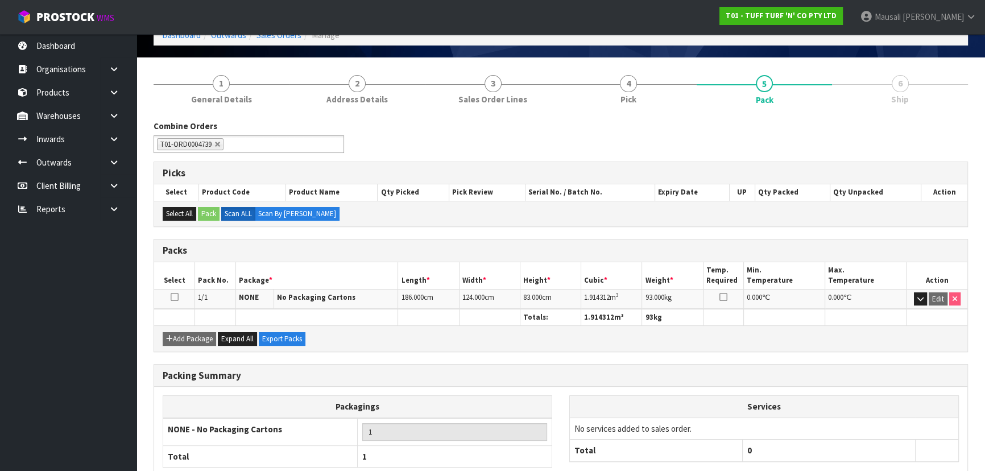
scroll to position [130, 0]
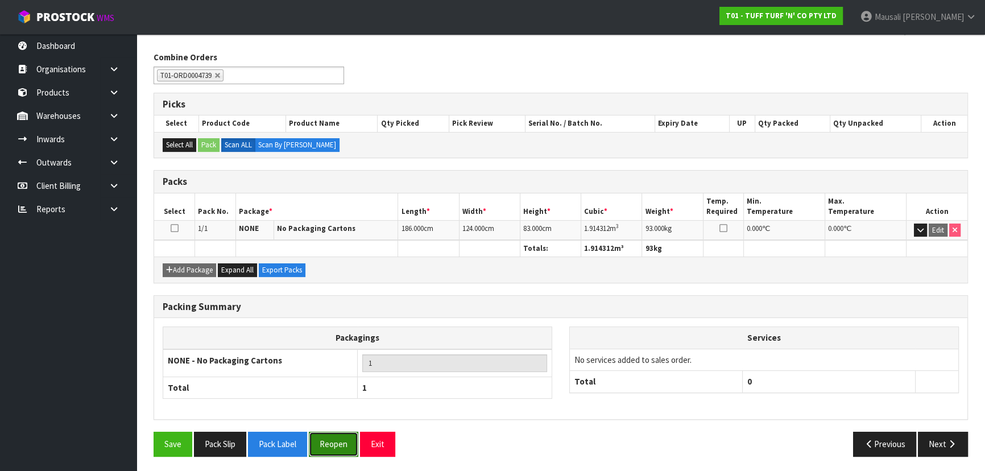
click at [325, 442] on button "Reopen" at bounding box center [333, 444] width 49 height 24
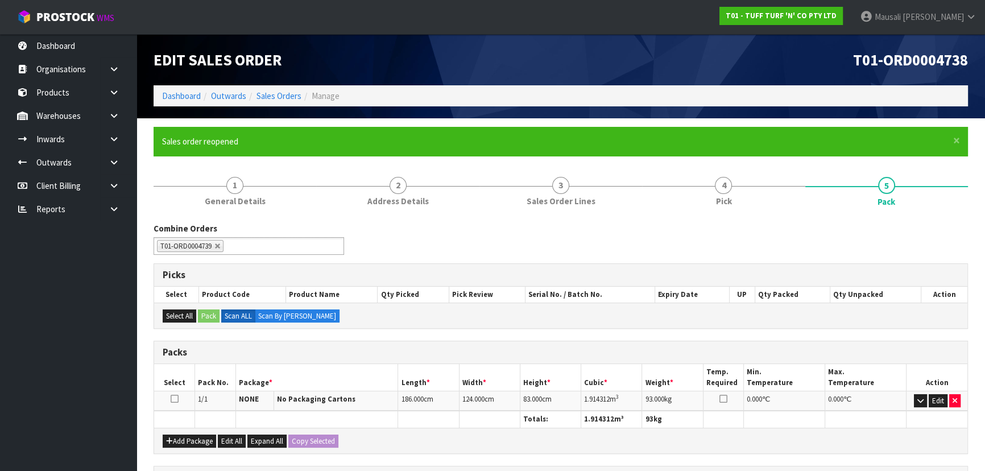
scroll to position [103, 0]
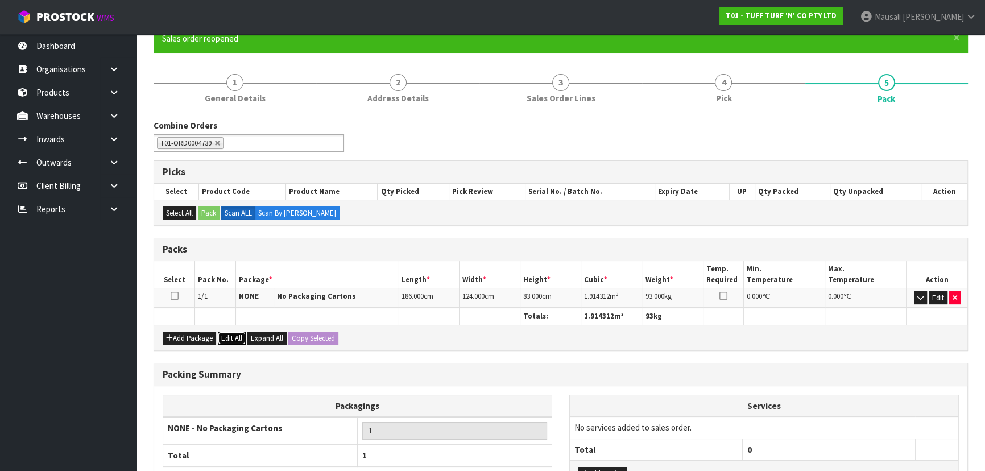
click at [233, 339] on button "Edit All" at bounding box center [232, 338] width 28 height 14
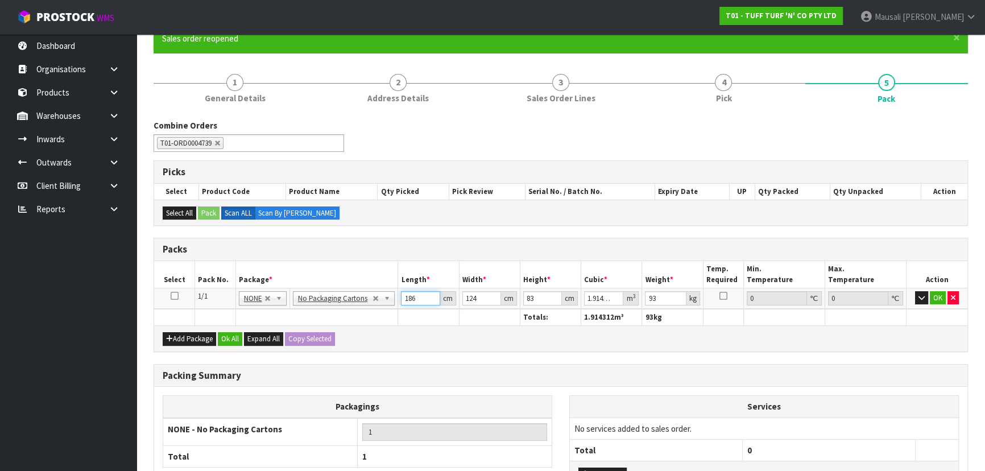
drag, startPoint x: 418, startPoint y: 299, endPoint x: 399, endPoint y: 302, distance: 20.3
click at [400, 302] on td "186 cm" at bounding box center [428, 298] width 61 height 20
type input "1"
type input "0.010292"
type input "18"
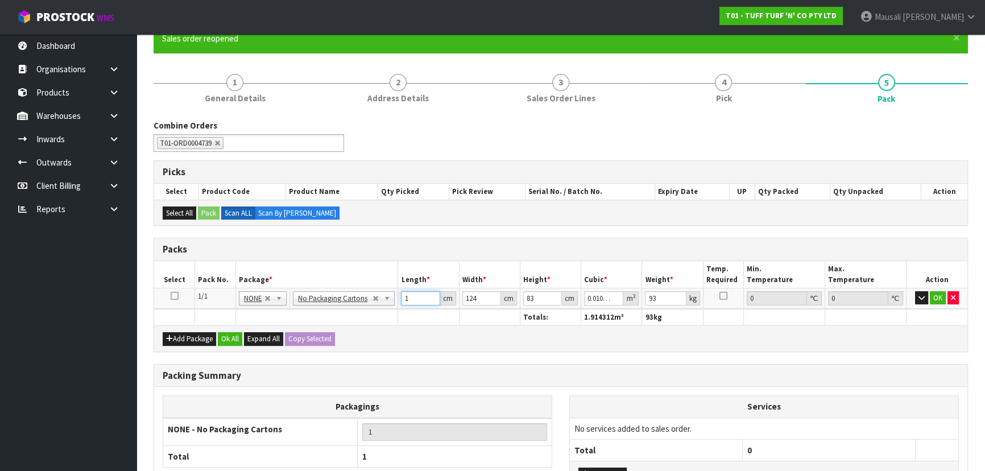
type input "0.185256"
type input "184"
type input "1.893728"
type input "184"
type input "7"
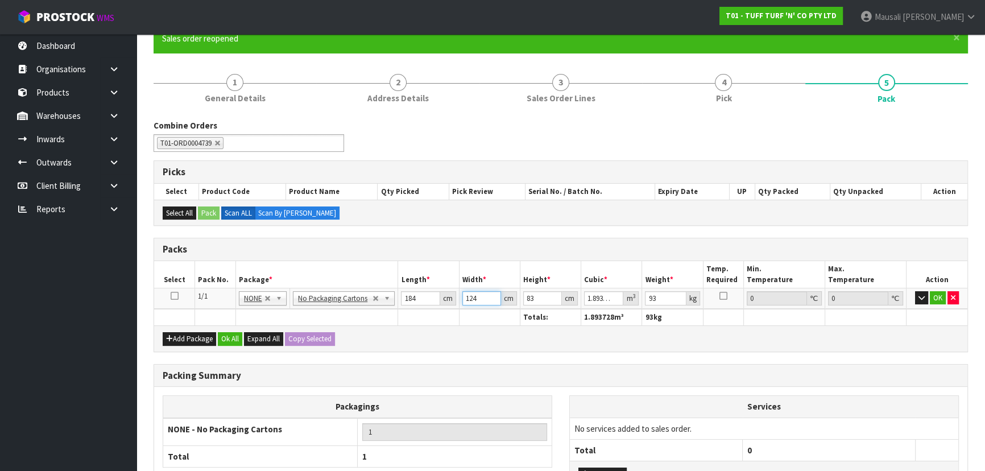
type input "0.106904"
type input "70"
type input "1.06904"
type input "70"
type input "7"
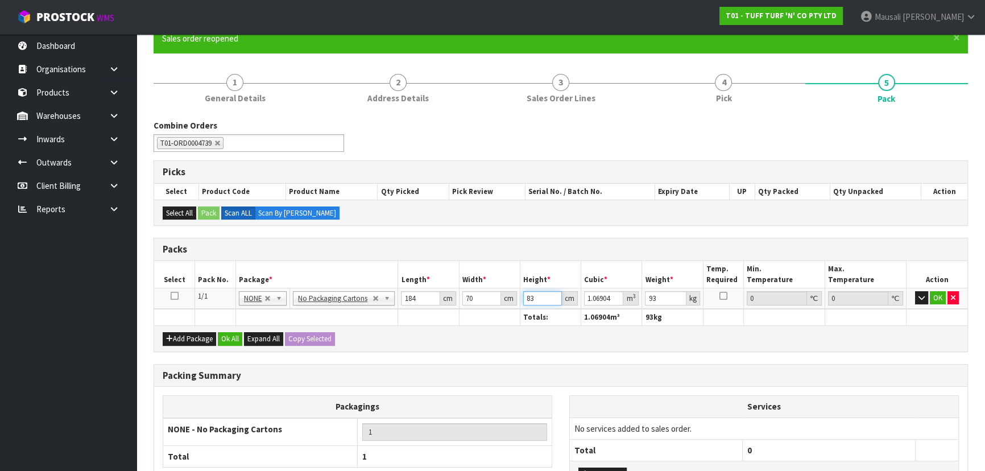
type input "0.09016"
type input "71"
type input "0.91448"
type input "71"
type input "93"
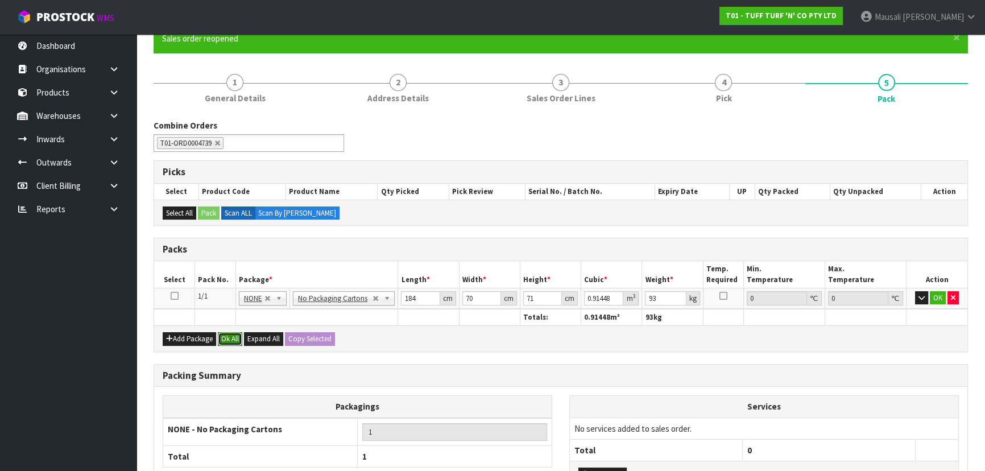
click at [231, 333] on button "Ok All" at bounding box center [230, 339] width 24 height 14
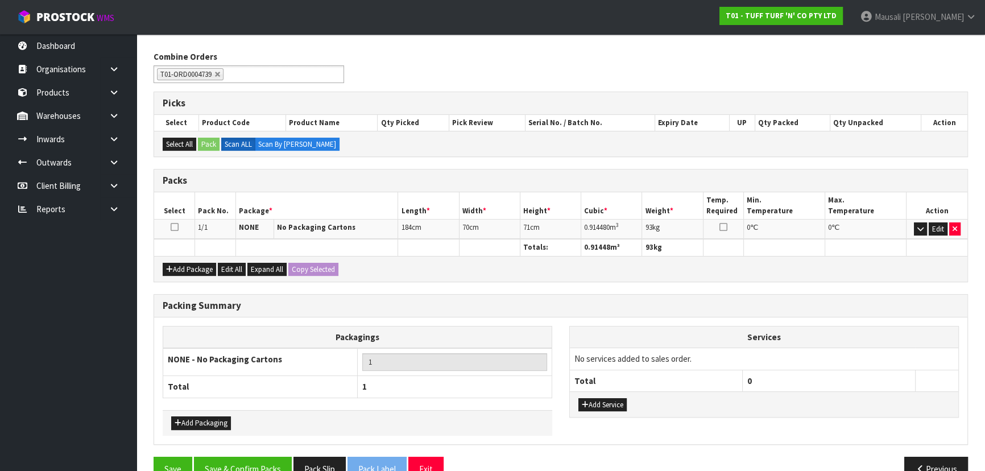
scroll to position [196, 0]
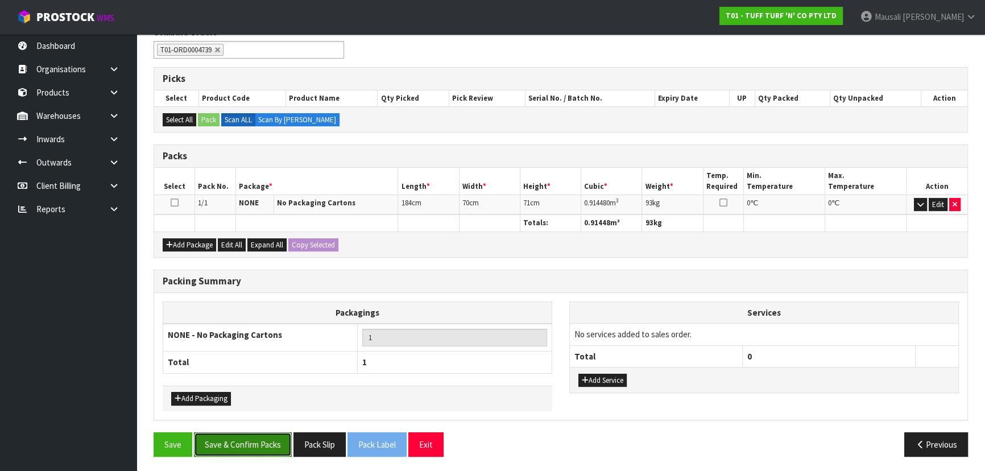
click at [250, 438] on button "Save & Confirm Packs" at bounding box center [243, 444] width 98 height 24
